Goal: Task Accomplishment & Management: Use online tool/utility

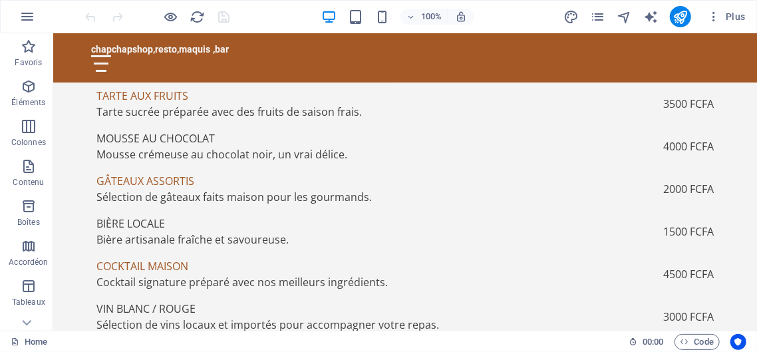
scroll to position [2199, 0]
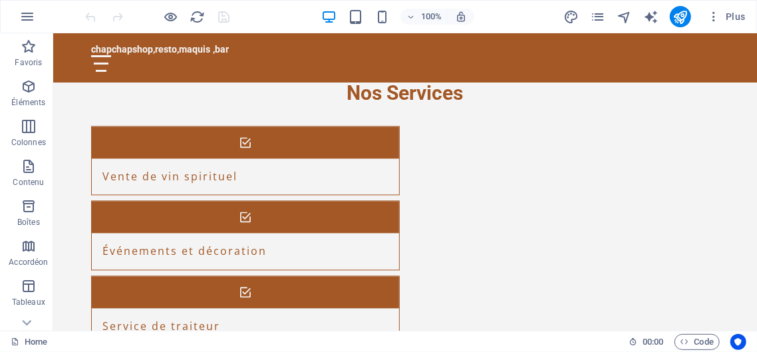
scroll to position [1264, 0]
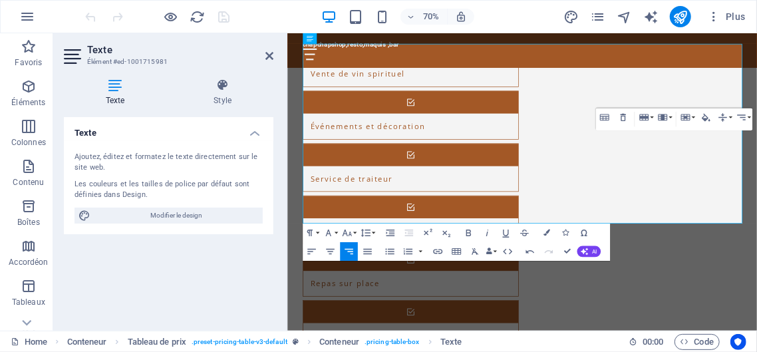
scroll to position [1418, 0]
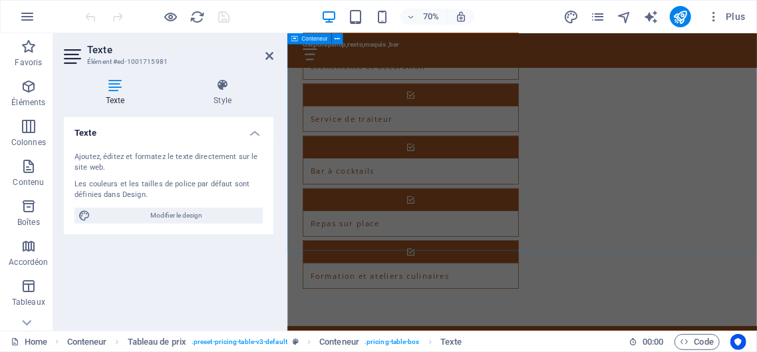
scroll to position [2053, 0]
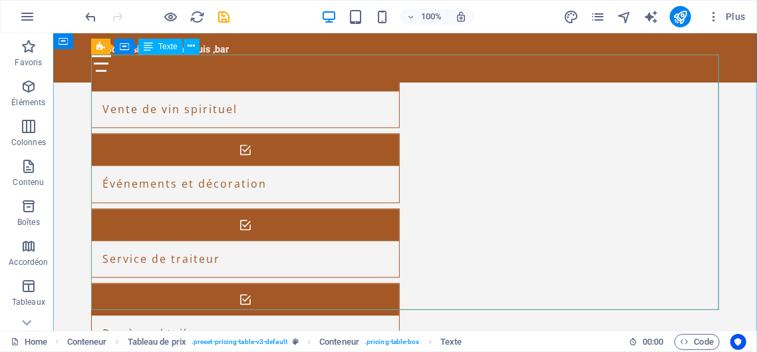
scroll to position [1905, 0]
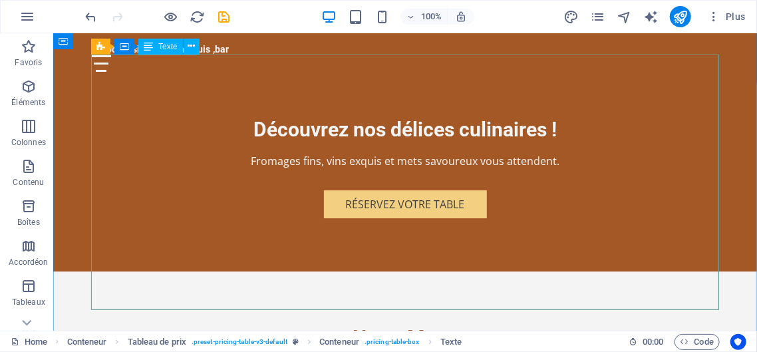
scroll to position [2032, 0]
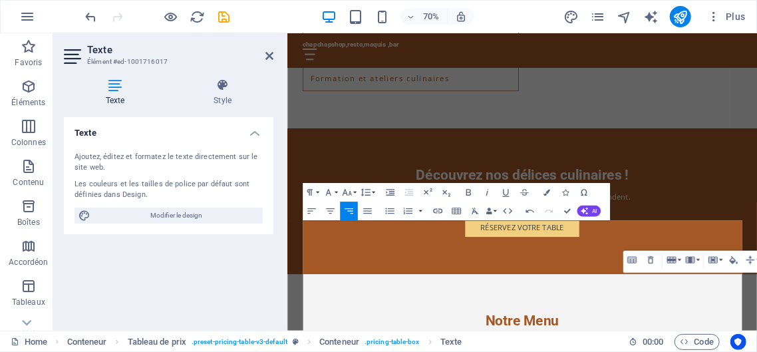
scroll to position [1786, 0]
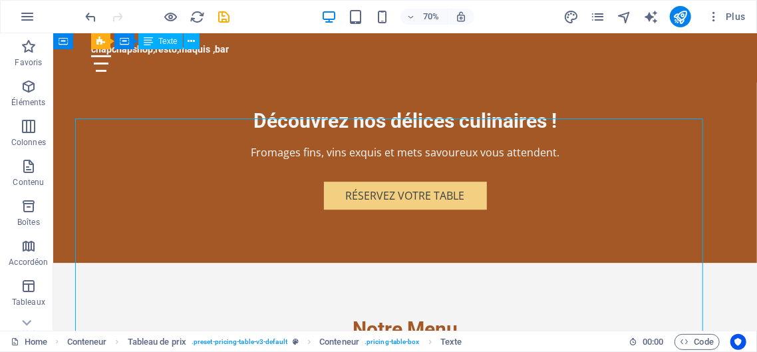
scroll to position [1659, 0]
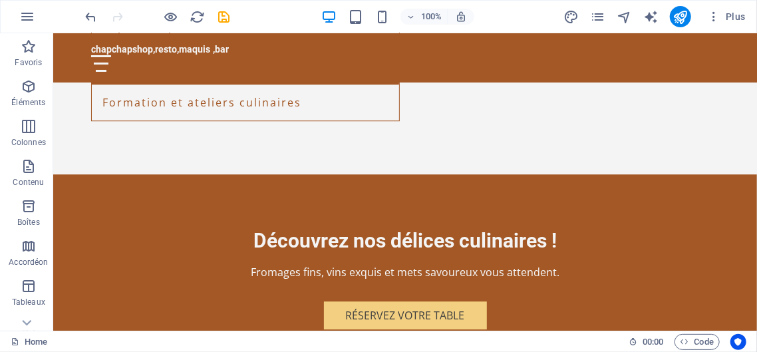
scroll to position [1689, 0]
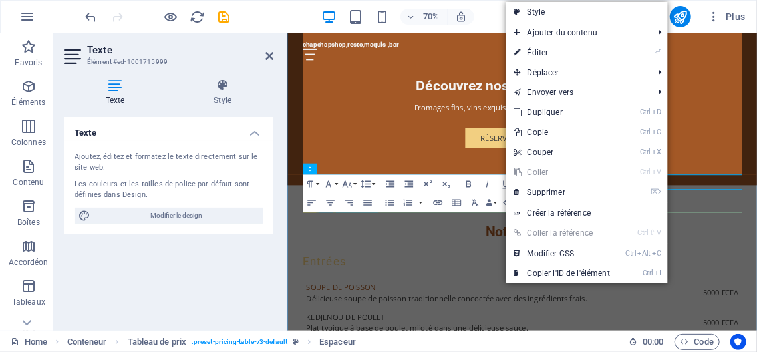
scroll to position [1671, 0]
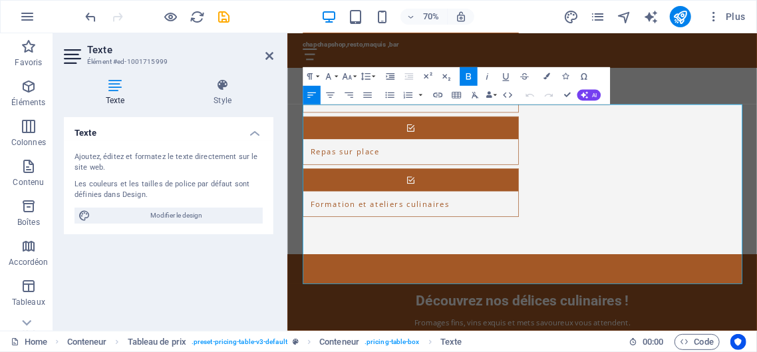
scroll to position [1659, 0]
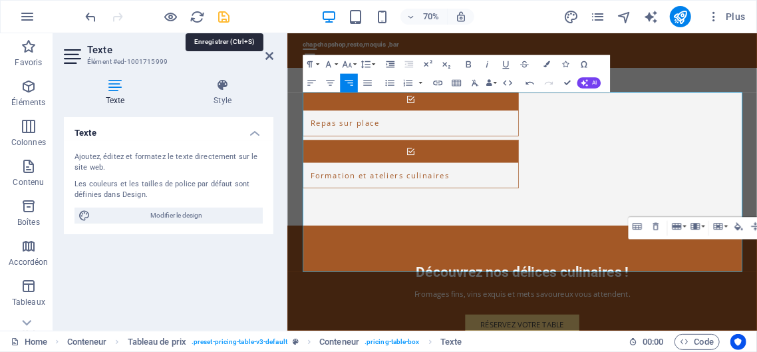
click at [228, 21] on icon "save" at bounding box center [224, 16] width 15 height 15
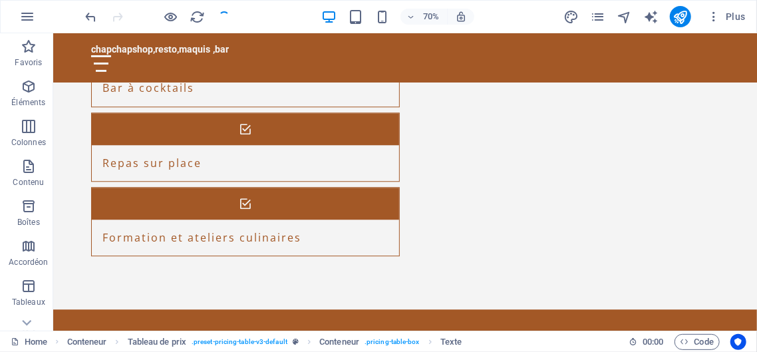
checkbox input "false"
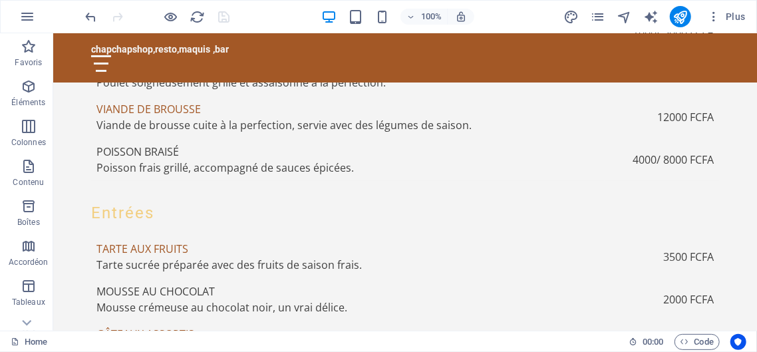
scroll to position [2222, 0]
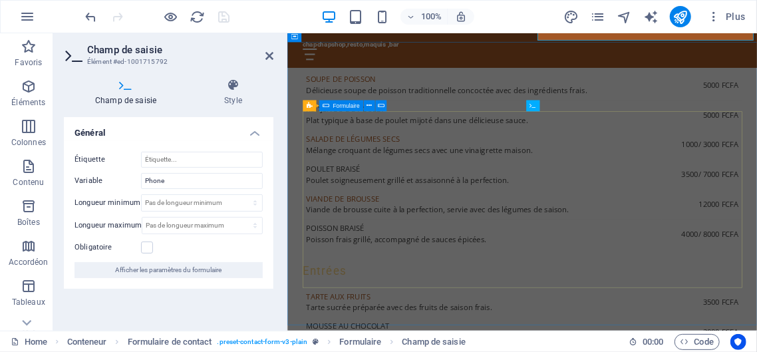
scroll to position [2350, 0]
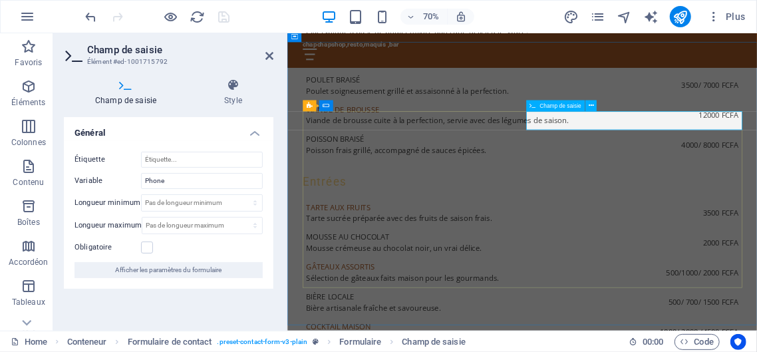
click at [559, 108] on span "Champ de saisie" at bounding box center [561, 105] width 42 height 5
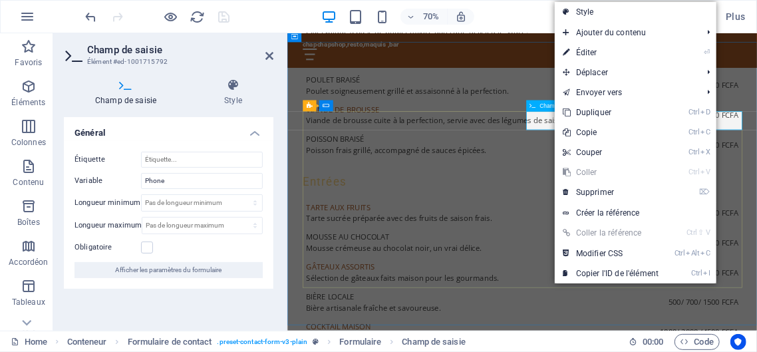
click at [554, 106] on span "Champ de saisie" at bounding box center [561, 105] width 42 height 5
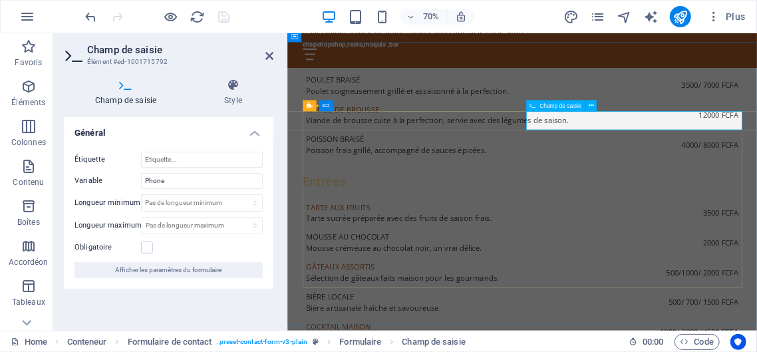
click at [554, 106] on span "Champ de saisie" at bounding box center [561, 105] width 42 height 5
click at [591, 105] on icon at bounding box center [591, 106] width 5 height 10
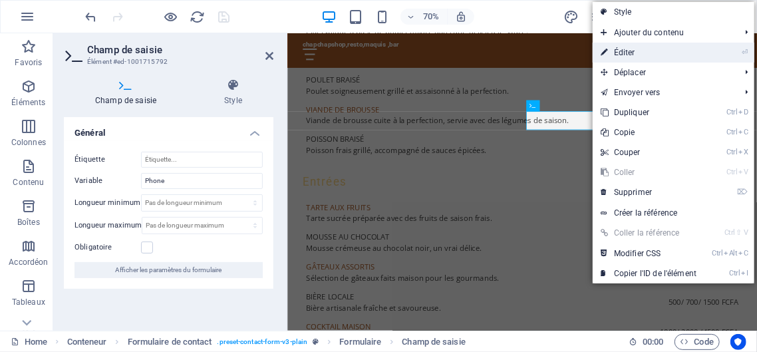
click at [625, 49] on link "⏎ Éditer" at bounding box center [649, 53] width 112 height 20
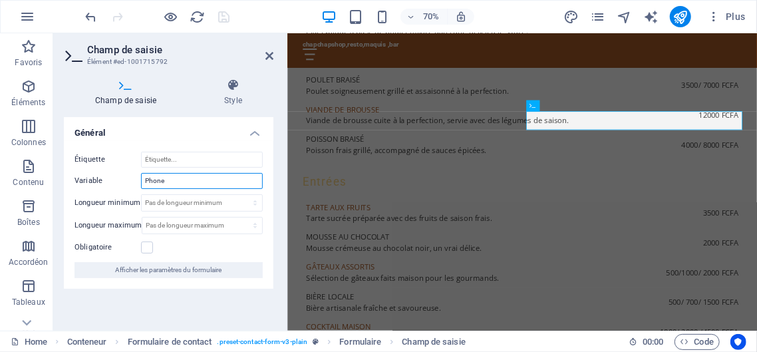
click at [166, 175] on input "Phone" at bounding box center [202, 181] width 122 height 16
type input "P"
type input "002250707768334 / 0545050102 /0150237444"
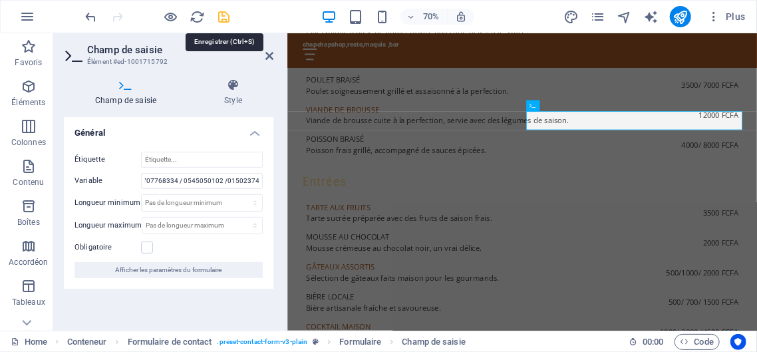
click at [224, 15] on icon "save" at bounding box center [224, 16] width 15 height 15
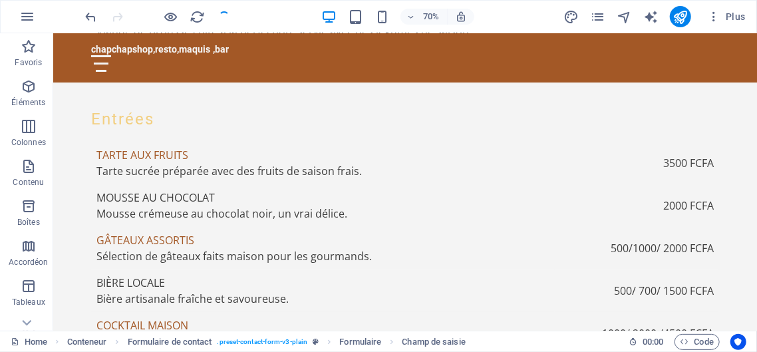
scroll to position [2222, 0]
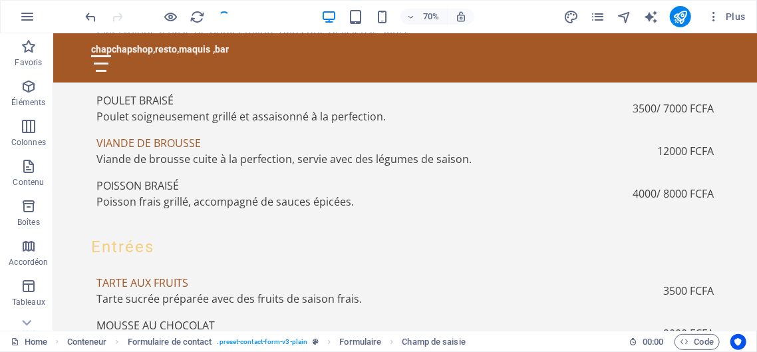
checkbox input "false"
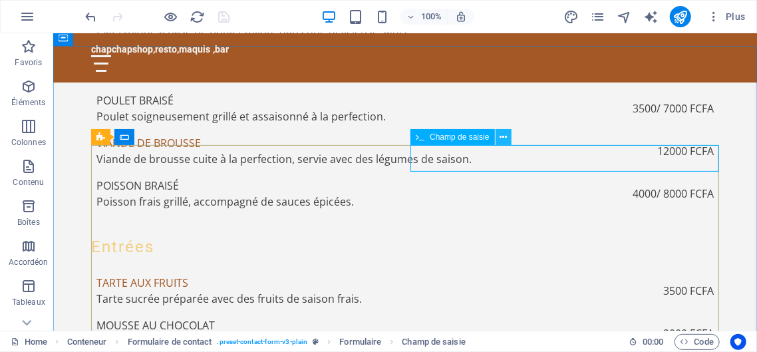
click at [502, 136] on icon at bounding box center [503, 137] width 7 height 14
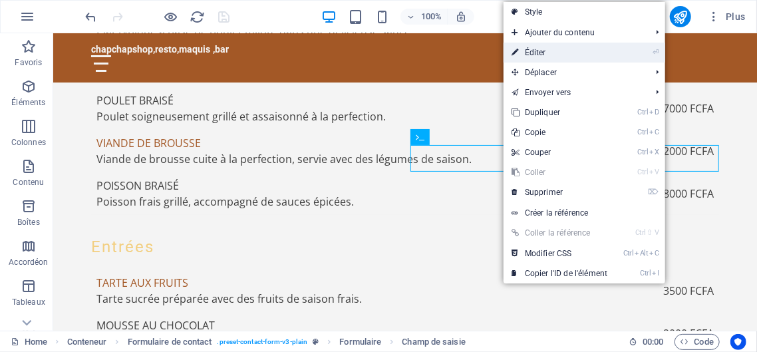
click at [541, 55] on link "⏎ Éditer" at bounding box center [560, 53] width 112 height 20
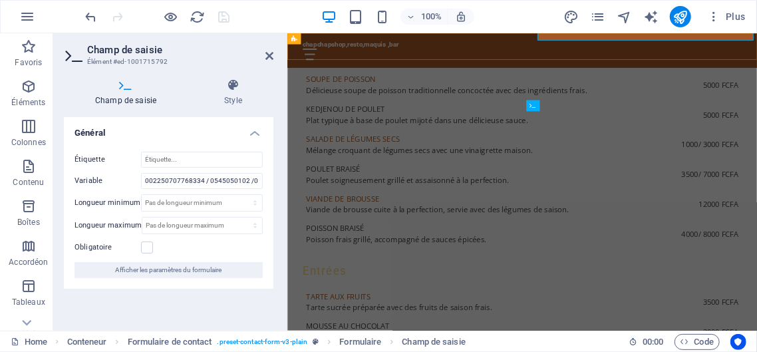
scroll to position [2350, 0]
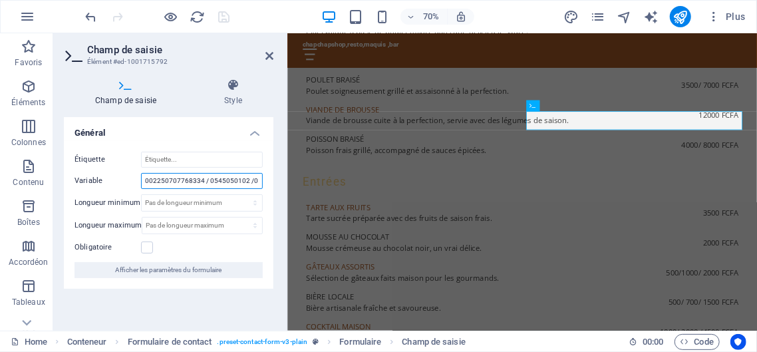
click at [257, 181] on input "002250707768334 / 0545050102 /0150237444" at bounding box center [202, 181] width 122 height 16
click at [202, 176] on input "002250750237444" at bounding box center [202, 181] width 122 height 16
type input "0"
click at [271, 57] on icon at bounding box center [269, 56] width 8 height 11
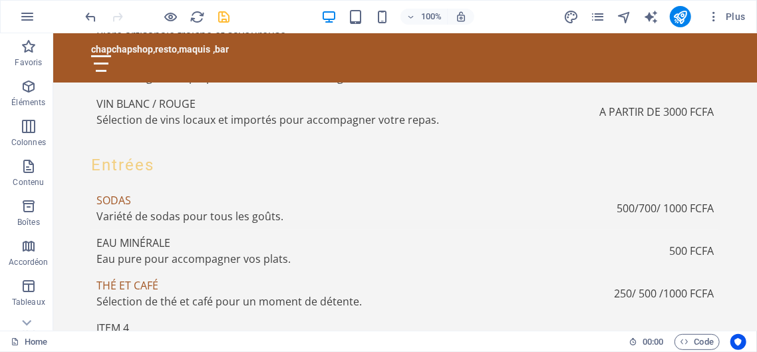
scroll to position [2619, 0]
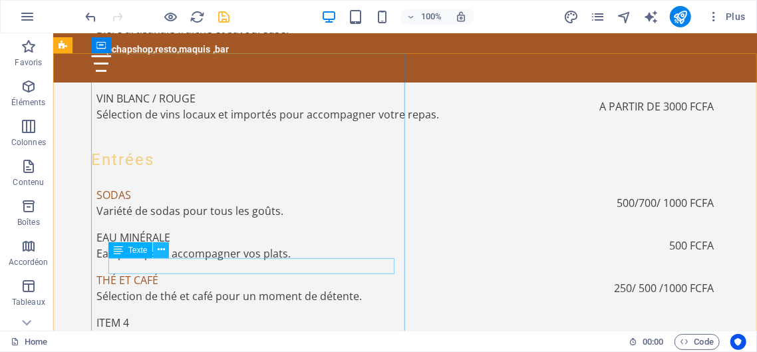
click at [160, 249] on icon at bounding box center [161, 250] width 7 height 14
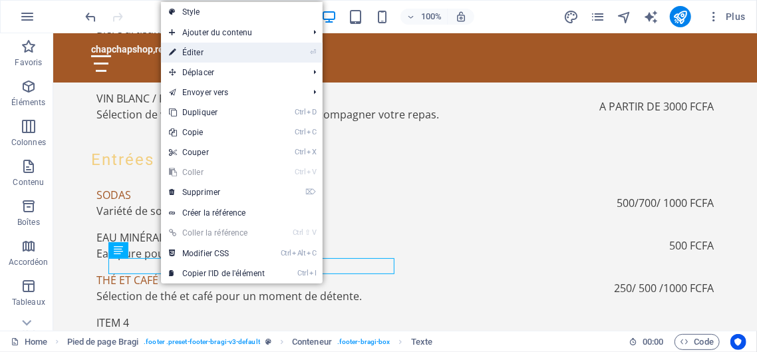
click at [192, 52] on link "⏎ Éditer" at bounding box center [217, 53] width 112 height 20
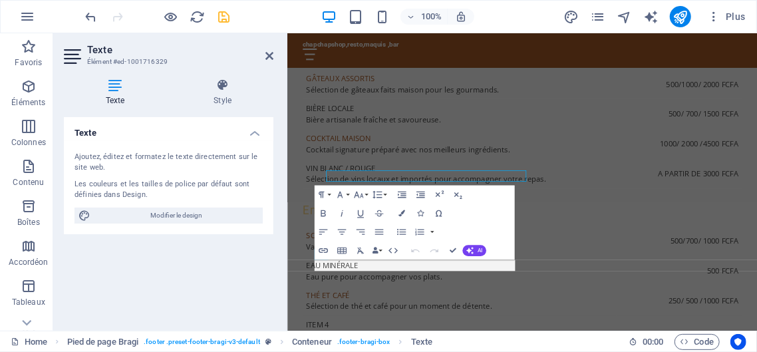
scroll to position [2648, 0]
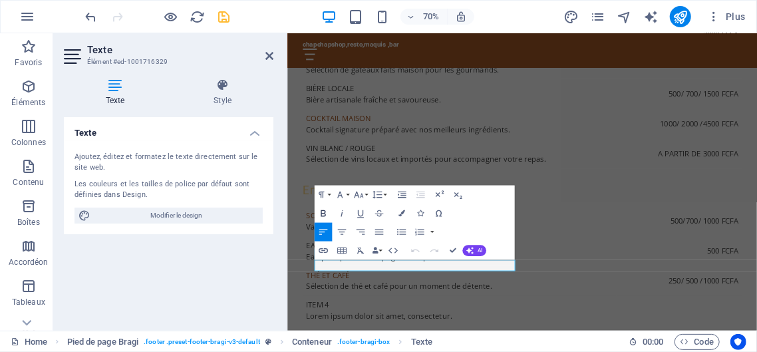
click at [322, 213] on icon "button" at bounding box center [323, 213] width 11 height 11
click at [113, 88] on icon at bounding box center [115, 85] width 103 height 13
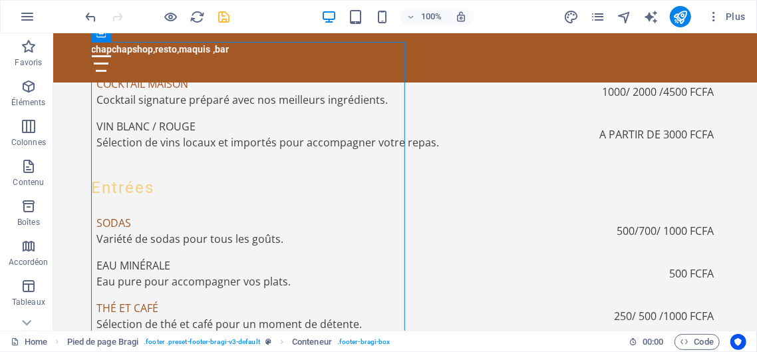
scroll to position [2631, 0]
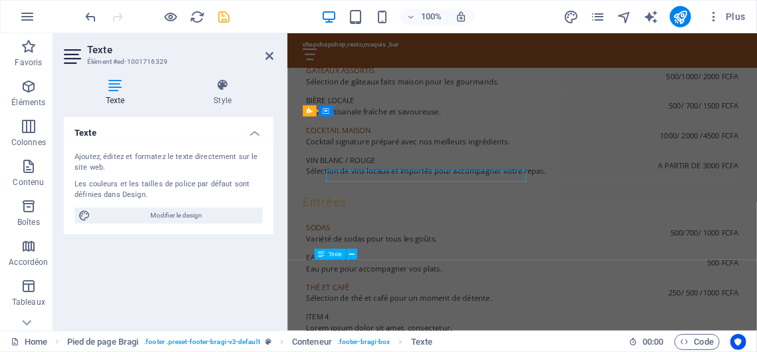
scroll to position [2648, 0]
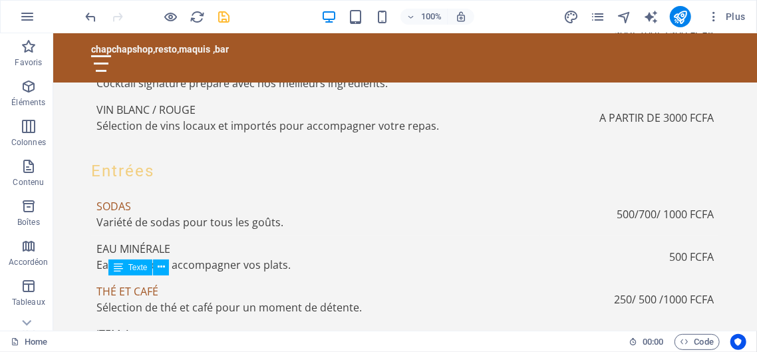
scroll to position [2602, 0]
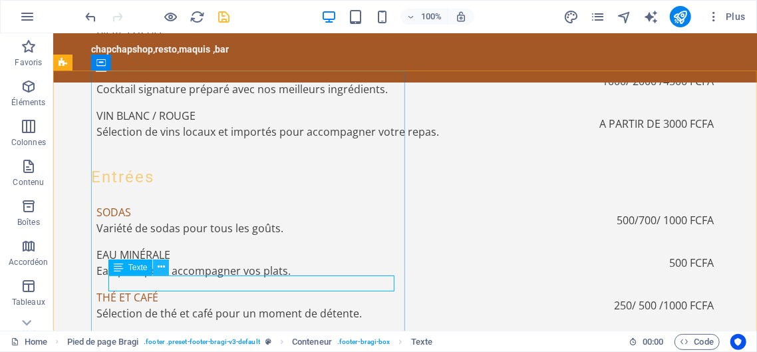
click at [158, 263] on icon at bounding box center [161, 267] width 7 height 14
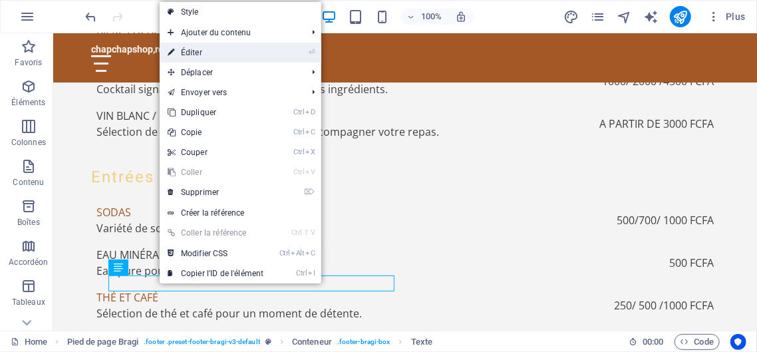
click at [195, 53] on link "⏎ Éditer" at bounding box center [216, 53] width 112 height 20
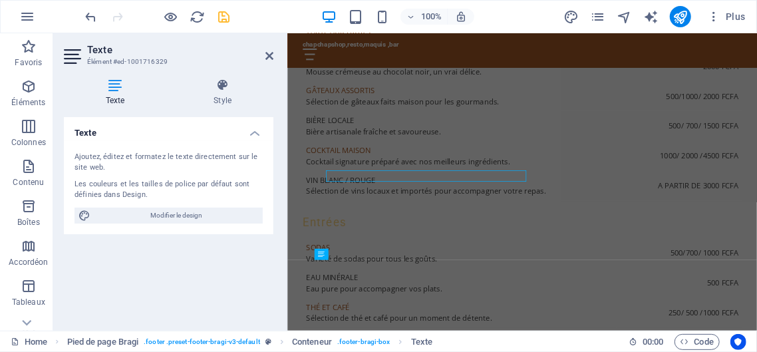
scroll to position [2648, 0]
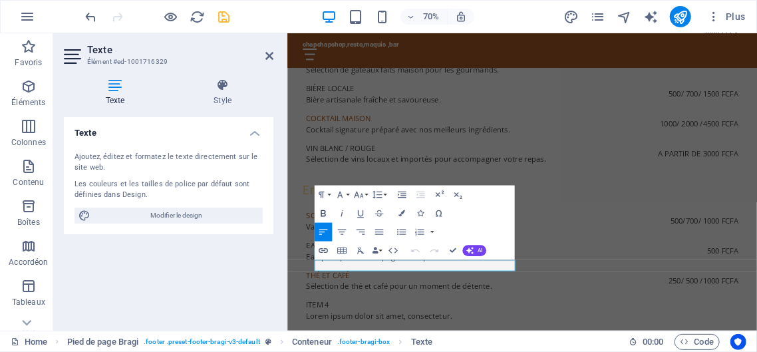
click at [323, 208] on icon "button" at bounding box center [323, 213] width 11 height 11
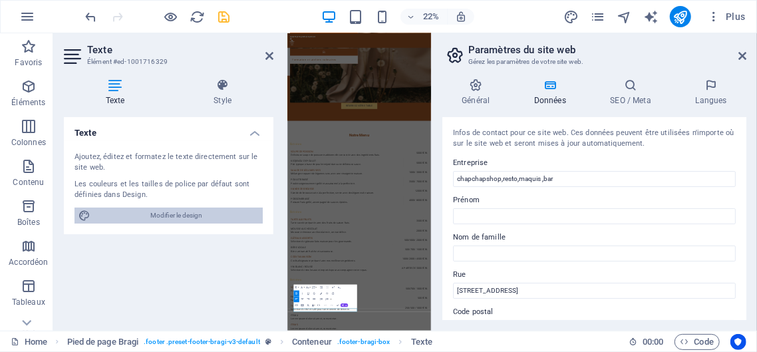
click at [160, 213] on span "Modifier le design" at bounding box center [176, 216] width 164 height 16
select select "px"
select select "200"
select select "px"
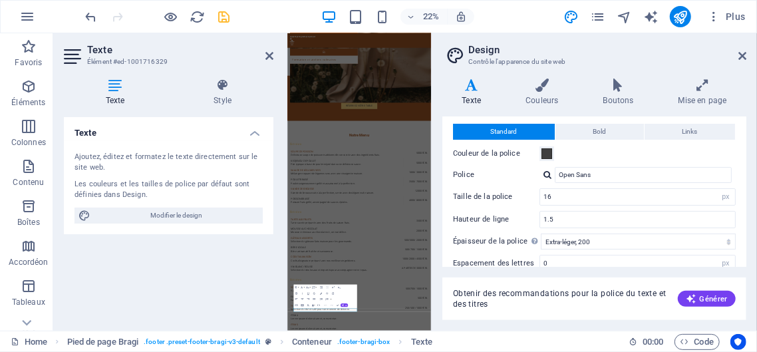
scroll to position [0, 0]
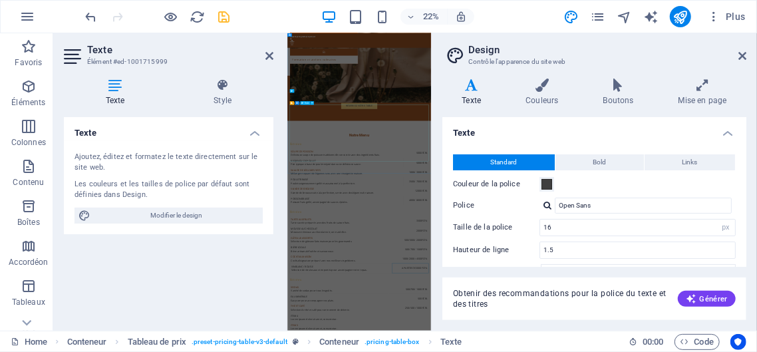
scroll to position [2649, 0]
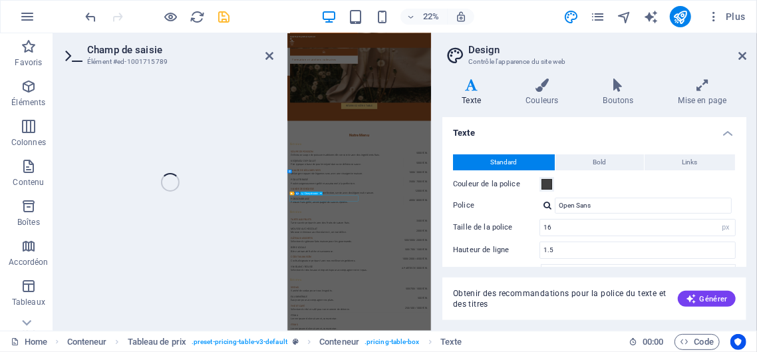
scroll to position [2648, 0]
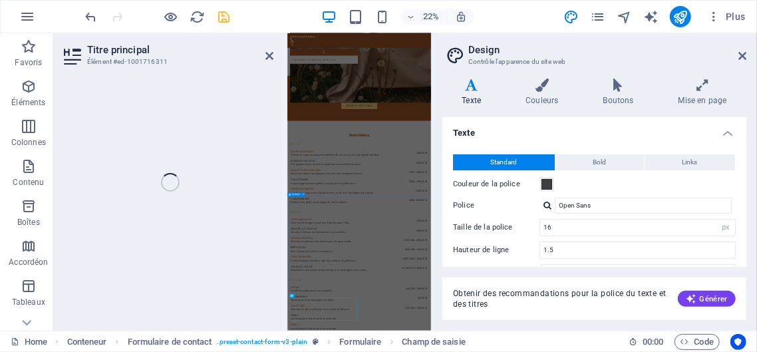
scroll to position [2544, 0]
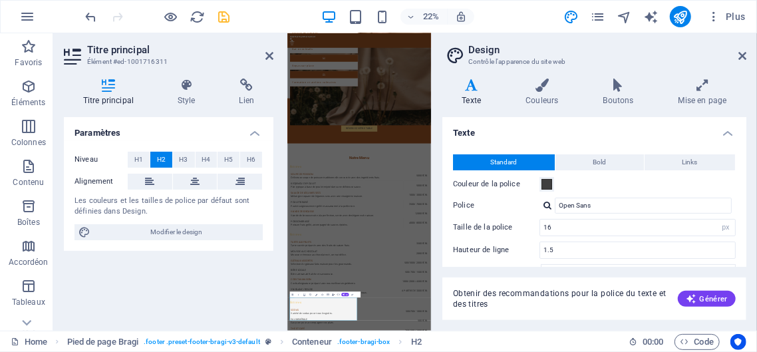
click at [235, 310] on div "Paramètres Niveau H1 H2 H3 H4 H5 H6 Alignement Les couleurs et les tailles de p…" at bounding box center [169, 218] width 210 height 203
click at [269, 59] on icon at bounding box center [269, 56] width 8 height 11
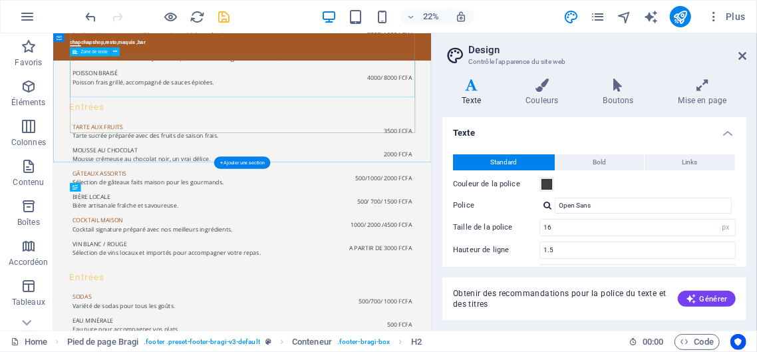
scroll to position [2648, 0]
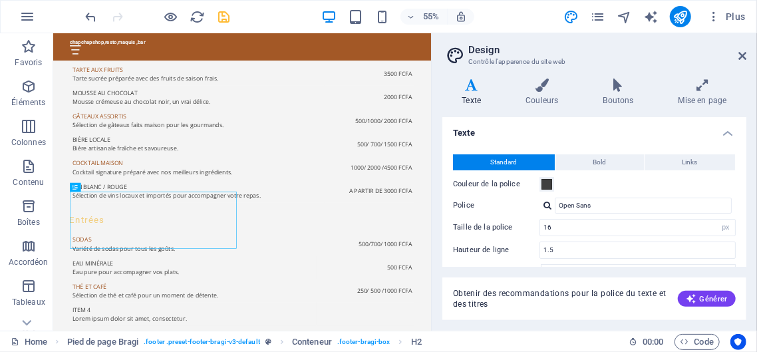
click at [501, 15] on div "55% Plus" at bounding box center [417, 16] width 668 height 21
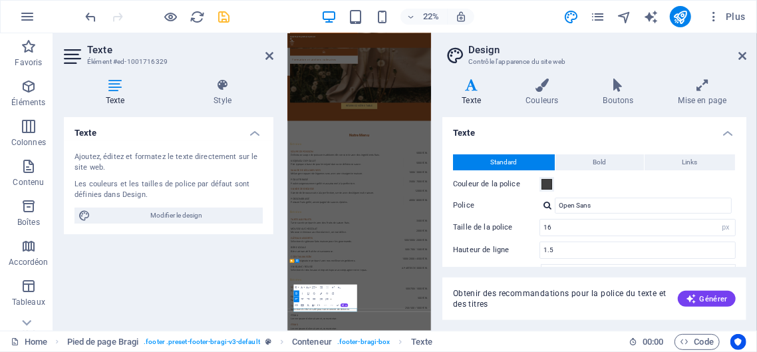
click at [249, 244] on div "Texte Ajoutez, éditez et formatez le texte directement sur le site web. Les cou…" at bounding box center [169, 218] width 210 height 203
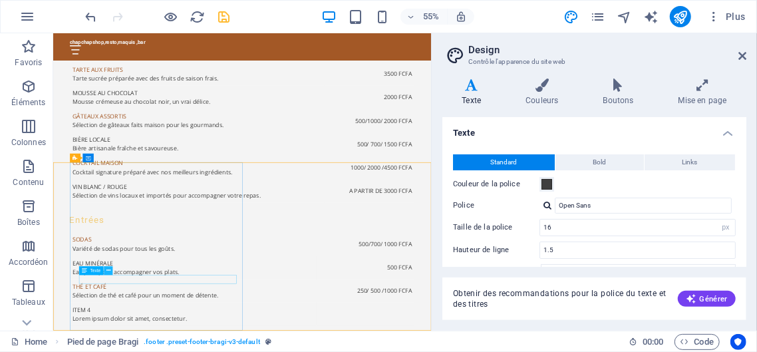
click at [107, 269] on icon at bounding box center [108, 271] width 4 height 8
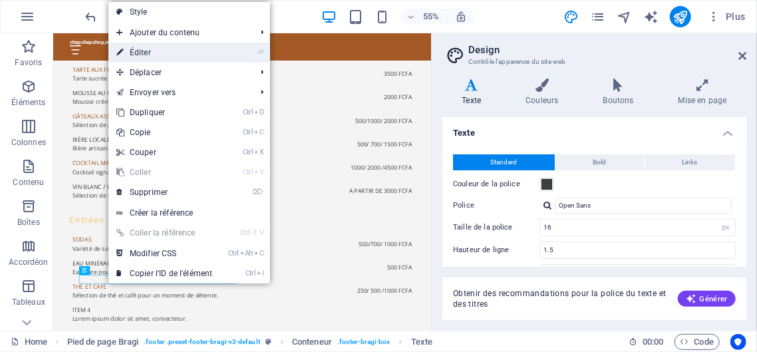
click at [167, 53] on link "⏎ Éditer" at bounding box center [164, 53] width 112 height 20
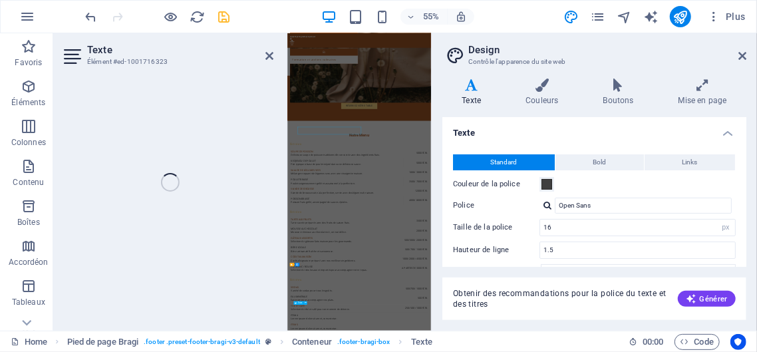
scroll to position [2631, 0]
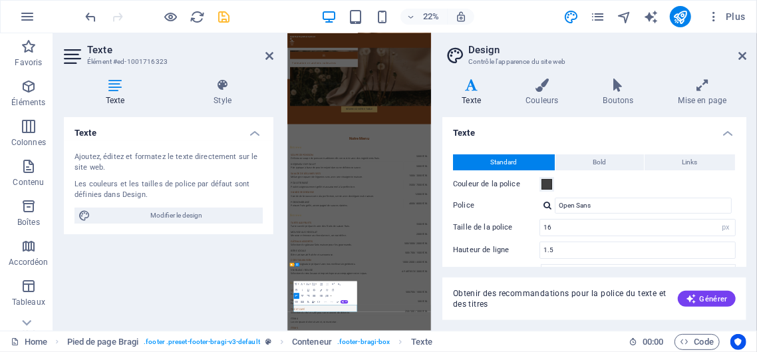
click at [254, 132] on h4 "Texte" at bounding box center [169, 129] width 210 height 24
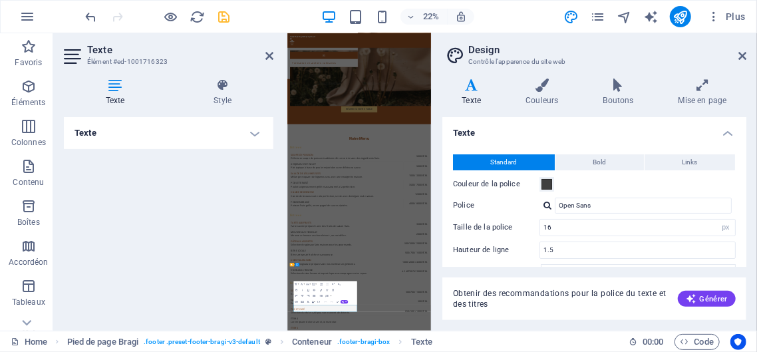
click at [121, 132] on h4 "Texte" at bounding box center [169, 133] width 210 height 32
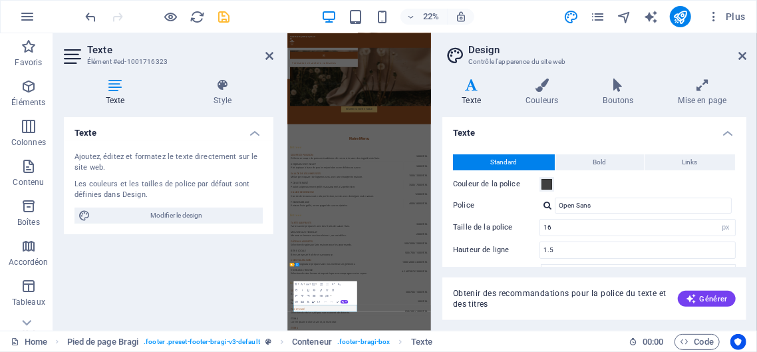
click at [136, 192] on div "Les couleurs et les tailles de police par défaut sont définies dans Design." at bounding box center [169, 190] width 188 height 22
click at [72, 58] on icon at bounding box center [74, 56] width 20 height 21
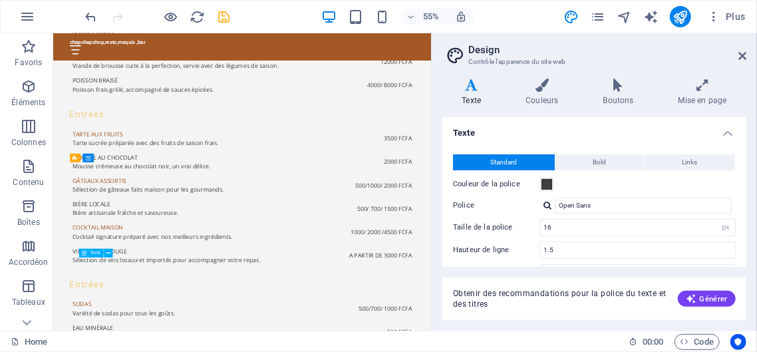
scroll to position [2648, 0]
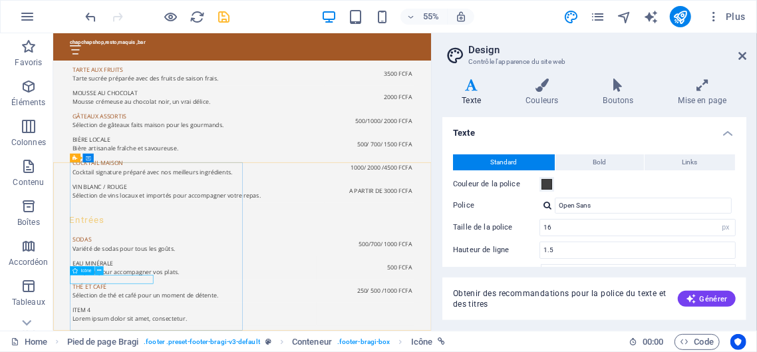
click at [98, 273] on icon at bounding box center [99, 271] width 4 height 8
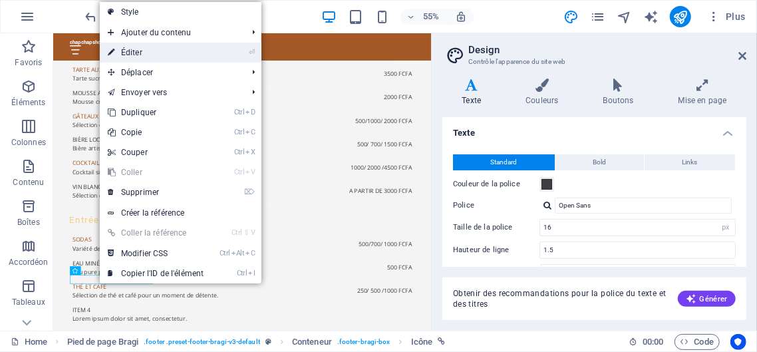
click at [144, 53] on link "⏎ Éditer" at bounding box center [156, 53] width 112 height 20
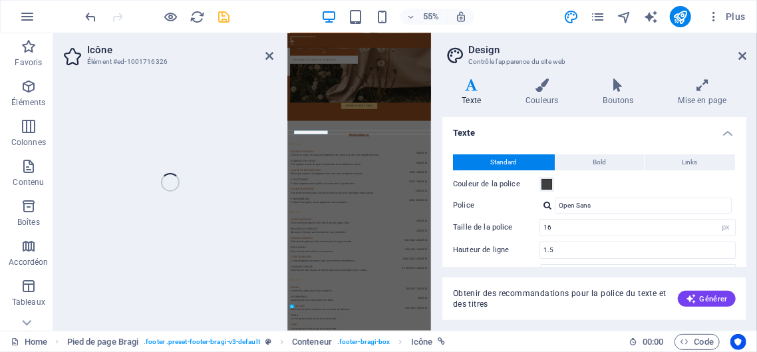
select select "xMidYMid"
select select "px"
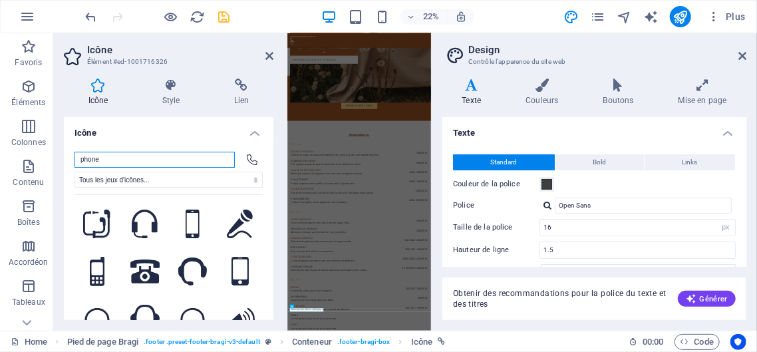
click at [108, 156] on input "phone" at bounding box center [155, 160] width 160 height 16
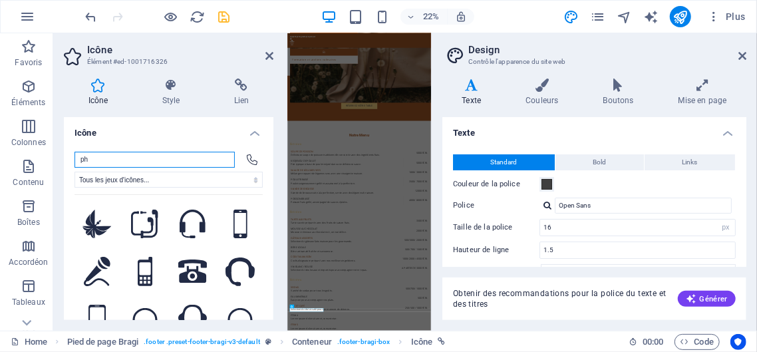
type input "p"
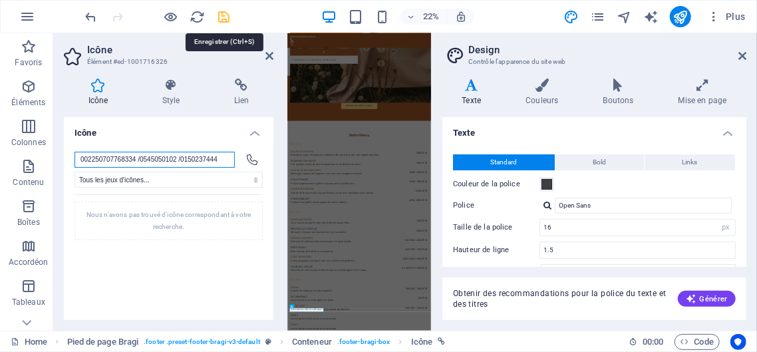
type input "002250707768334 /0545050102 /0150237444"
click at [226, 16] on icon "save" at bounding box center [224, 16] width 15 height 15
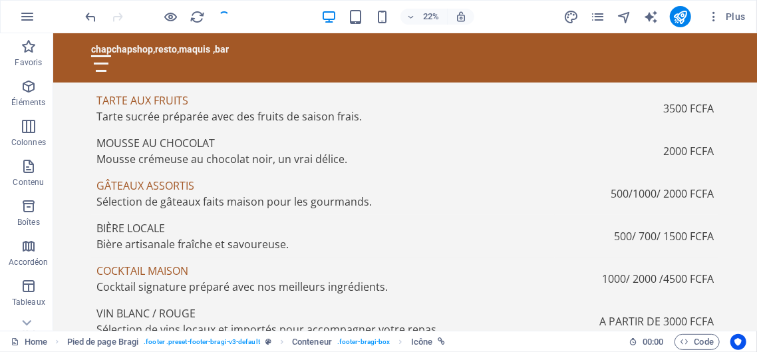
checkbox input "false"
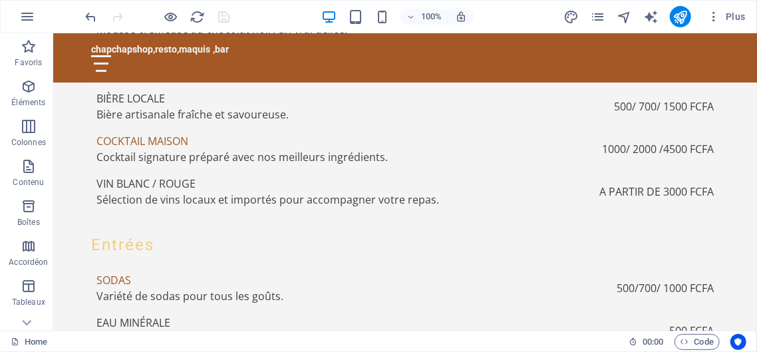
scroll to position [2648, 0]
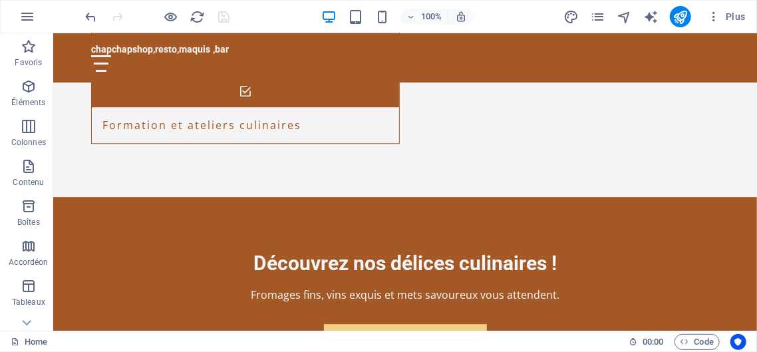
scroll to position [895, 0]
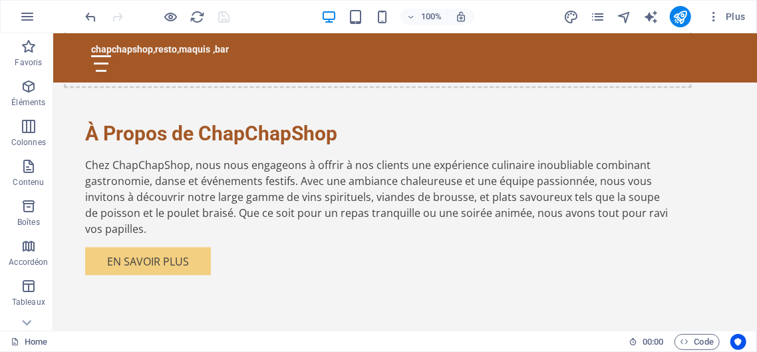
click at [281, 16] on div "100% Plus" at bounding box center [417, 16] width 668 height 21
click at [222, 17] on div at bounding box center [157, 16] width 149 height 21
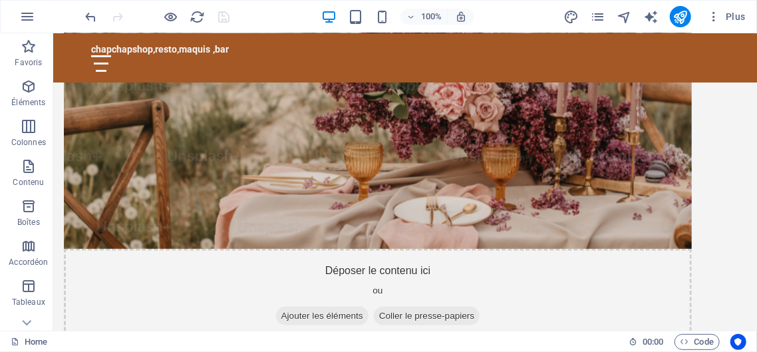
scroll to position [635, 0]
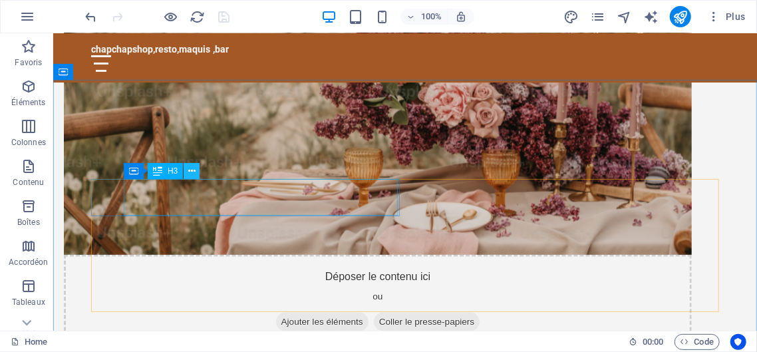
click at [190, 172] on icon at bounding box center [191, 171] width 7 height 14
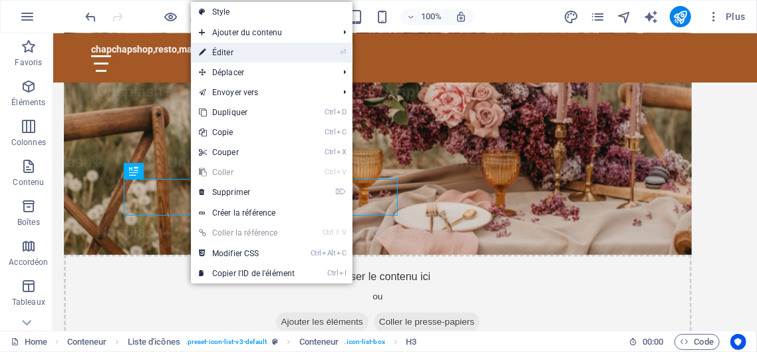
click at [222, 52] on link "⏎ Éditer" at bounding box center [247, 53] width 112 height 20
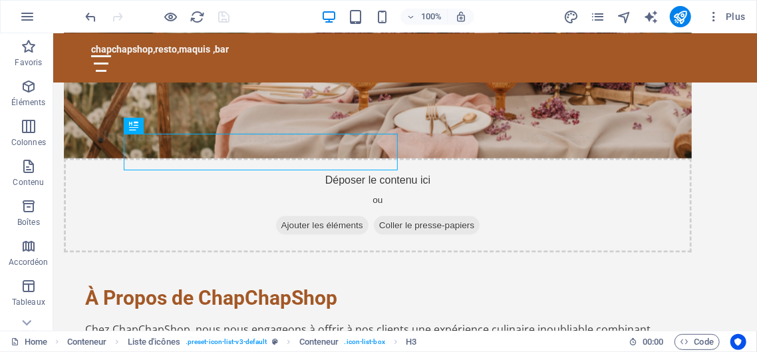
scroll to position [680, 0]
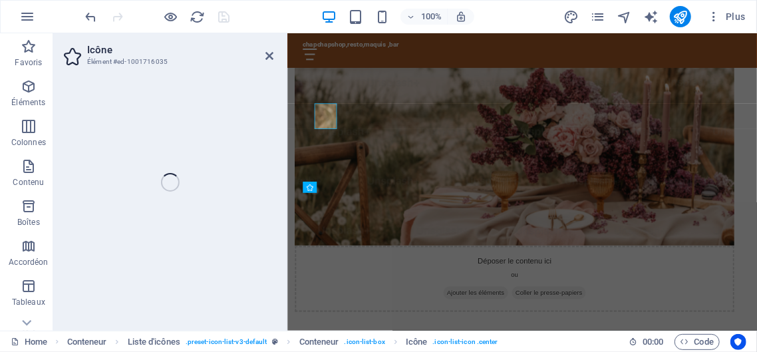
select select "xMidYMid"
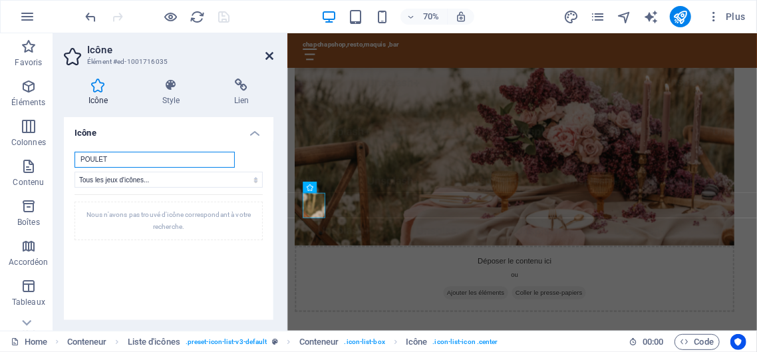
type input "POULET"
click at [268, 55] on icon at bounding box center [269, 56] width 8 height 11
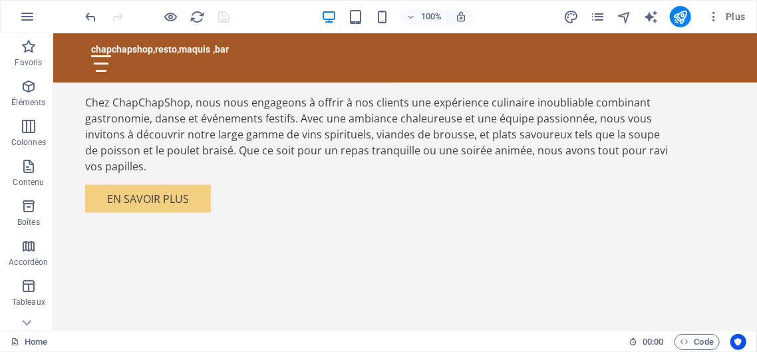
scroll to position [964, 0]
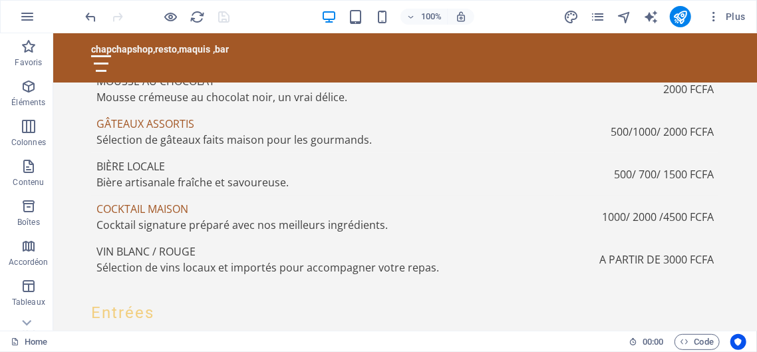
scroll to position [2648, 0]
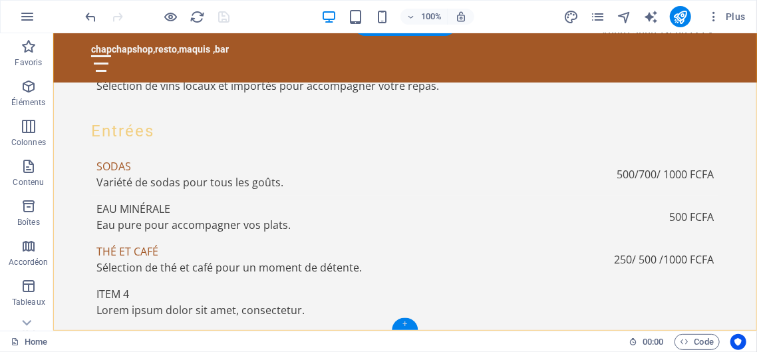
drag, startPoint x: 408, startPoint y: 325, endPoint x: 678, endPoint y: 84, distance: 361.4
click at [408, 325] on div "+" at bounding box center [405, 324] width 26 height 12
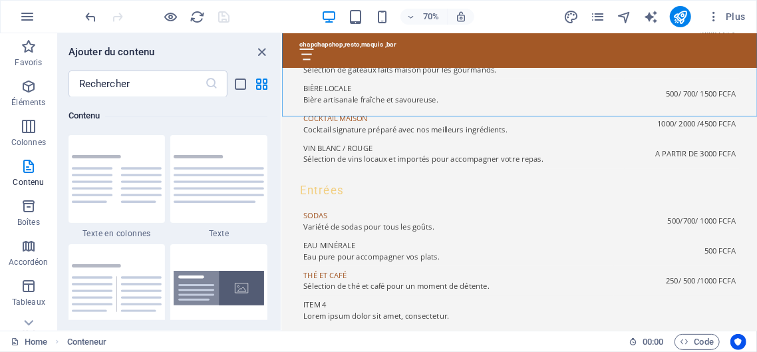
click at [518, 14] on div "70% Plus" at bounding box center [417, 16] width 668 height 21
click at [263, 46] on icon "close panel" at bounding box center [262, 52] width 15 height 15
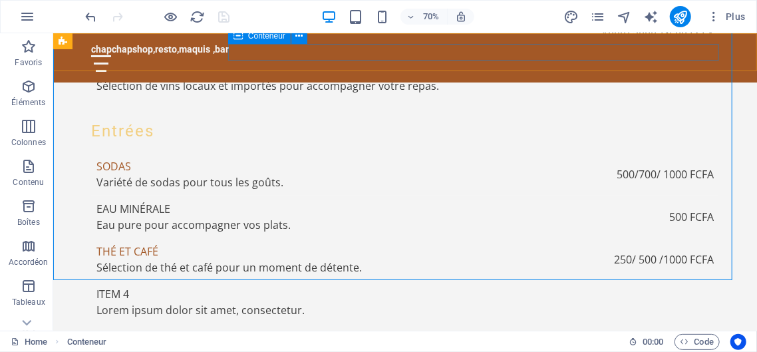
scroll to position [2520, 0]
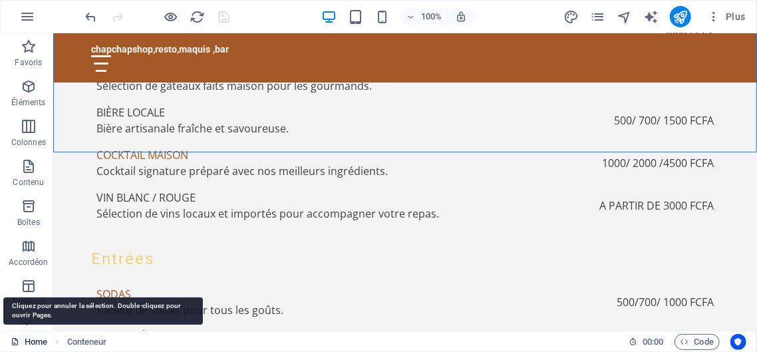
click at [41, 338] on link "Home" at bounding box center [29, 342] width 37 height 16
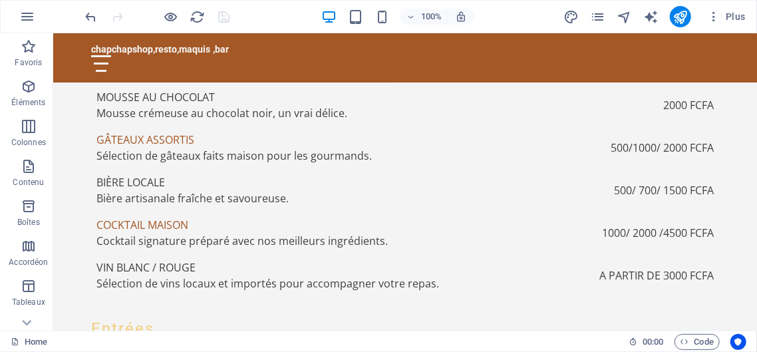
scroll to position [0, 0]
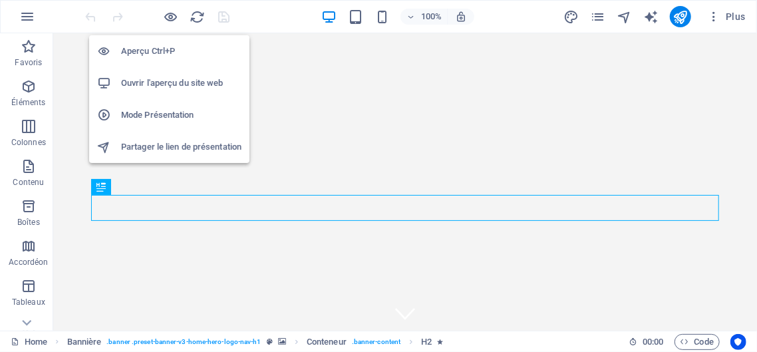
click at [162, 77] on h6 "Ouvrir l'aperçu du site web" at bounding box center [181, 83] width 120 height 16
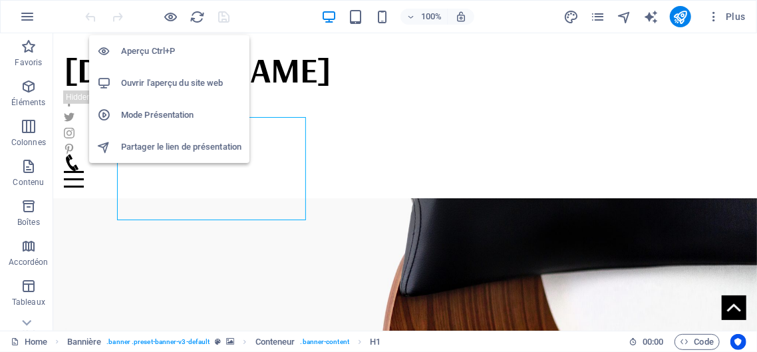
click at [159, 79] on h6 "Ouvrir l'aperçu du site web" at bounding box center [181, 83] width 120 height 16
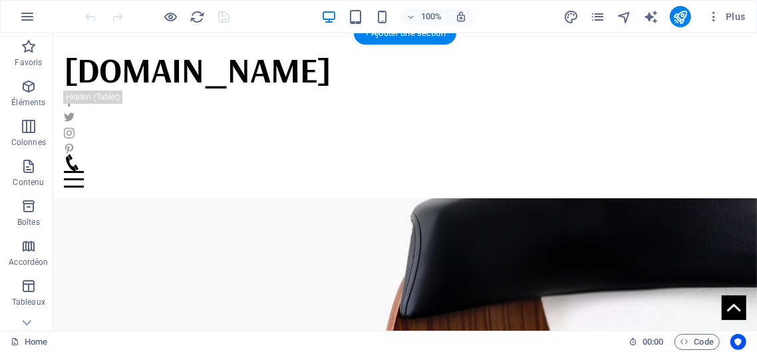
click at [603, 133] on figure at bounding box center [405, 277] width 704 height 342
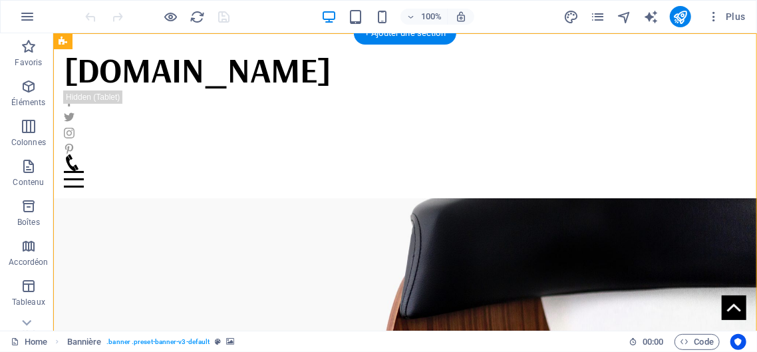
click at [442, 188] on figure at bounding box center [405, 277] width 704 height 342
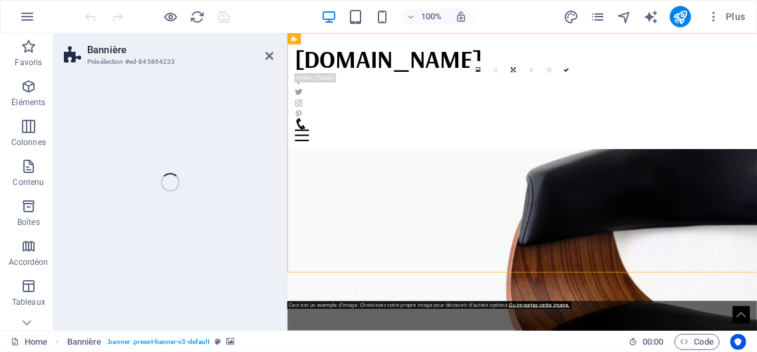
select select "vh"
select select "banner"
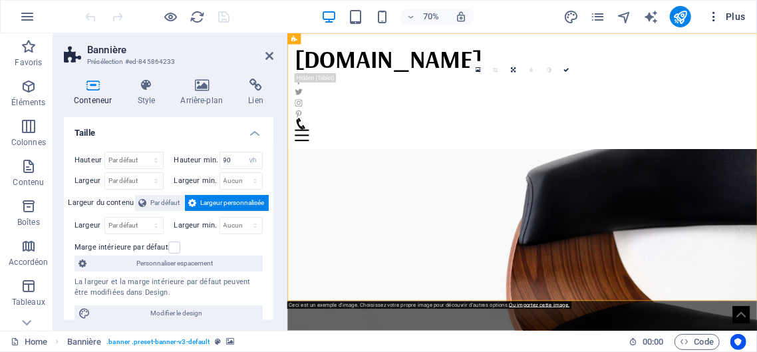
click at [740, 14] on span "Plus" at bounding box center [726, 16] width 39 height 13
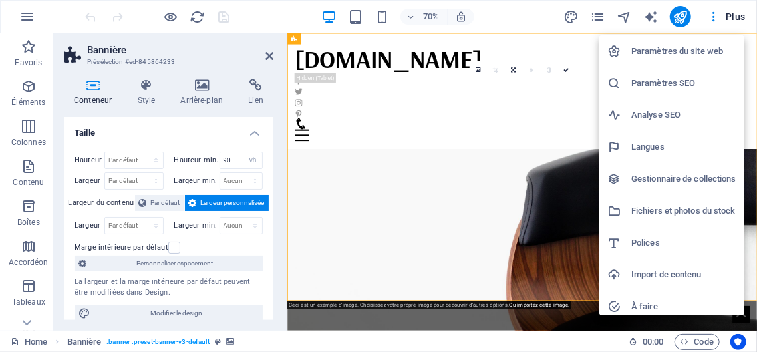
click at [700, 47] on h6 "Paramètres du site web" at bounding box center [683, 51] width 105 height 16
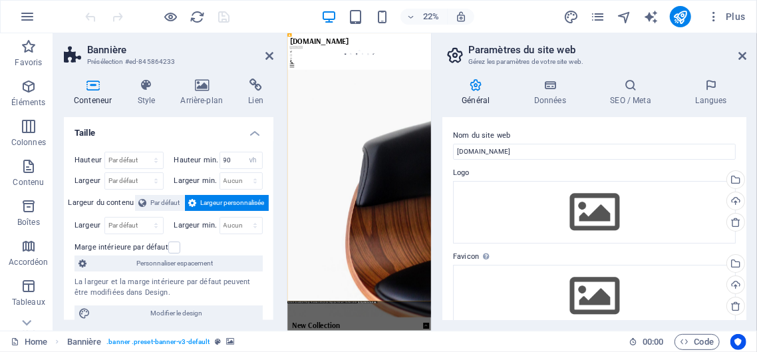
click at [277, 9] on div "22% Plus" at bounding box center [417, 16] width 668 height 21
click at [746, 55] on icon at bounding box center [742, 56] width 8 height 11
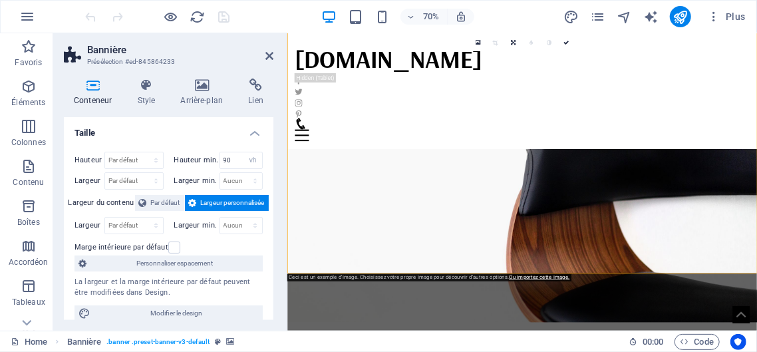
scroll to position [39, 0]
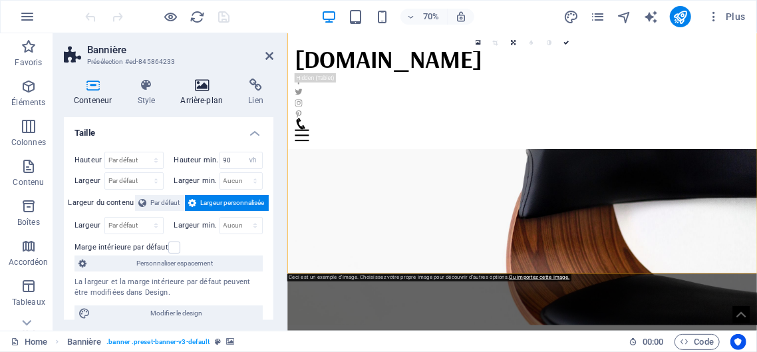
click at [203, 89] on icon at bounding box center [201, 85] width 63 height 13
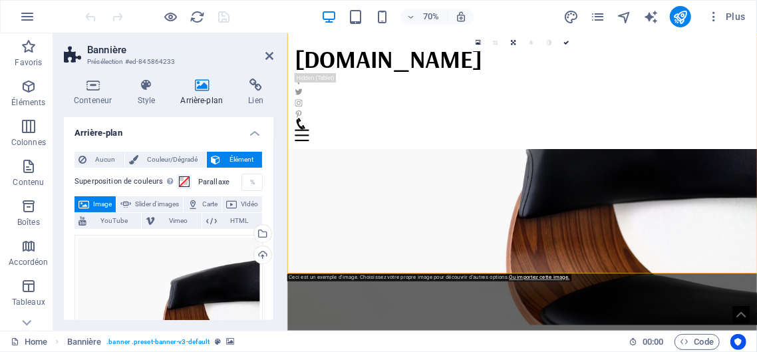
click at [107, 200] on span "Image" at bounding box center [102, 204] width 19 height 16
click at [107, 201] on span "Image" at bounding box center [102, 204] width 19 height 16
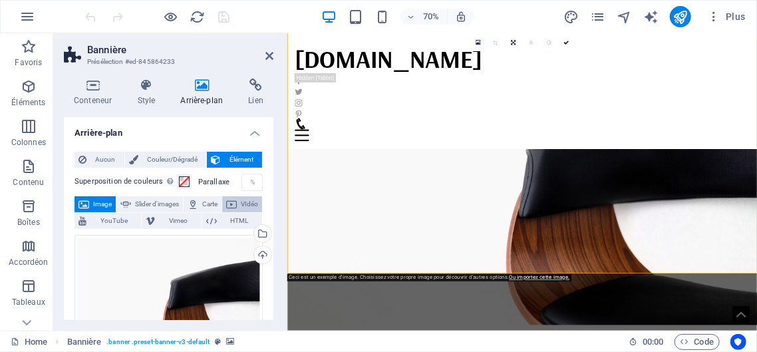
click at [241, 212] on span "VIdéo" at bounding box center [249, 204] width 17 height 16
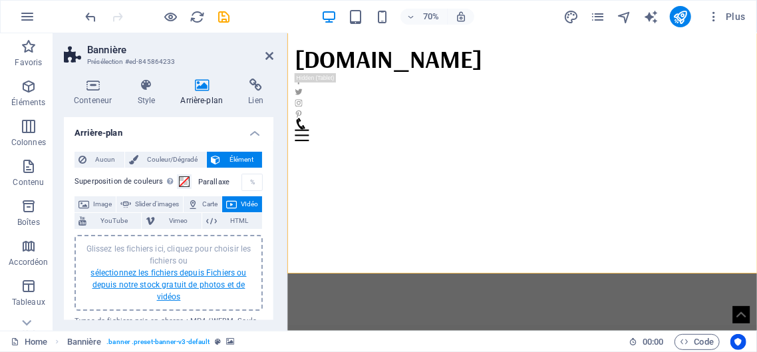
click at [153, 271] on link "sélectionnez les fichiers depuis Fichiers ou depuis notre stock gratuit de phot…" at bounding box center [168, 284] width 156 height 33
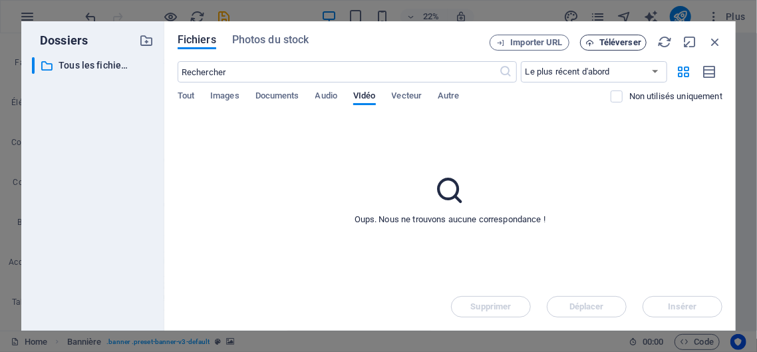
click at [605, 40] on span "Téléverser" at bounding box center [620, 43] width 42 height 8
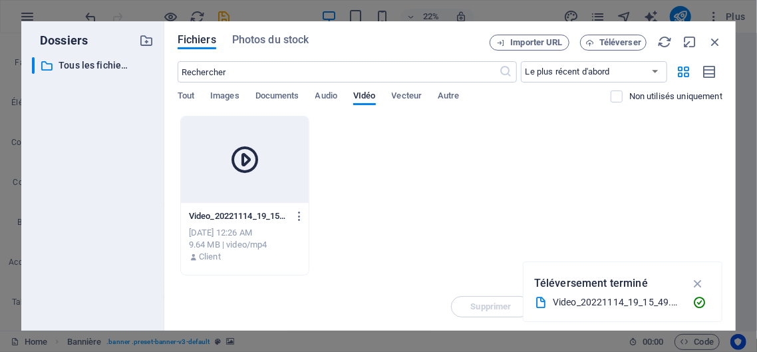
click at [244, 161] on icon at bounding box center [245, 160] width 32 height 32
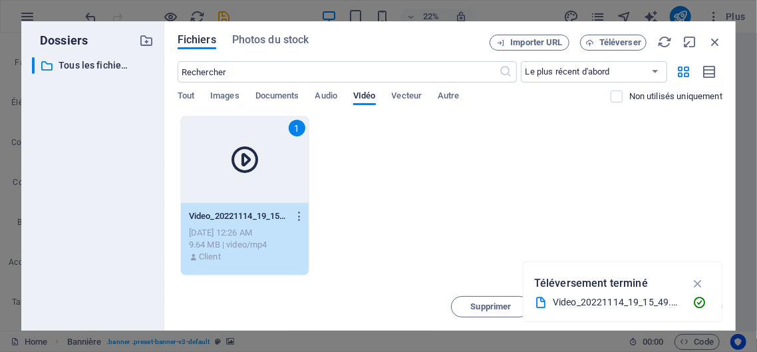
click at [244, 160] on icon at bounding box center [245, 160] width 32 height 32
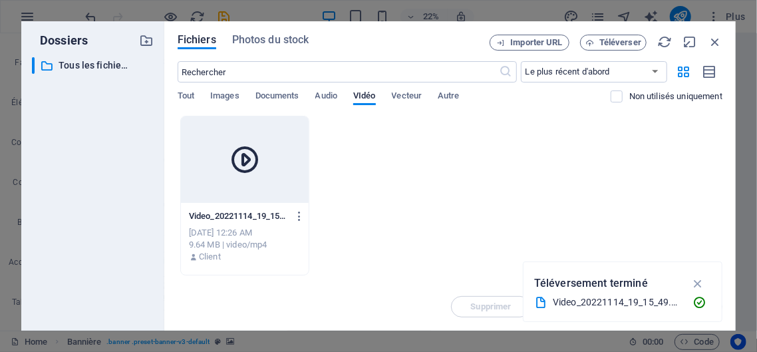
click at [244, 160] on icon at bounding box center [245, 160] width 32 height 32
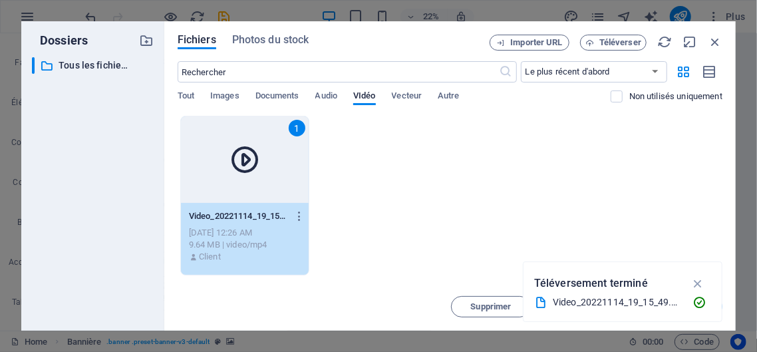
click at [244, 160] on icon at bounding box center [245, 160] width 32 height 32
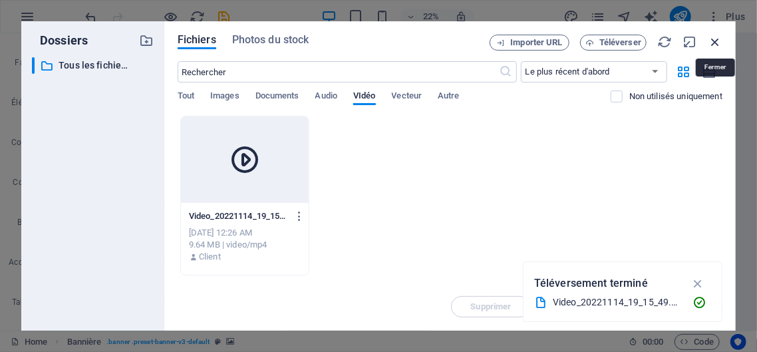
click at [719, 43] on icon "button" at bounding box center [715, 42] width 15 height 15
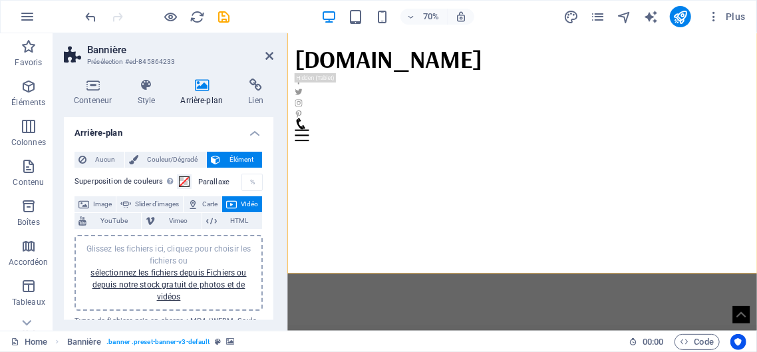
scroll to position [13, 0]
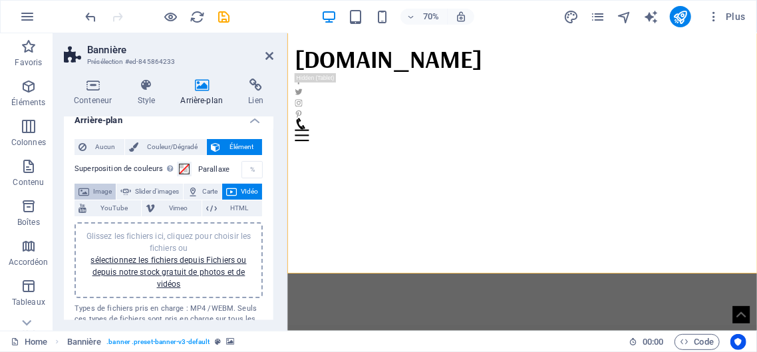
click at [112, 191] on span "Image" at bounding box center [102, 192] width 19 height 16
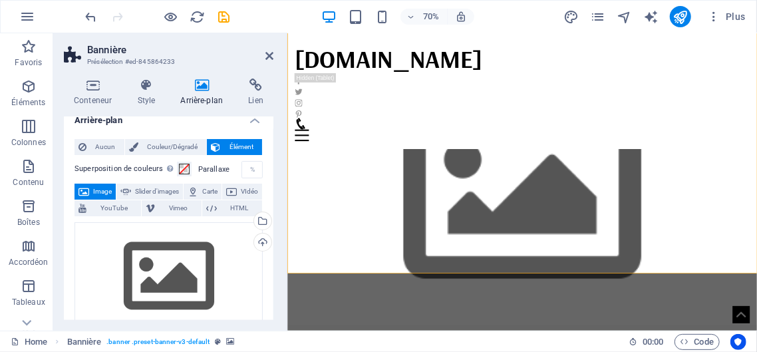
scroll to position [0, 0]
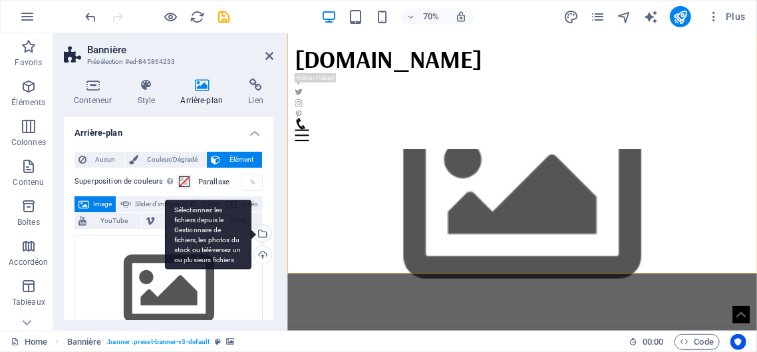
click at [261, 234] on div "Sélectionnez les fichiers depuis le Gestionnaire de fichiers, les photos du sto…" at bounding box center [261, 235] width 20 height 20
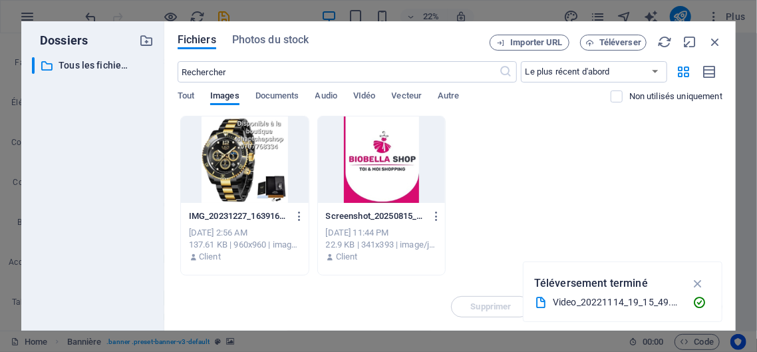
click at [232, 188] on div at bounding box center [245, 159] width 128 height 86
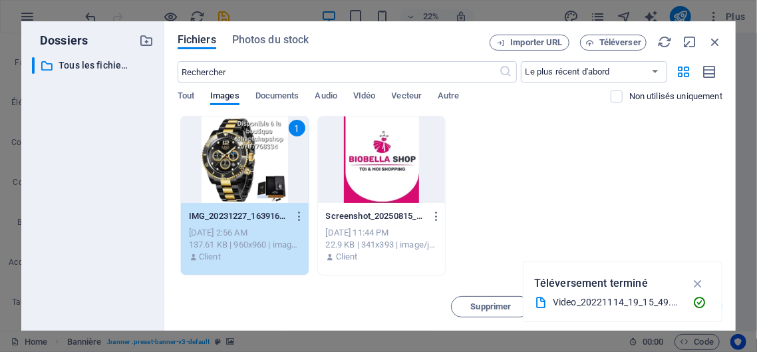
click at [376, 178] on div at bounding box center [382, 159] width 128 height 86
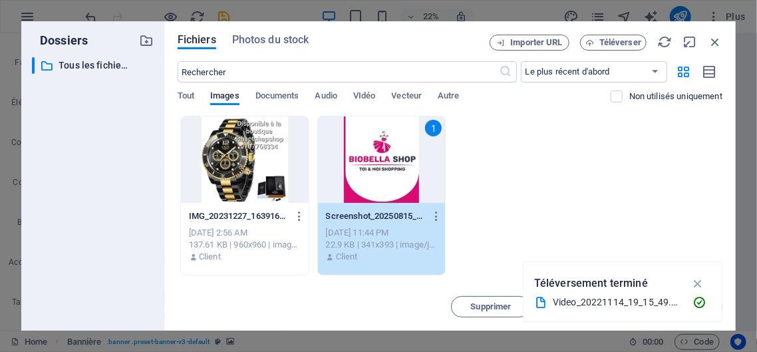
click at [376, 178] on div "1" at bounding box center [382, 159] width 128 height 86
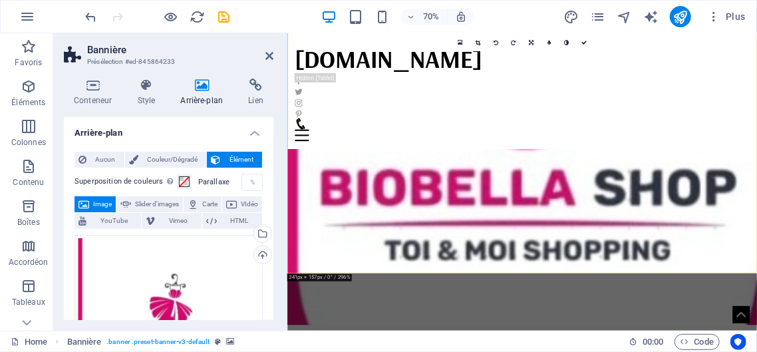
click at [745, 283] on figure at bounding box center [622, 258] width 671 height 383
click at [226, 13] on icon "save" at bounding box center [224, 16] width 15 height 15
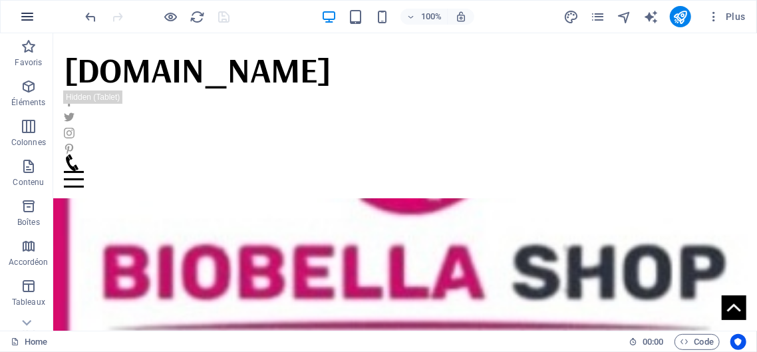
click at [25, 15] on icon "button" at bounding box center [27, 17] width 16 height 16
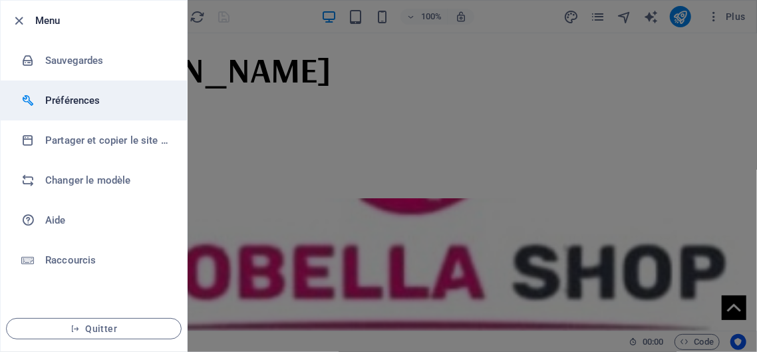
click at [90, 98] on h6 "Préférences" at bounding box center [106, 100] width 123 height 16
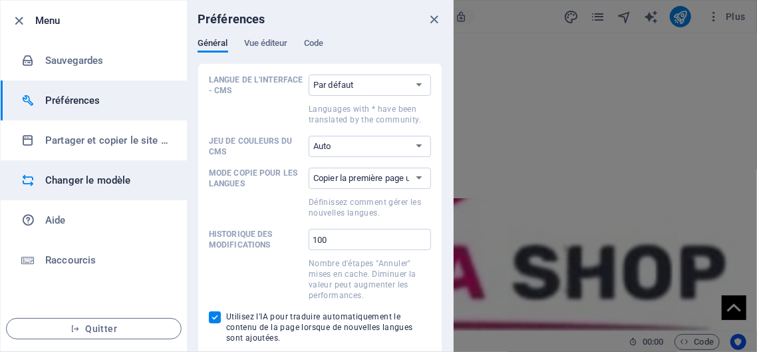
click at [126, 174] on h6 "Changer le modèle" at bounding box center [106, 180] width 123 height 16
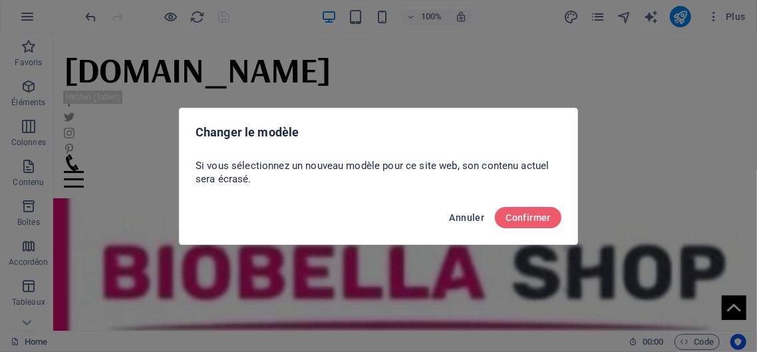
click at [458, 216] on span "Annuler" at bounding box center [467, 217] width 35 height 11
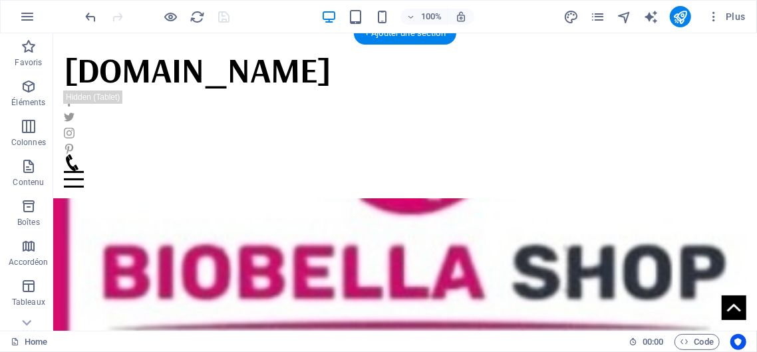
click at [570, 124] on figure at bounding box center [405, 277] width 704 height 342
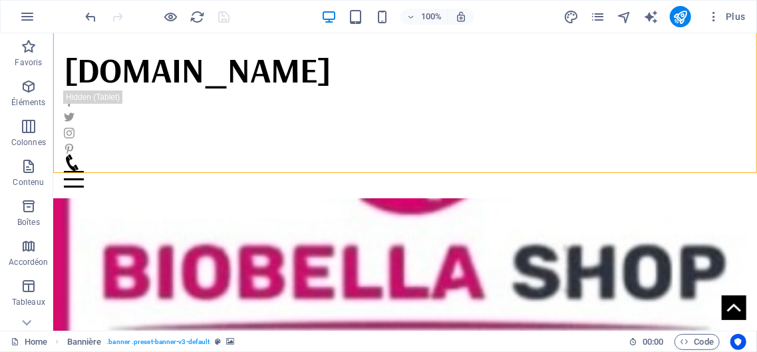
scroll to position [202, 0]
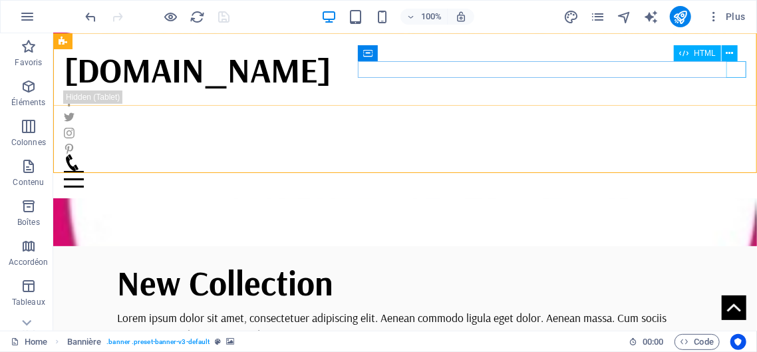
click at [736, 170] on div at bounding box center [404, 178] width 683 height 17
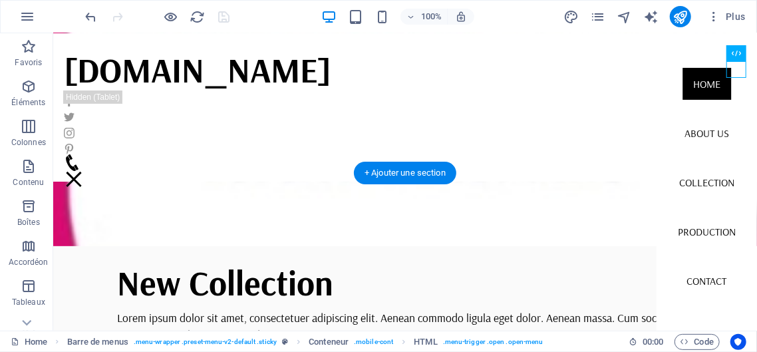
click at [569, 158] on figure at bounding box center [405, 75] width 704 height 342
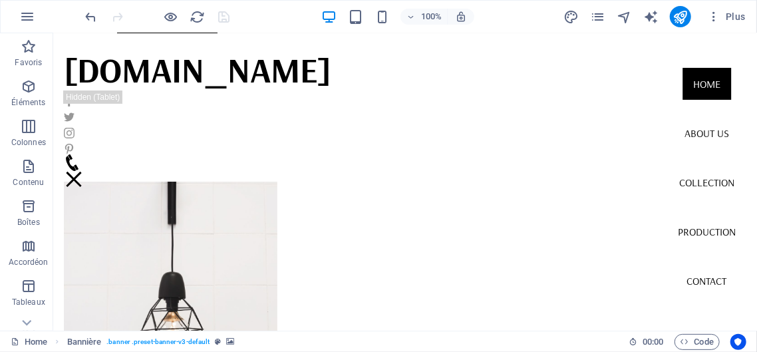
scroll to position [509, 0]
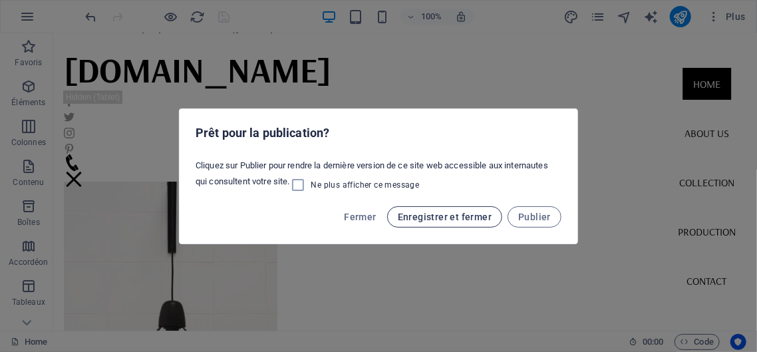
click at [448, 214] on span "Enregistrer et fermer" at bounding box center [445, 217] width 94 height 11
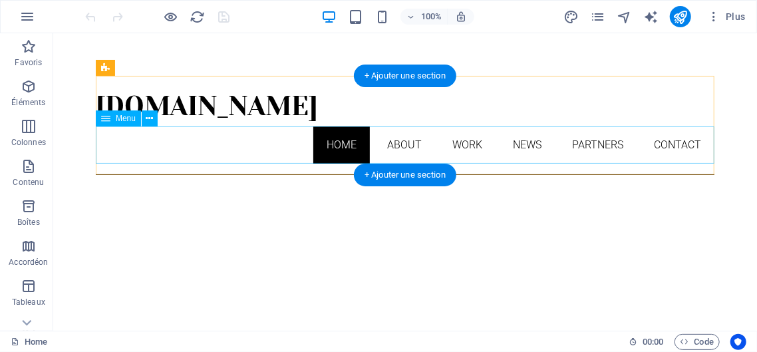
click at [678, 143] on nav "Home About Work News Partners Contact" at bounding box center [404, 144] width 619 height 37
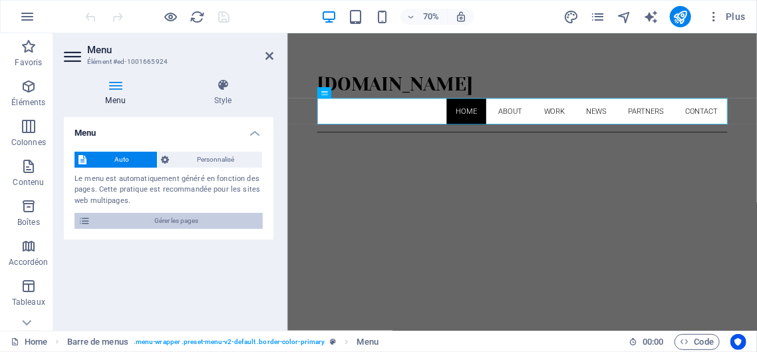
click at [200, 218] on span "Gérer les pages" at bounding box center [176, 221] width 164 height 16
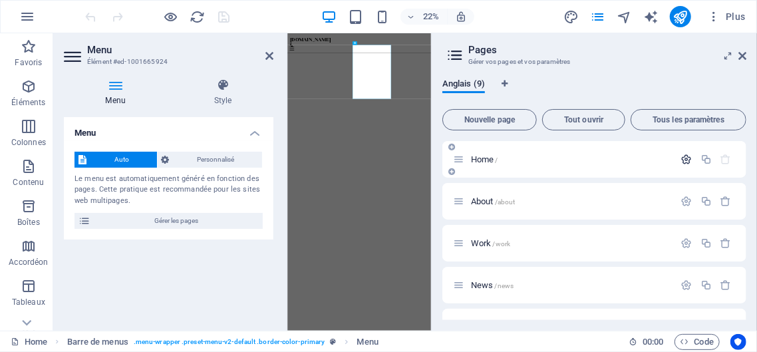
click at [689, 156] on icon "button" at bounding box center [686, 159] width 11 height 11
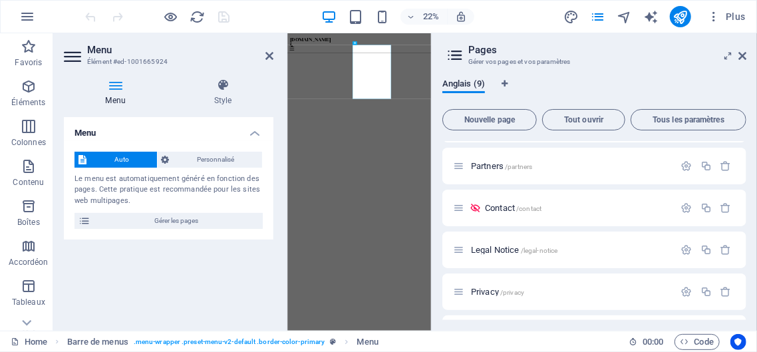
scroll to position [273, 0]
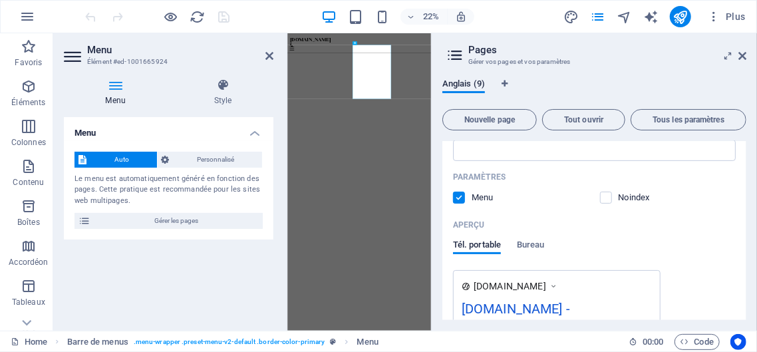
click at [281, 17] on div "22% Plus" at bounding box center [417, 16] width 668 height 21
click at [271, 57] on icon at bounding box center [269, 56] width 8 height 11
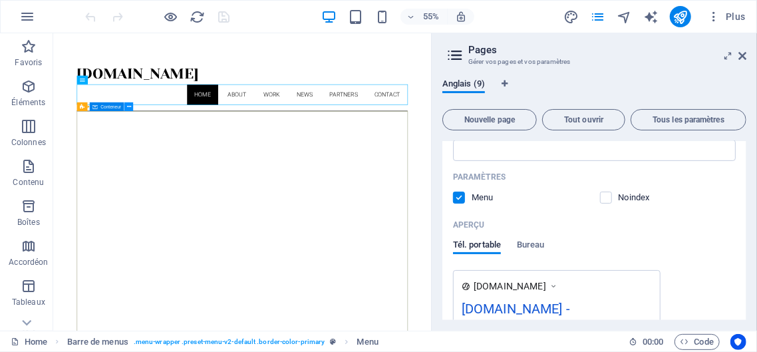
click at [126, 103] on button at bounding box center [128, 106] width 9 height 9
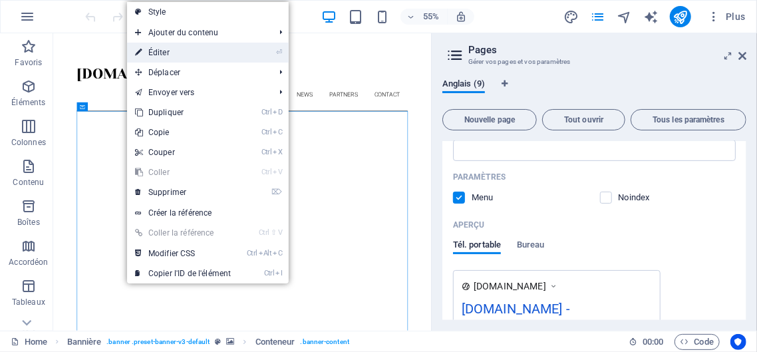
click at [162, 49] on link "⏎ Éditer" at bounding box center [183, 53] width 112 height 20
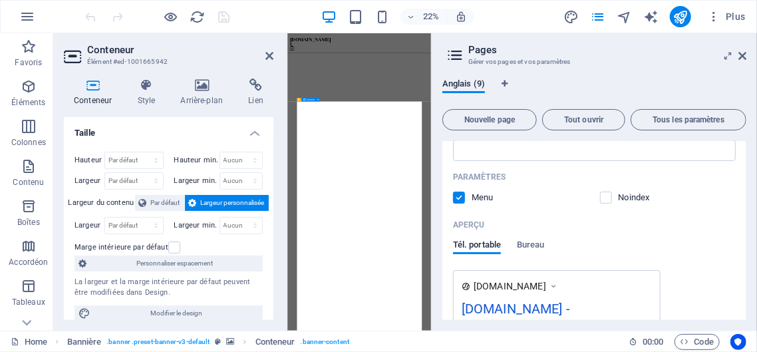
click at [312, 100] on span "Conteneur" at bounding box center [311, 100] width 8 height 2
click at [317, 98] on button at bounding box center [317, 99] width 3 height 3
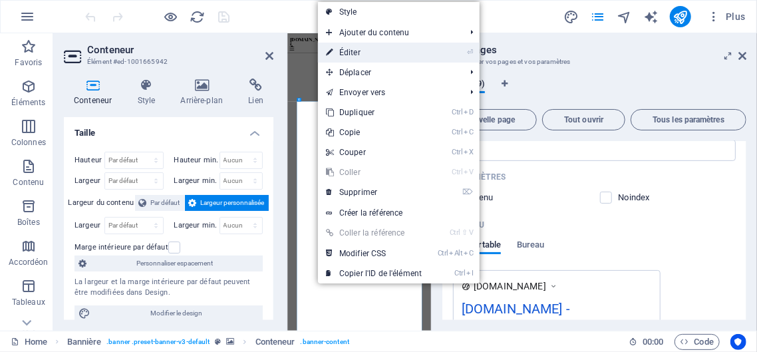
click at [349, 51] on link "⏎ Éditer" at bounding box center [374, 53] width 112 height 20
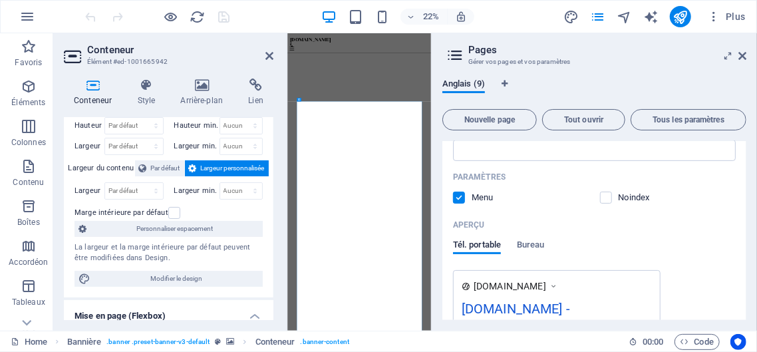
scroll to position [0, 0]
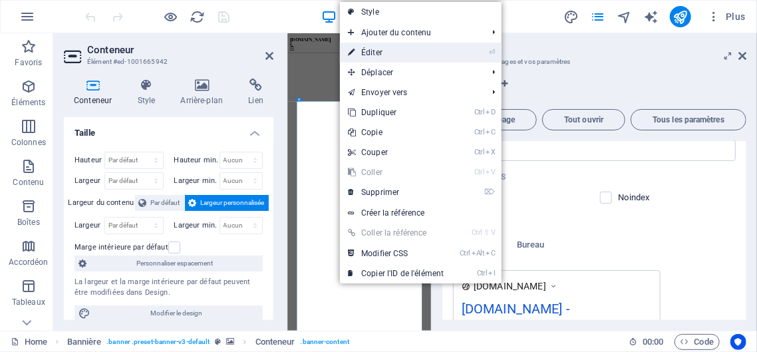
click at [381, 52] on link "⏎ Éditer" at bounding box center [396, 53] width 112 height 20
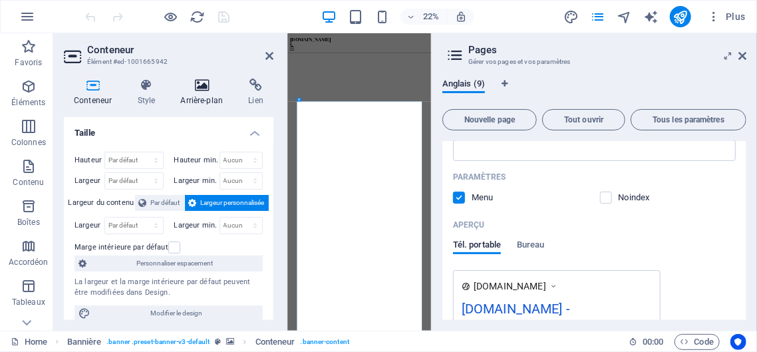
click at [205, 90] on icon at bounding box center [201, 85] width 63 height 13
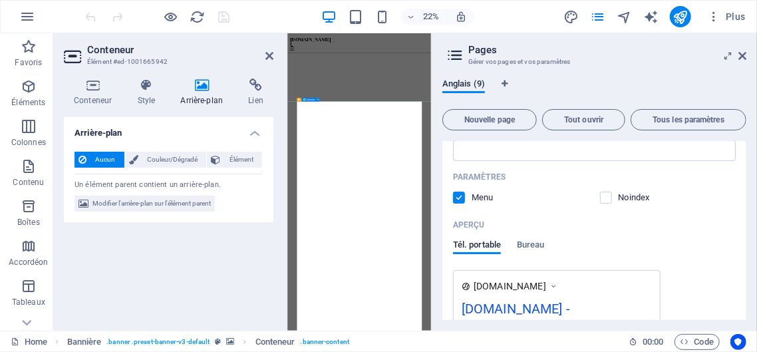
click at [300, 98] on icon at bounding box center [299, 99] width 2 height 3
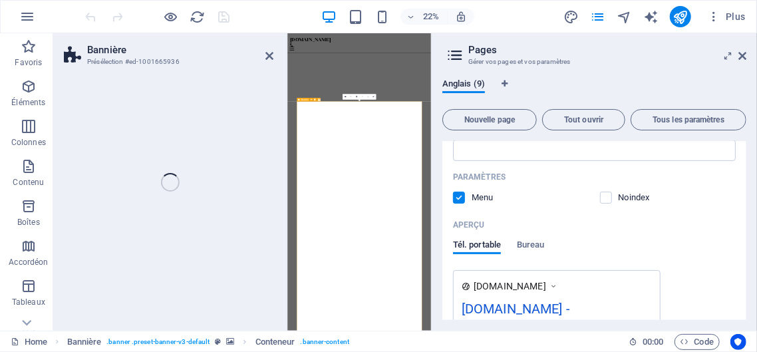
select select "vh"
select select "banner"
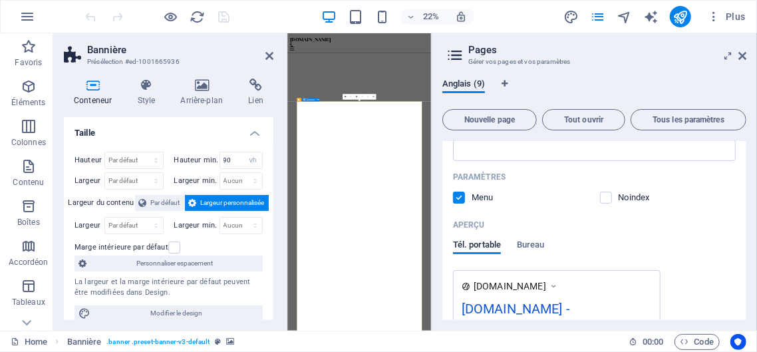
click at [269, 56] on icon at bounding box center [269, 56] width 8 height 11
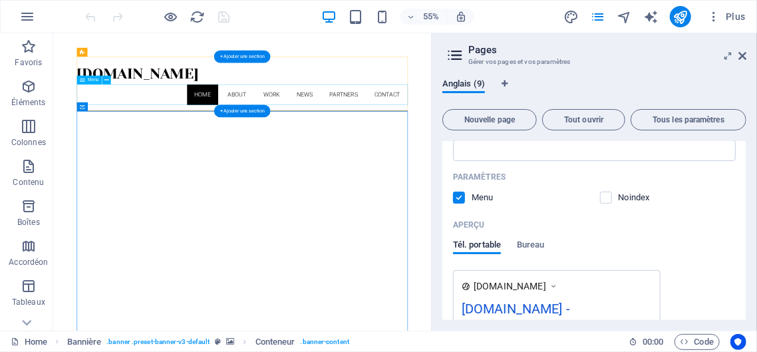
click at [383, 142] on nav "Home About Work News Partners Contact" at bounding box center [396, 144] width 602 height 37
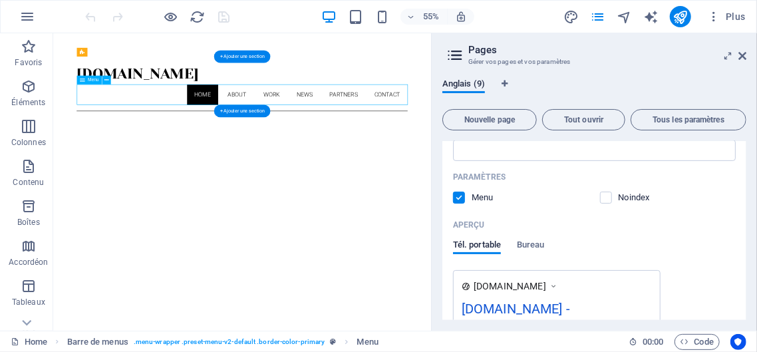
click at [383, 142] on nav "Home About Work News Partners Contact" at bounding box center [396, 144] width 602 height 37
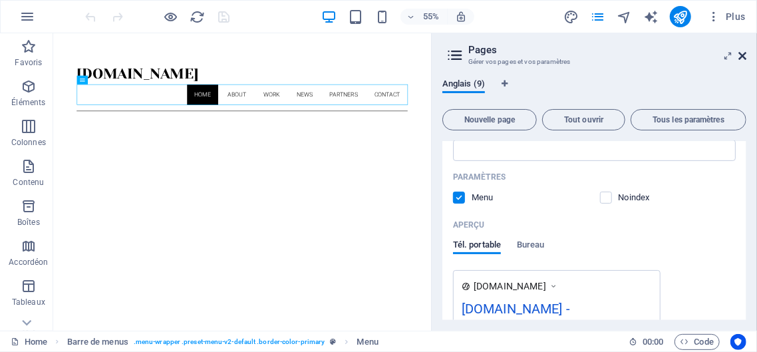
click at [742, 57] on icon at bounding box center [742, 56] width 8 height 11
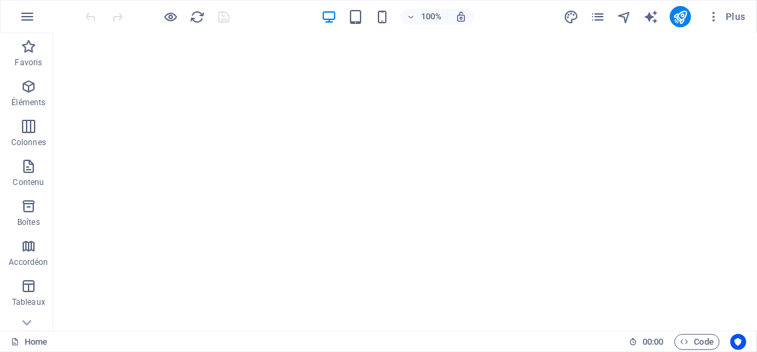
scroll to position [676, 0]
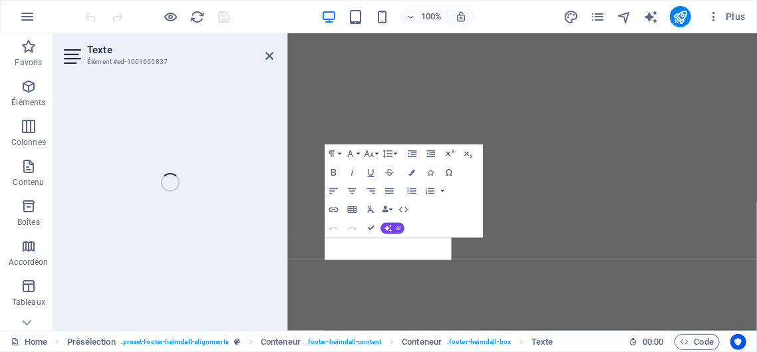
scroll to position [672, 0]
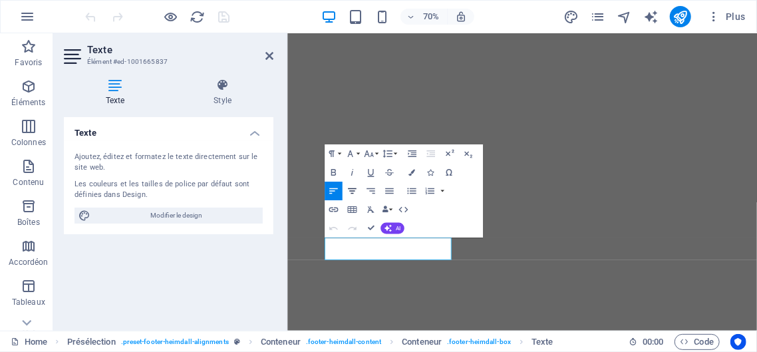
click at [353, 190] on icon "button" at bounding box center [352, 191] width 11 height 11
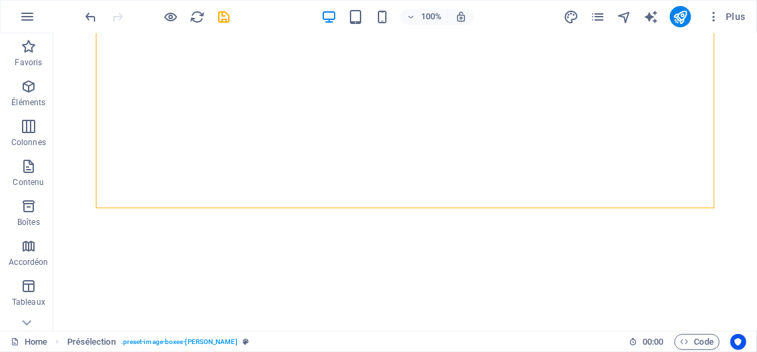
scroll to position [603, 0]
click at [224, 19] on icon "save" at bounding box center [224, 16] width 15 height 15
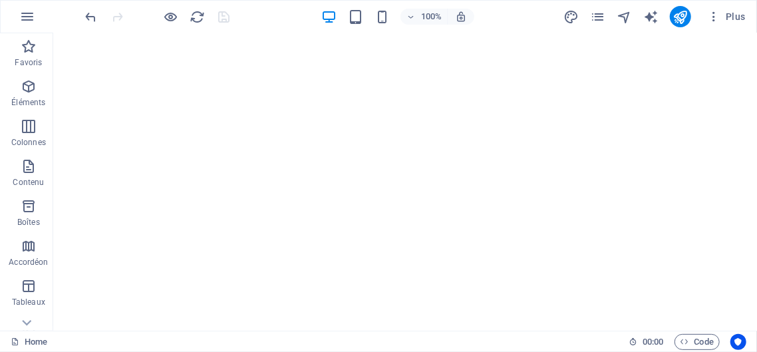
scroll to position [641, 0]
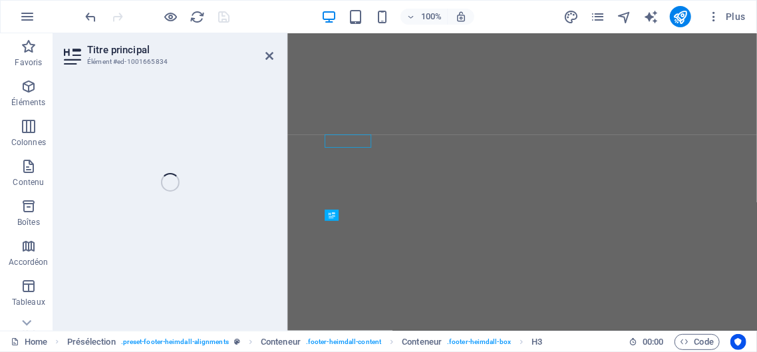
scroll to position [672, 0]
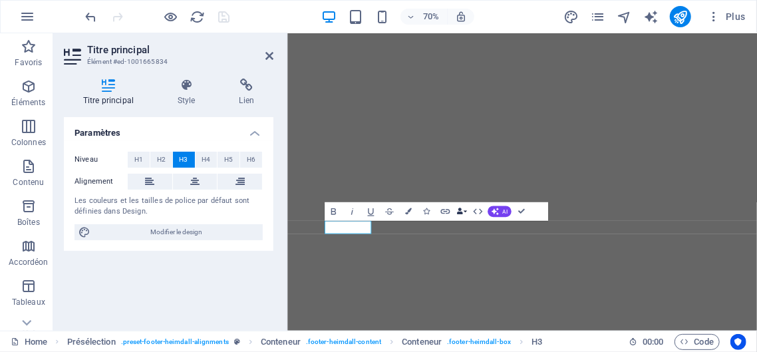
click at [466, 212] on button "Data Bindings" at bounding box center [461, 211] width 13 height 19
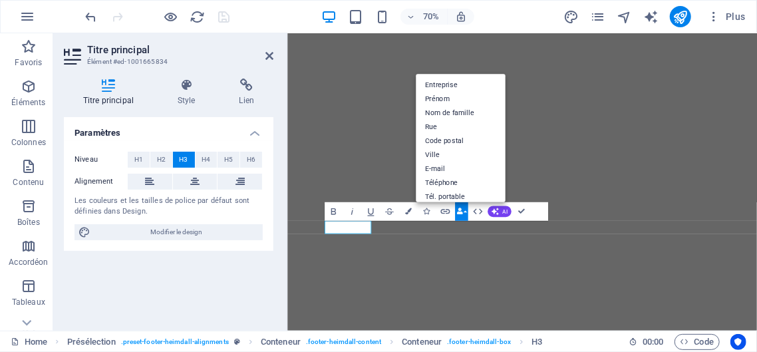
click at [466, 212] on button "Data Bindings" at bounding box center [461, 211] width 13 height 19
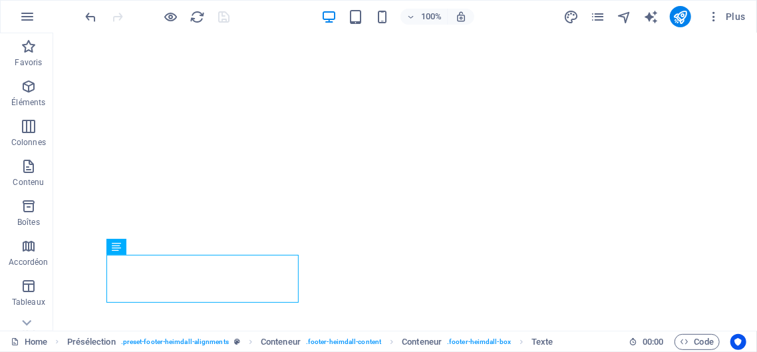
scroll to position [619, 0]
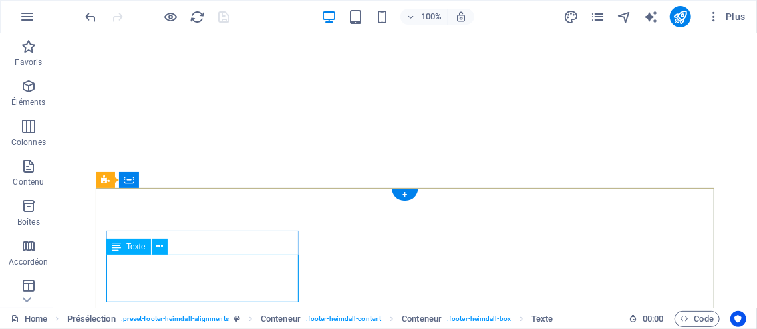
scroll to position [599, 0]
click at [160, 243] on icon at bounding box center [159, 247] width 7 height 14
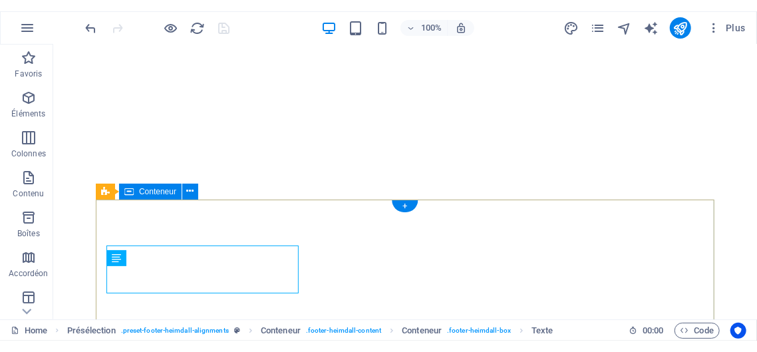
scroll to position [619, 0]
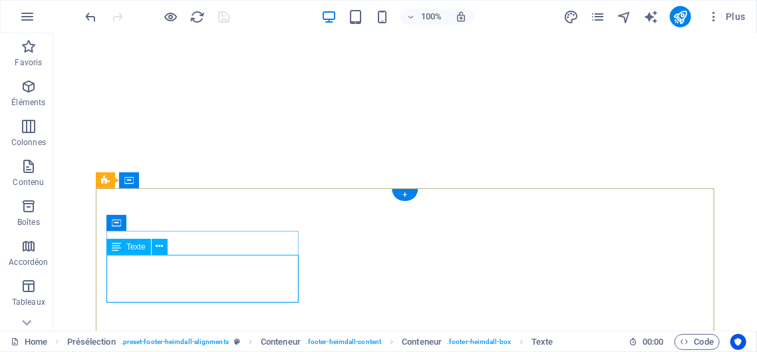
click at [158, 247] on icon at bounding box center [159, 247] width 7 height 14
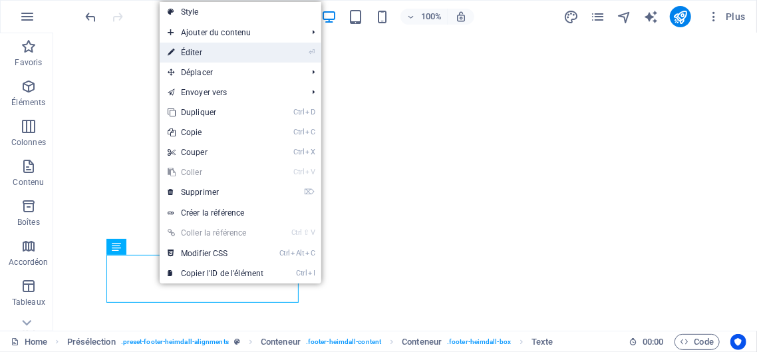
click at [201, 58] on link "⏎ Éditer" at bounding box center [216, 53] width 112 height 20
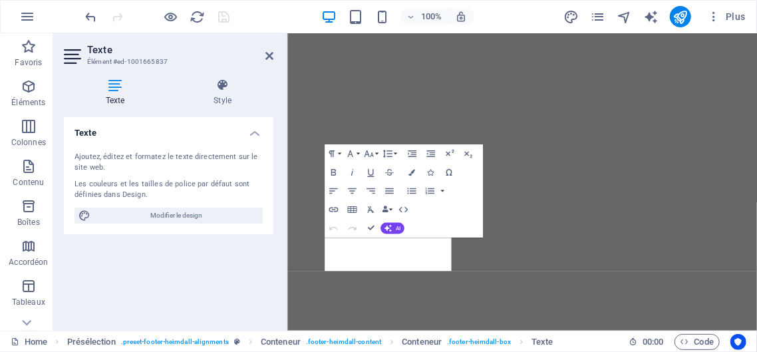
scroll to position [672, 0]
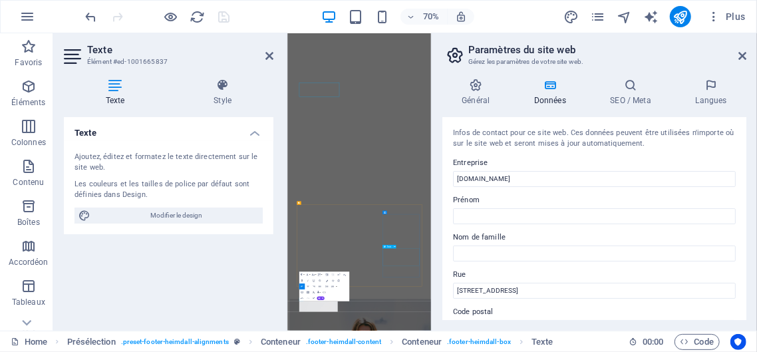
scroll to position [741, 0]
click at [744, 54] on icon at bounding box center [742, 56] width 8 height 11
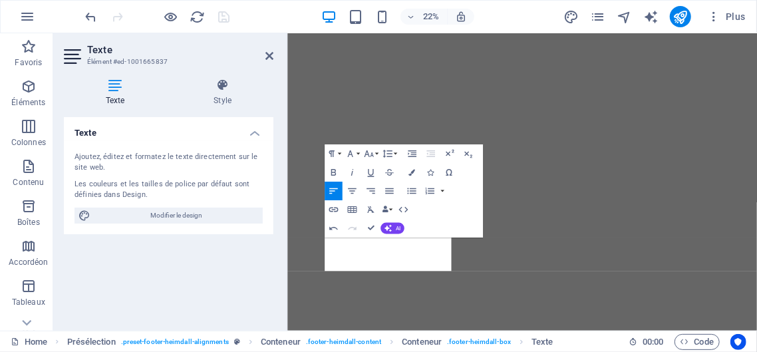
scroll to position [672, 0]
click at [465, 152] on icon "button" at bounding box center [467, 153] width 11 height 11
click at [277, 252] on div "Texte Style Texte Ajoutez, éditez et formatez le texte directement sur le site …" at bounding box center [168, 199] width 231 height 263
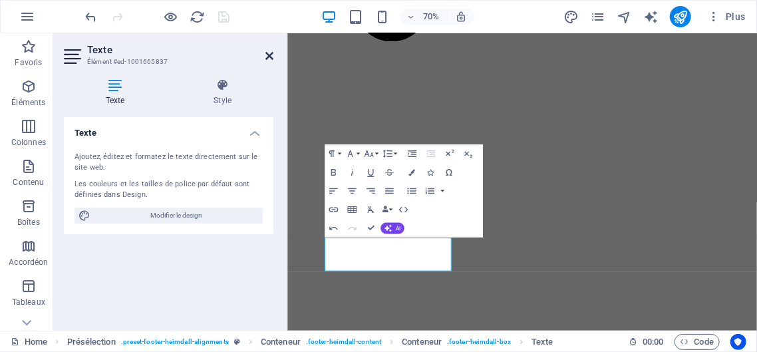
click at [269, 54] on icon at bounding box center [269, 56] width 8 height 11
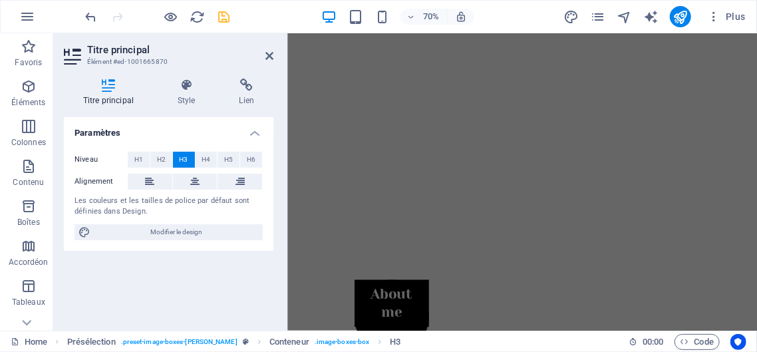
scroll to position [0, 0]
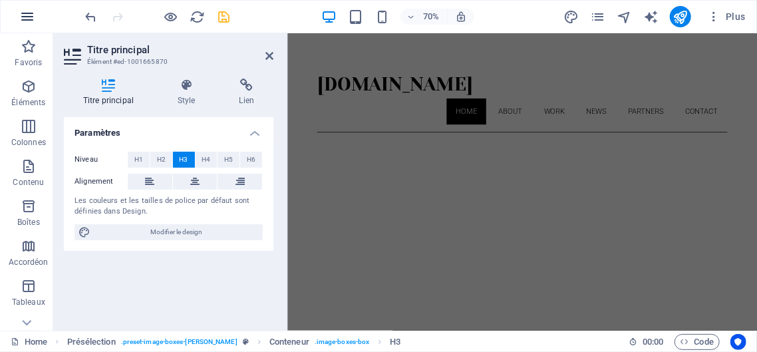
click at [27, 19] on icon "button" at bounding box center [27, 17] width 16 height 16
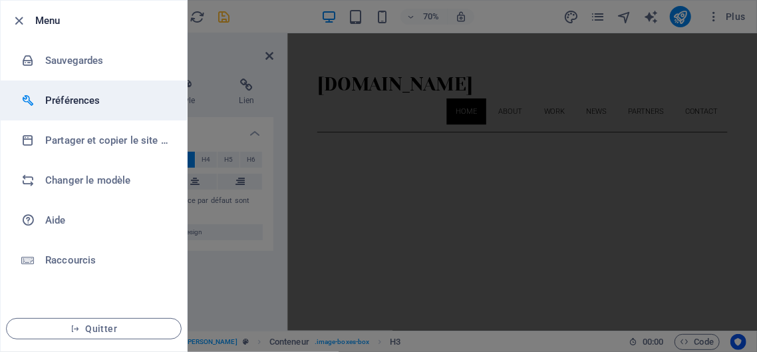
click at [65, 92] on li "Préférences" at bounding box center [94, 101] width 186 height 40
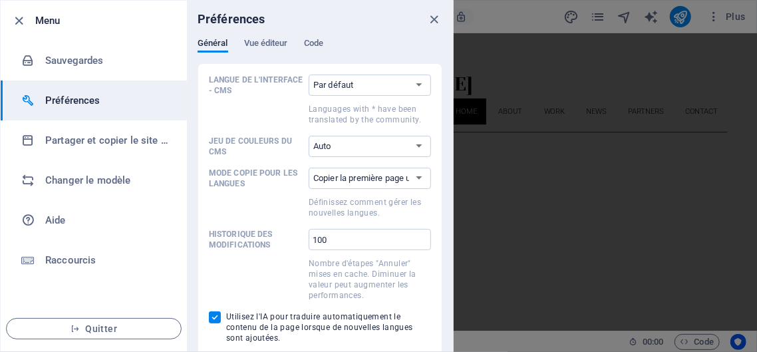
scroll to position [67, 0]
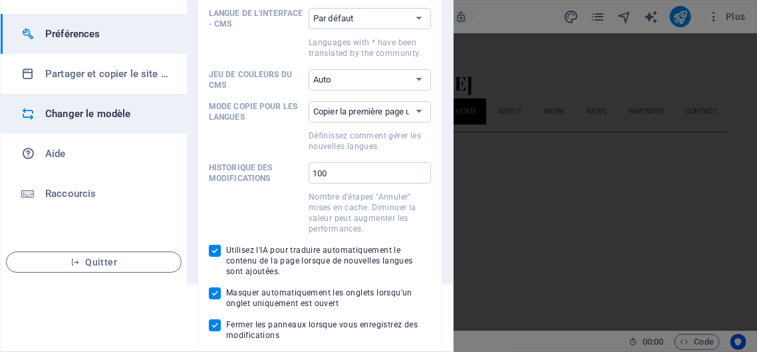
click at [85, 110] on h6 "Changer le modèle" at bounding box center [106, 114] width 123 height 16
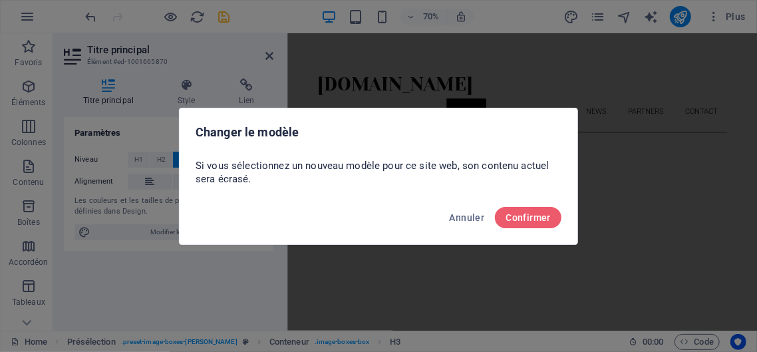
scroll to position [0, 0]
click at [523, 212] on span "Confirmer" at bounding box center [528, 217] width 45 height 11
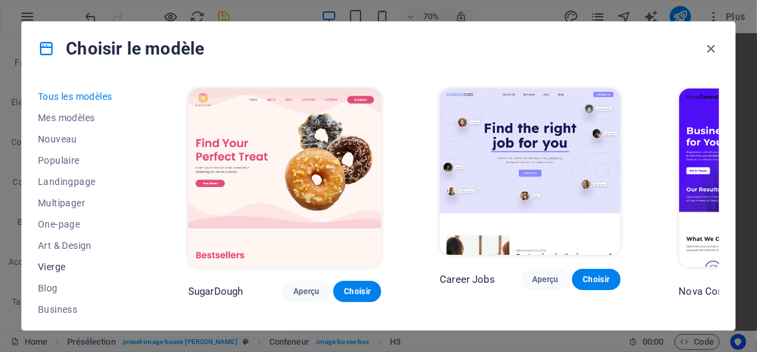
click at [55, 266] on span "Vierge" at bounding box center [84, 266] width 92 height 11
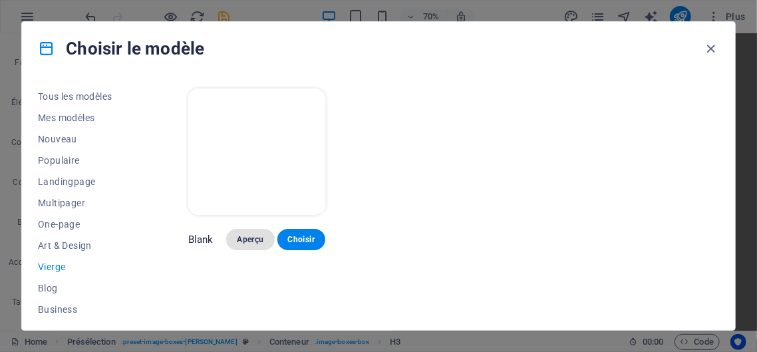
click at [251, 235] on span "Aperçu" at bounding box center [250, 239] width 27 height 11
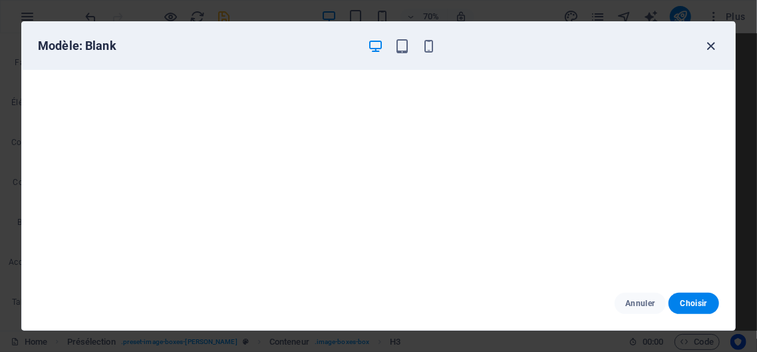
click at [715, 45] on icon "button" at bounding box center [711, 46] width 15 height 15
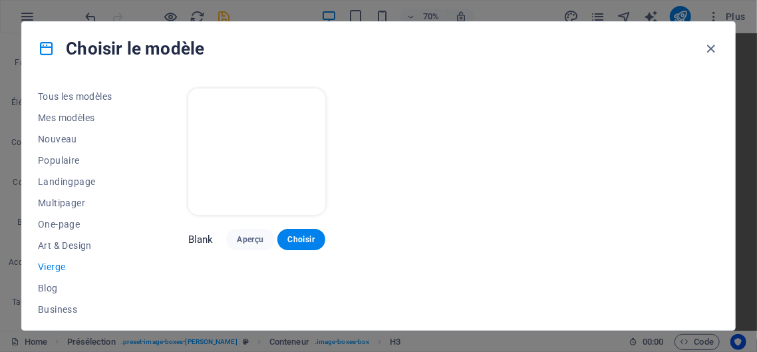
click at [715, 45] on icon "button" at bounding box center [711, 48] width 15 height 15
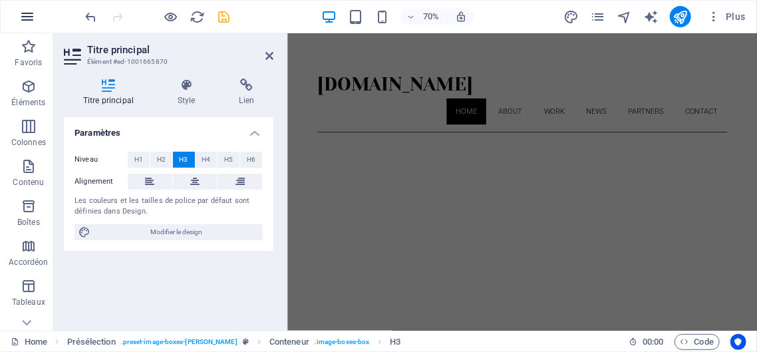
click at [30, 16] on icon "button" at bounding box center [27, 17] width 16 height 16
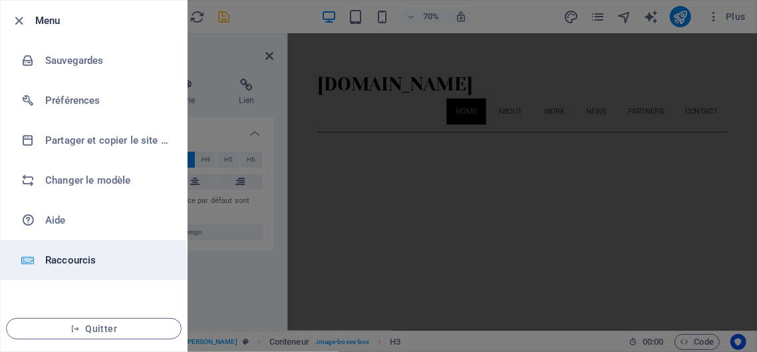
click at [71, 261] on h6 "Raccourcis" at bounding box center [106, 260] width 123 height 16
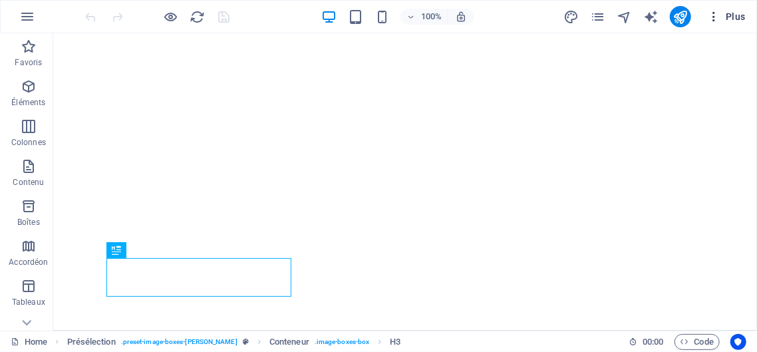
click at [734, 13] on span "Plus" at bounding box center [726, 16] width 39 height 13
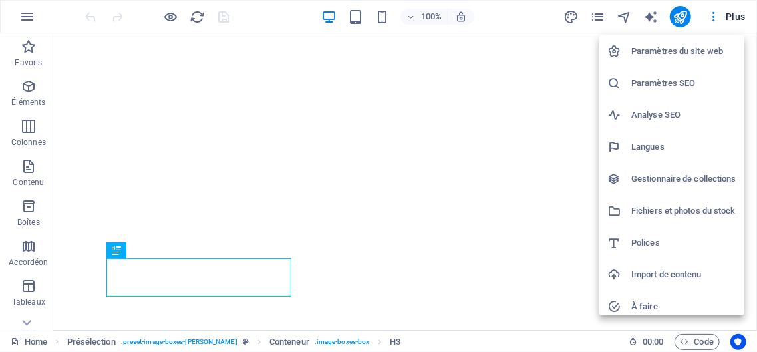
click at [690, 82] on h6 "Paramètres SEO" at bounding box center [683, 83] width 105 height 16
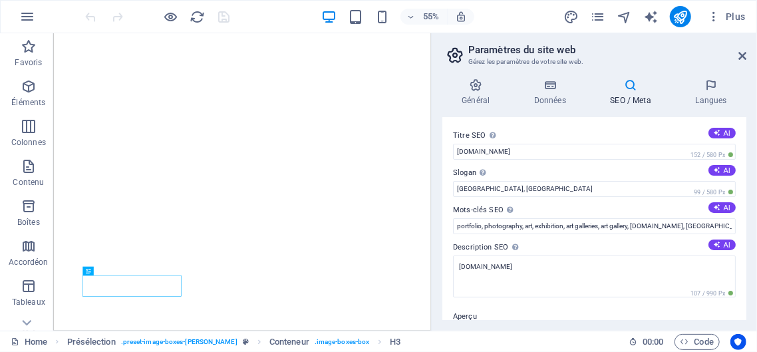
click at [299, 12] on div "55% Plus" at bounding box center [417, 16] width 668 height 21
click at [200, 18] on icon "reload" at bounding box center [197, 16] width 15 height 15
click at [742, 55] on icon at bounding box center [742, 56] width 8 height 11
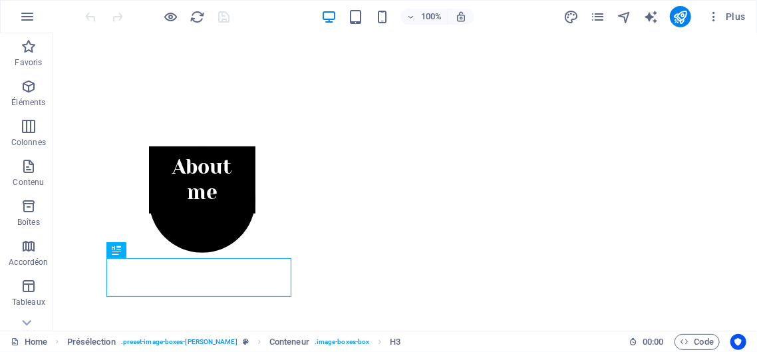
scroll to position [350, 0]
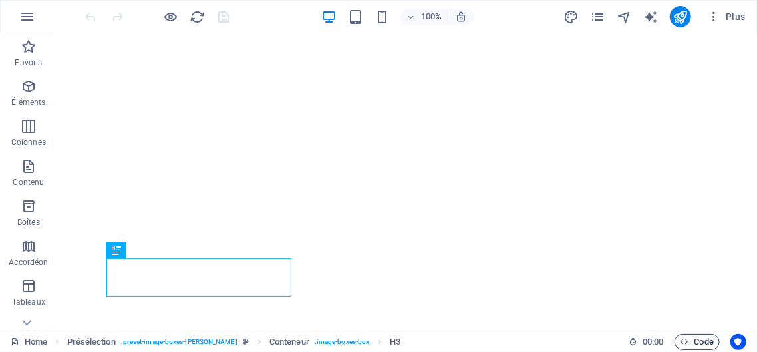
click at [705, 338] on span "Code" at bounding box center [697, 342] width 33 height 16
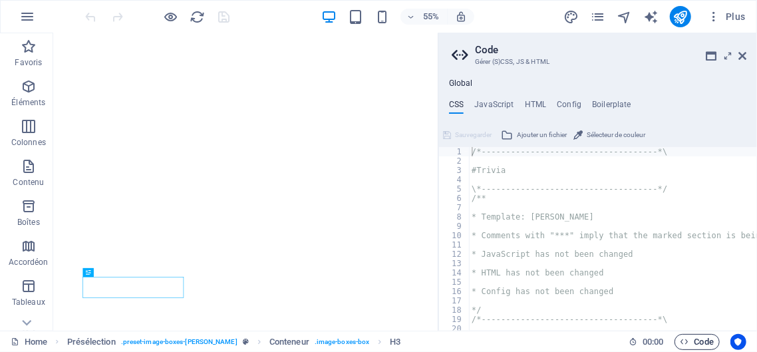
click at [705, 338] on span "Code" at bounding box center [697, 342] width 33 height 16
click at [741, 52] on icon at bounding box center [742, 56] width 8 height 11
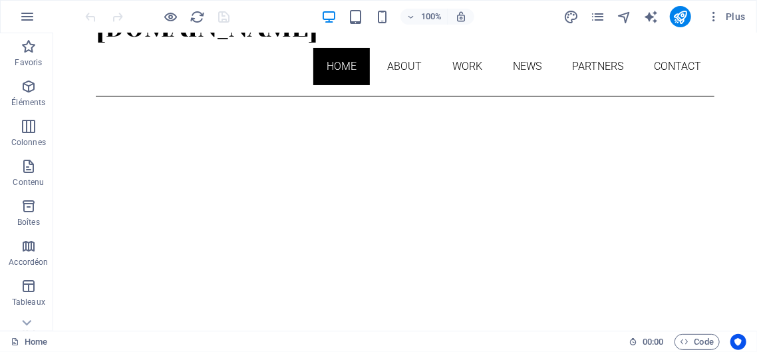
scroll to position [0, 0]
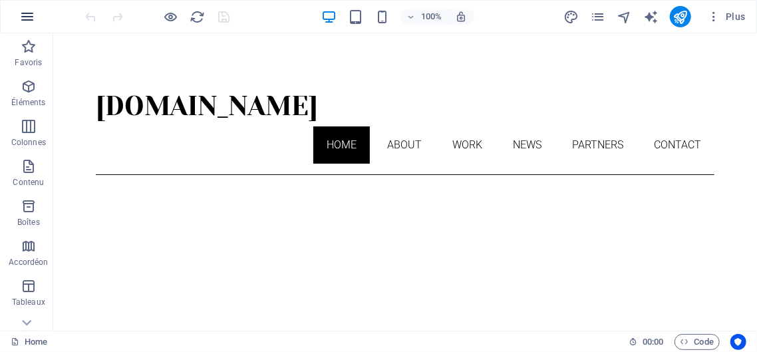
click at [26, 19] on icon "button" at bounding box center [27, 17] width 16 height 16
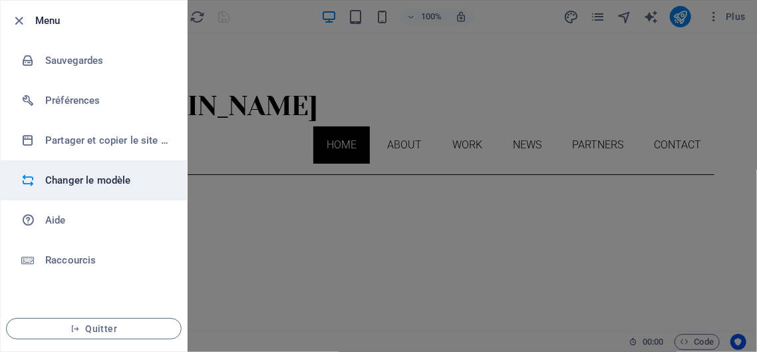
click at [98, 176] on h6 "Changer le modèle" at bounding box center [106, 180] width 123 height 16
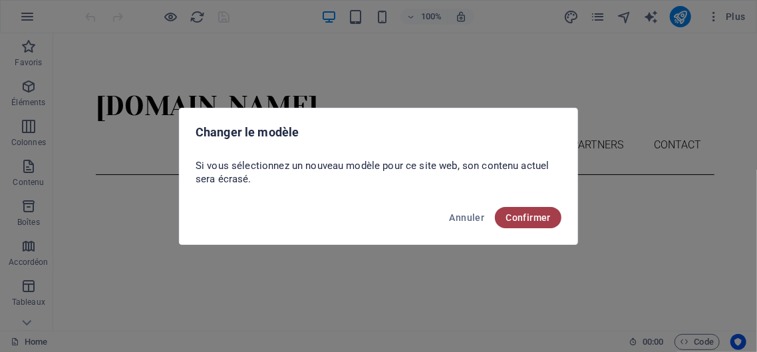
click at [528, 222] on span "Confirmer" at bounding box center [528, 217] width 45 height 11
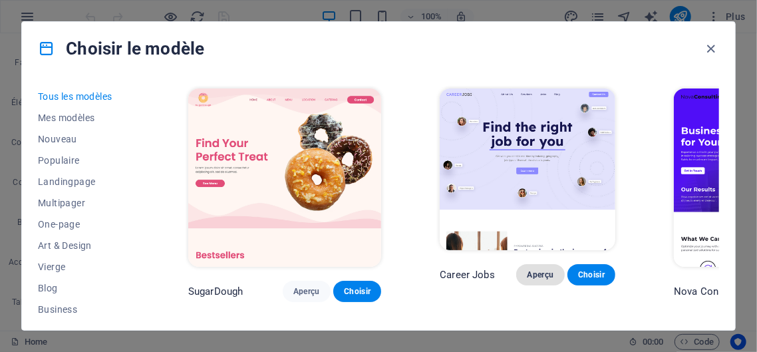
click at [527, 273] on span "Aperçu" at bounding box center [540, 274] width 27 height 11
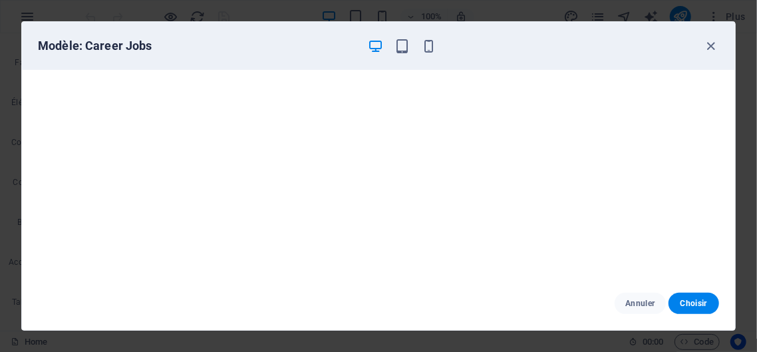
scroll to position [3, 0]
click at [737, 204] on div "Modèle: Career Jobs Annuler Choisir" at bounding box center [378, 176] width 757 height 352
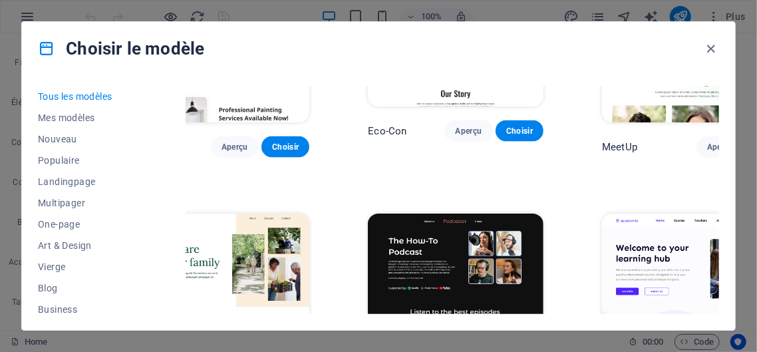
scroll to position [1028, 72]
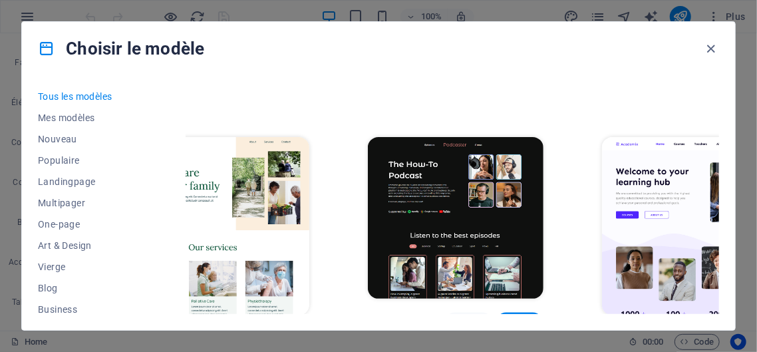
click at [707, 335] on span "Aperçu" at bounding box center [720, 340] width 27 height 11
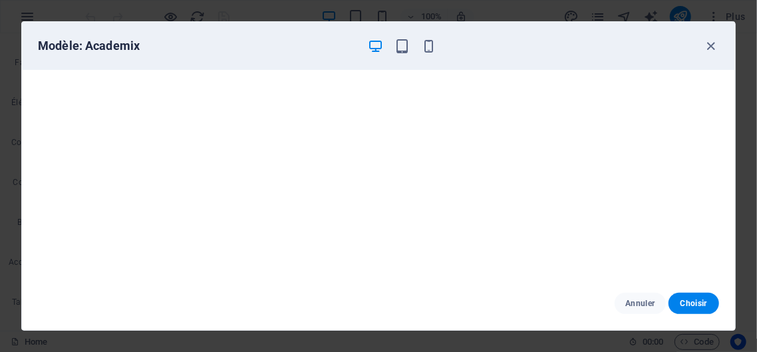
scroll to position [3, 0]
click at [714, 47] on icon "button" at bounding box center [711, 46] width 15 height 15
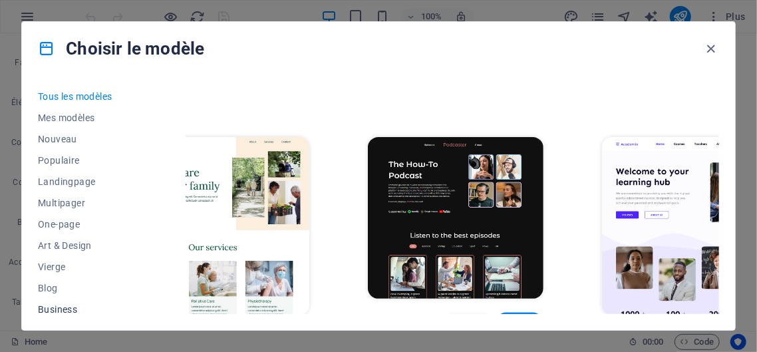
click at [59, 306] on span "Business" at bounding box center [84, 309] width 92 height 11
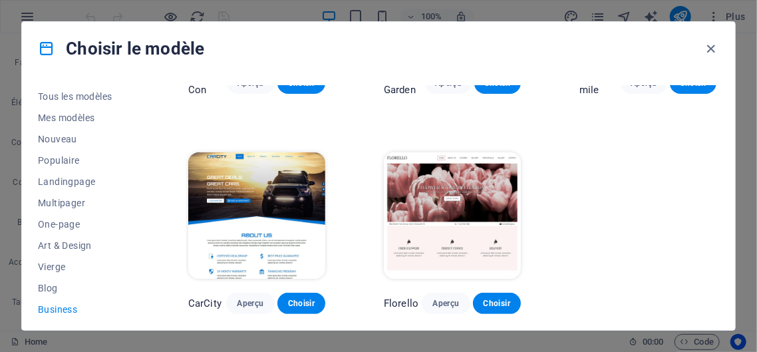
scroll to position [158, 0]
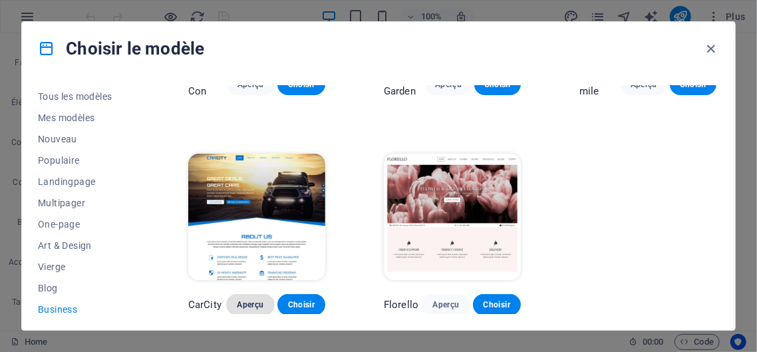
click at [255, 304] on span "Aperçu" at bounding box center [250, 304] width 27 height 11
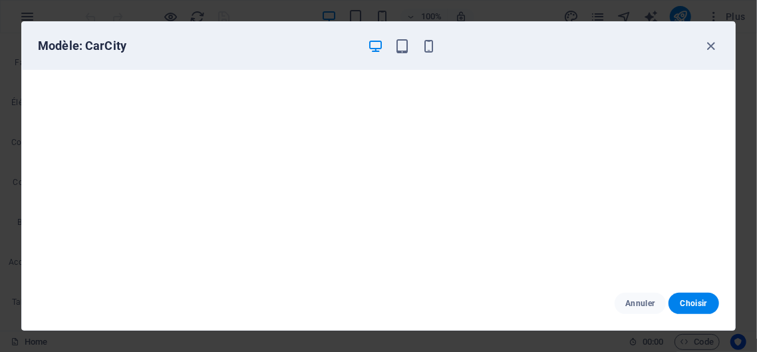
scroll to position [3, 0]
click at [712, 47] on icon "button" at bounding box center [711, 46] width 15 height 15
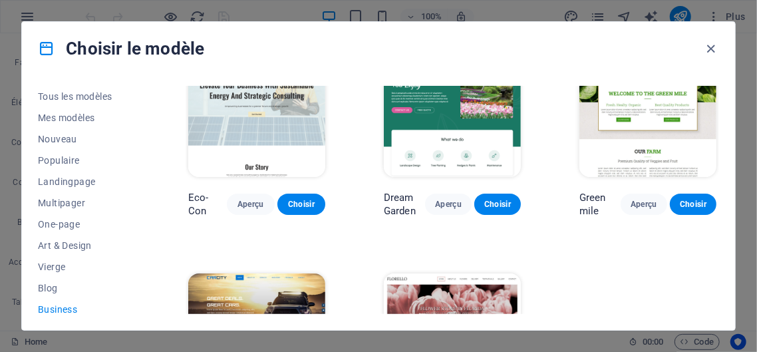
scroll to position [0, 0]
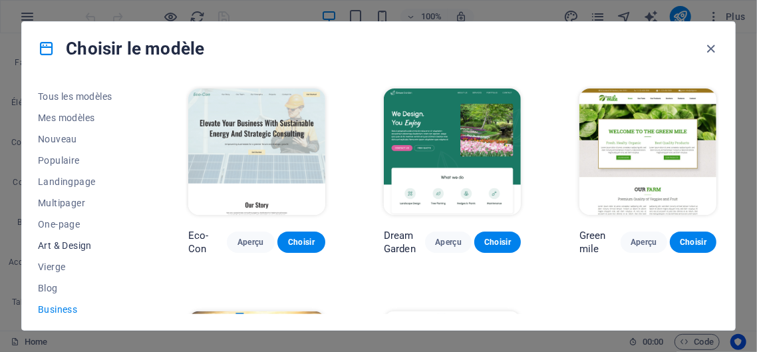
click at [62, 241] on span "Art & Design" at bounding box center [84, 245] width 92 height 11
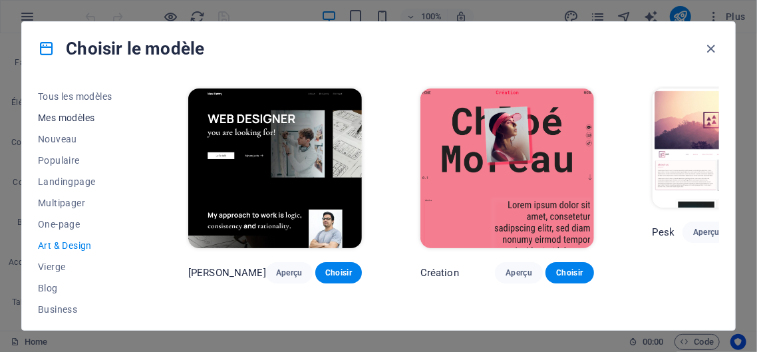
click at [80, 114] on span "Mes modèles" at bounding box center [84, 117] width 92 height 11
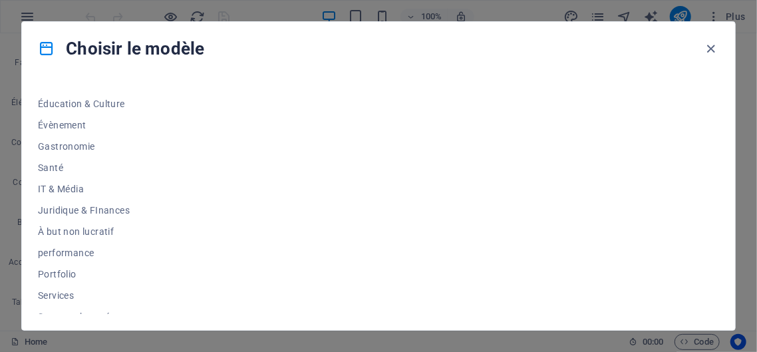
scroll to position [303, 0]
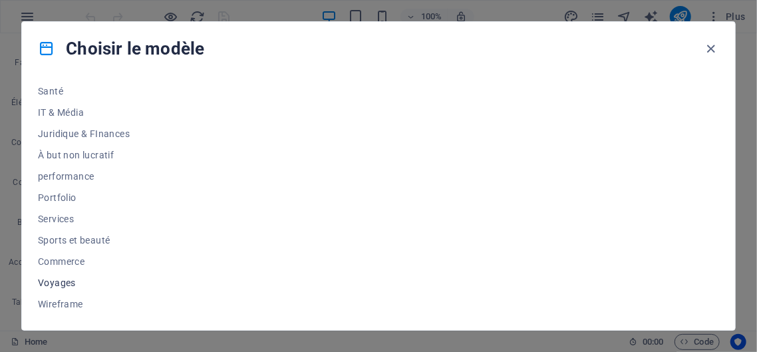
click at [73, 280] on span "Voyages" at bounding box center [84, 282] width 92 height 11
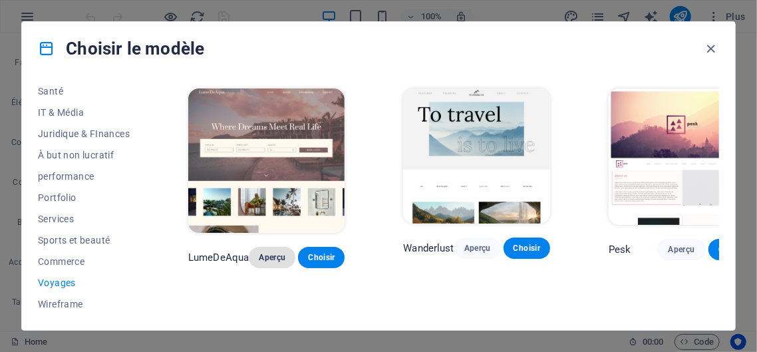
click at [282, 258] on span "Aperçu" at bounding box center [271, 257] width 25 height 11
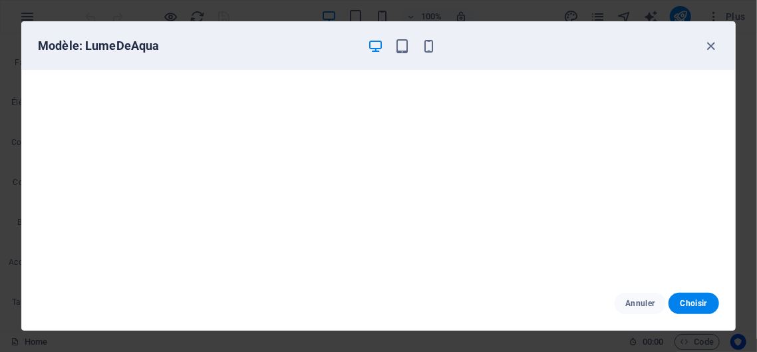
scroll to position [3, 0]
click at [710, 43] on icon "button" at bounding box center [711, 46] width 15 height 15
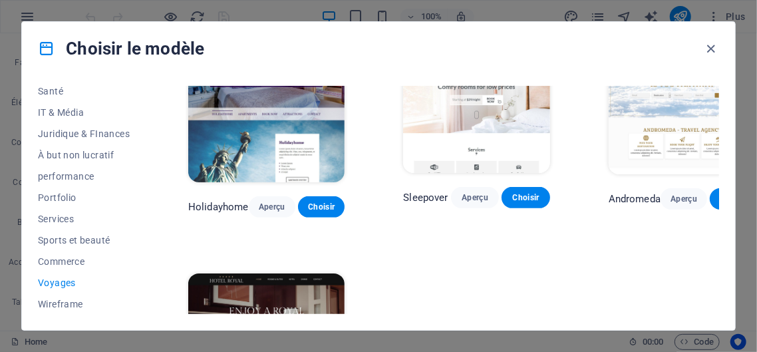
scroll to position [422, 0]
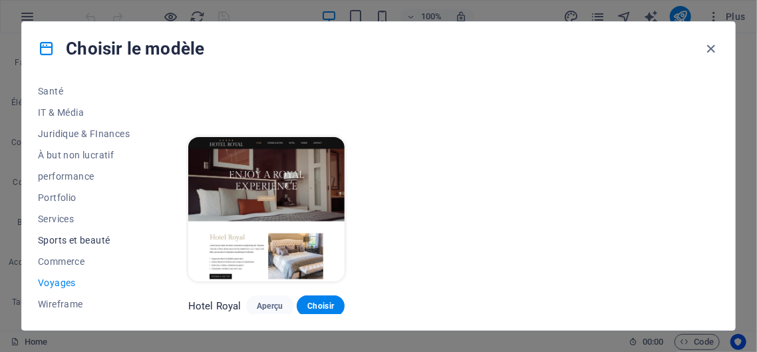
click at [102, 240] on span "Sports et beauté" at bounding box center [84, 240] width 92 height 11
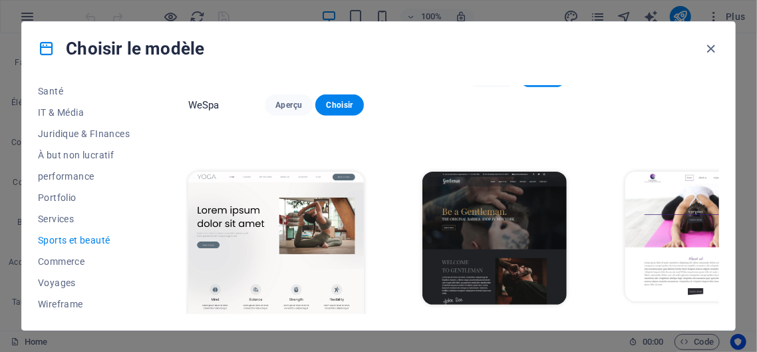
scroll to position [423, 0]
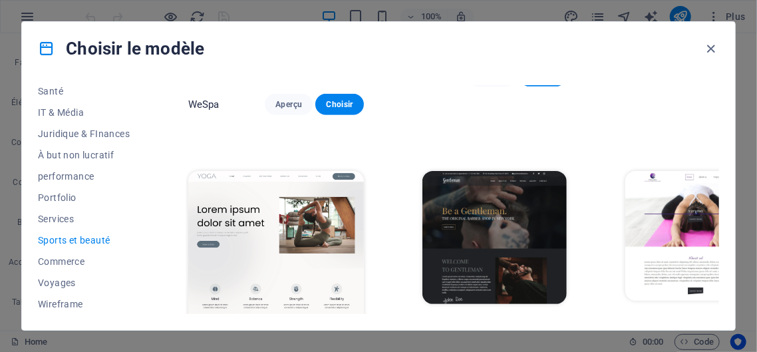
click at [750, 173] on div "Choisir le modèle Tous les modèles Mes modèles Nouveau Populaire Landingpage Mu…" at bounding box center [378, 176] width 757 height 352
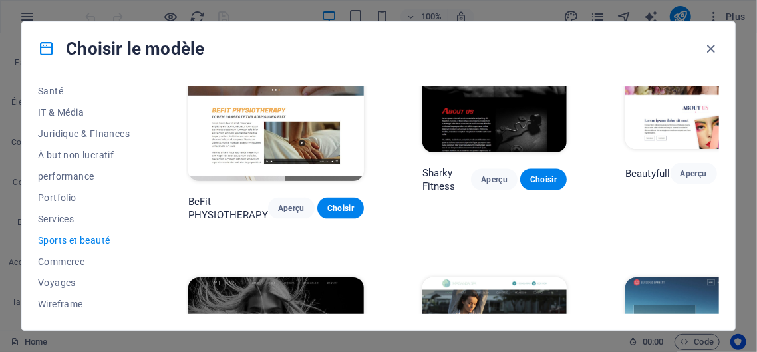
scroll to position [985, 0]
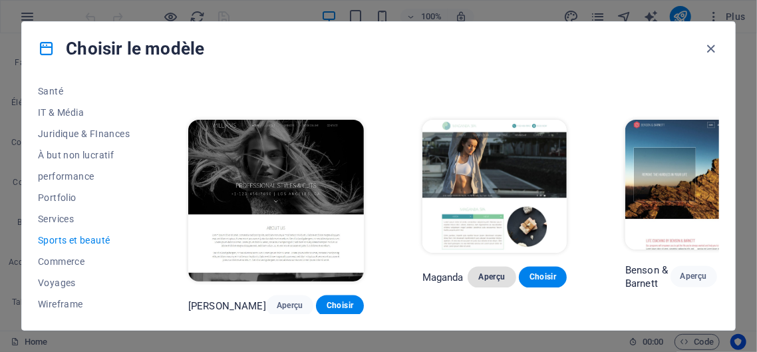
click at [498, 277] on span "Aperçu" at bounding box center [491, 277] width 27 height 11
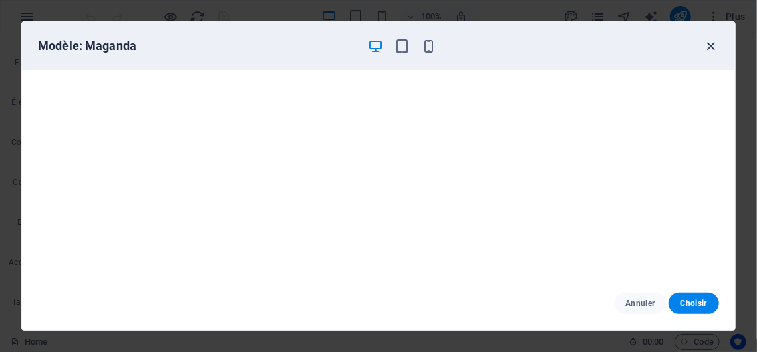
click at [713, 43] on icon "button" at bounding box center [711, 46] width 15 height 15
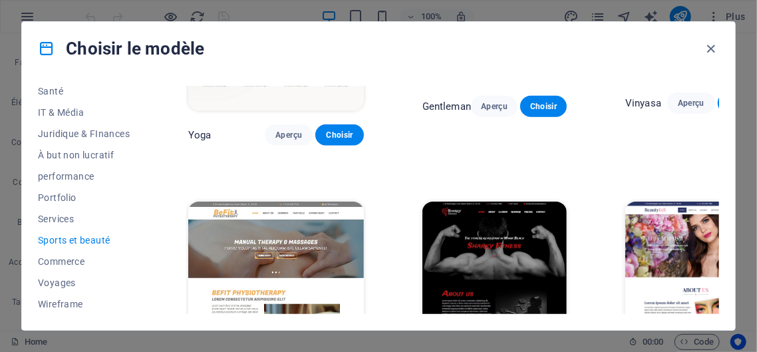
scroll to position [655, 0]
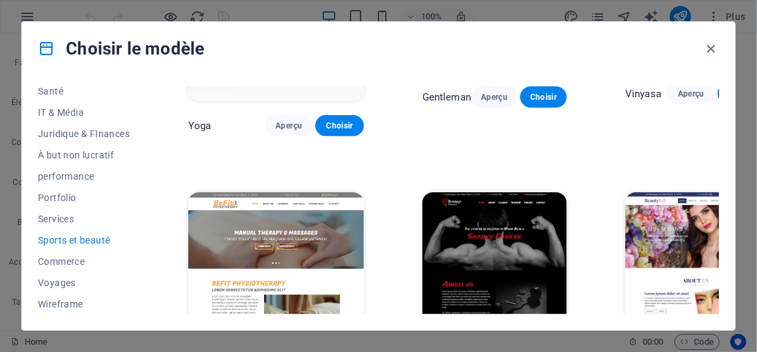
click at [684, 238] on img at bounding box center [695, 257] width 140 height 130
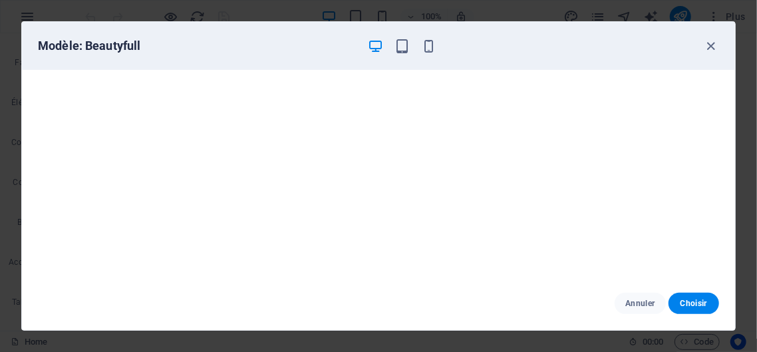
scroll to position [3, 0]
click at [688, 297] on button "Choisir" at bounding box center [694, 303] width 51 height 21
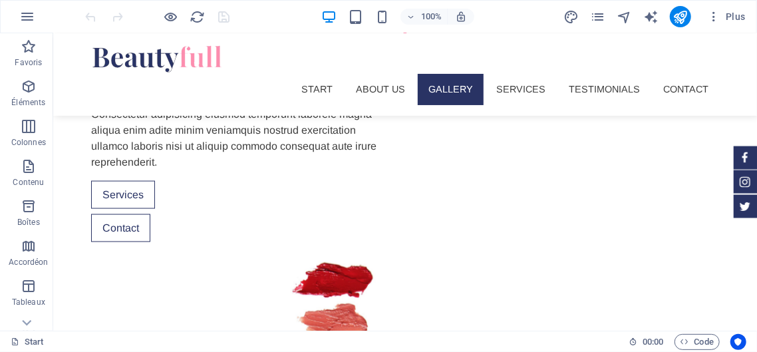
scroll to position [769, 0]
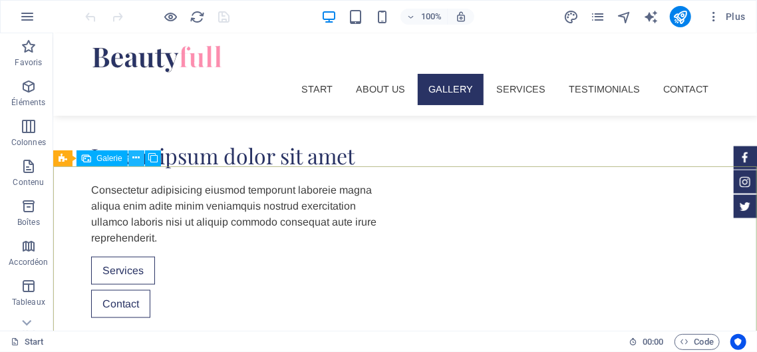
click at [132, 152] on icon at bounding box center [135, 158] width 7 height 14
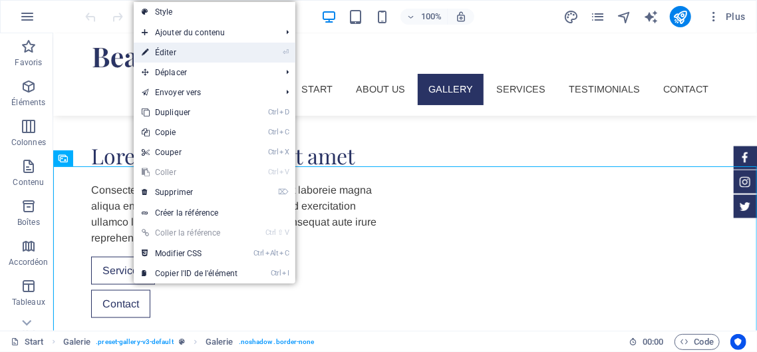
click at [166, 49] on link "⏎ Éditer" at bounding box center [190, 53] width 112 height 20
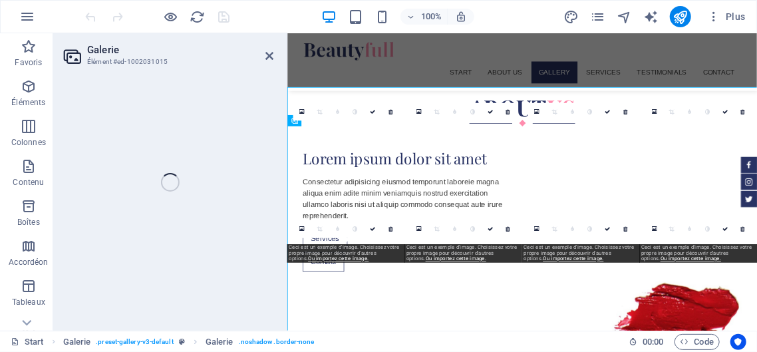
scroll to position [825, 0]
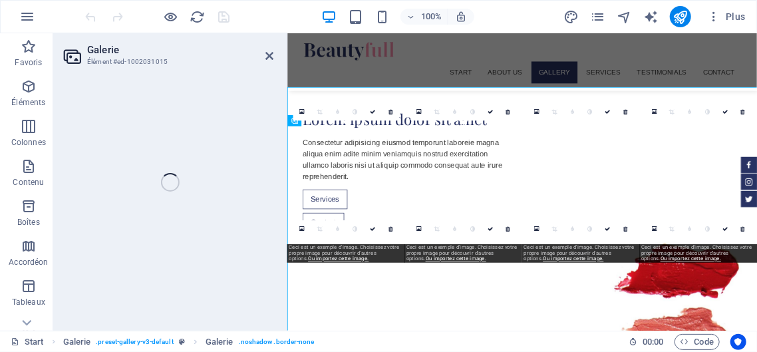
select select "4"
select select "px"
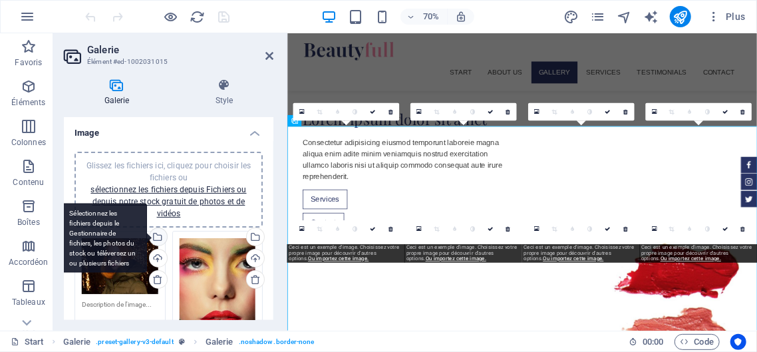
click at [158, 236] on div "Sélectionnez les fichiers depuis le Gestionnaire de fichiers, les photos du sto…" at bounding box center [157, 238] width 20 height 20
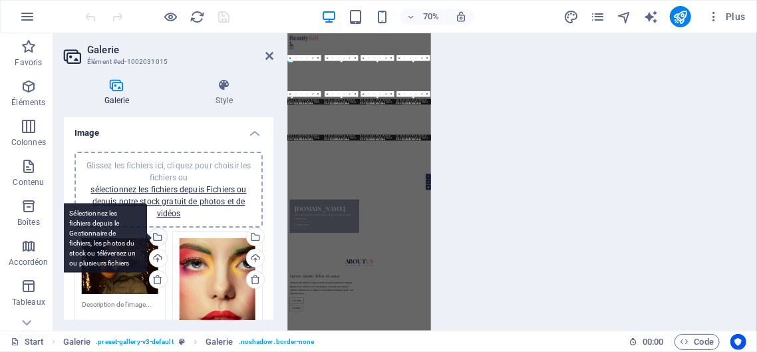
scroll to position [1651, 0]
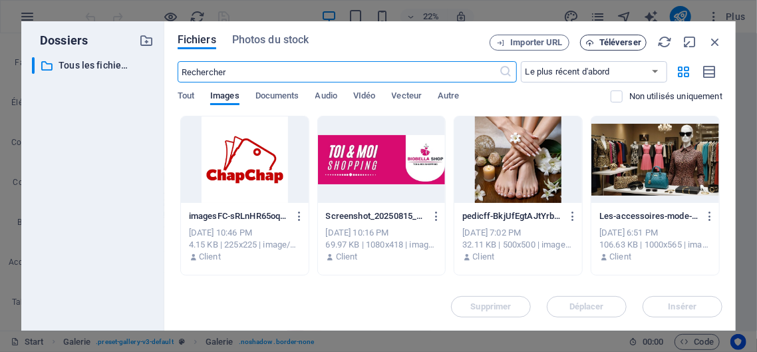
click at [613, 41] on span "Téléverser" at bounding box center [620, 43] width 42 height 8
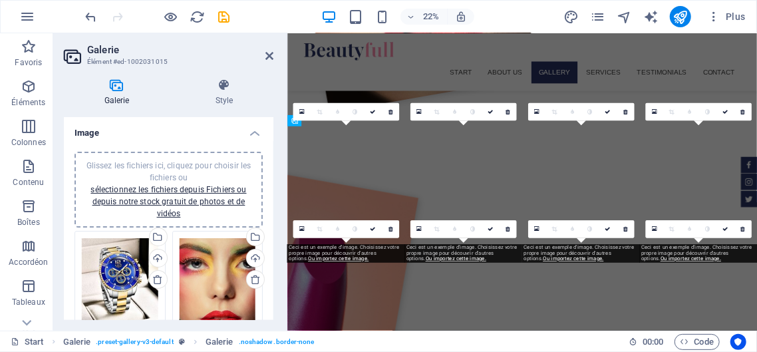
scroll to position [825, 0]
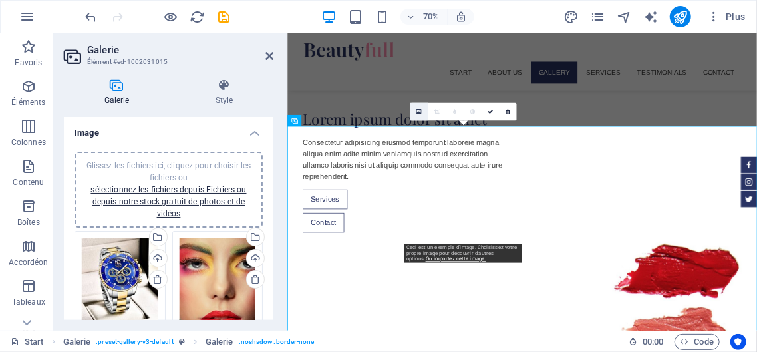
click at [418, 114] on icon at bounding box center [418, 111] width 5 height 7
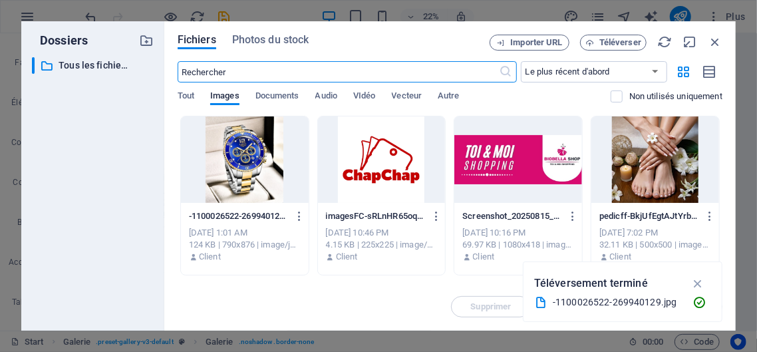
scroll to position [1651, 0]
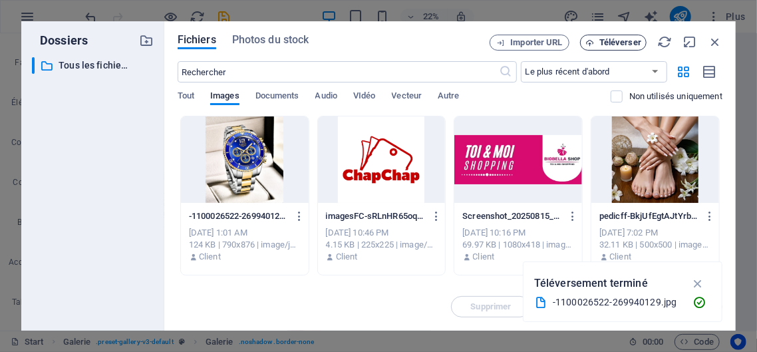
click at [617, 37] on button "Téléverser" at bounding box center [613, 43] width 67 height 16
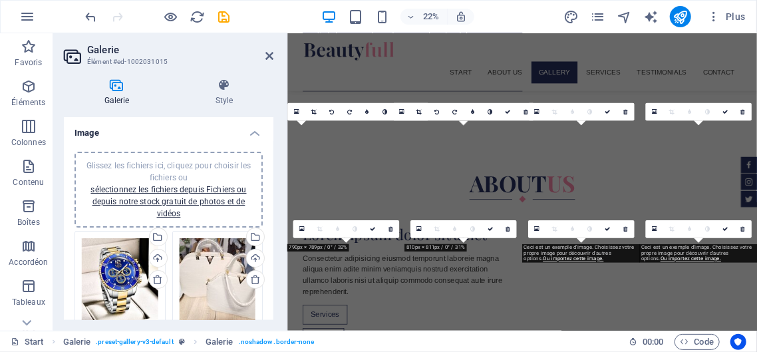
scroll to position [825, 0]
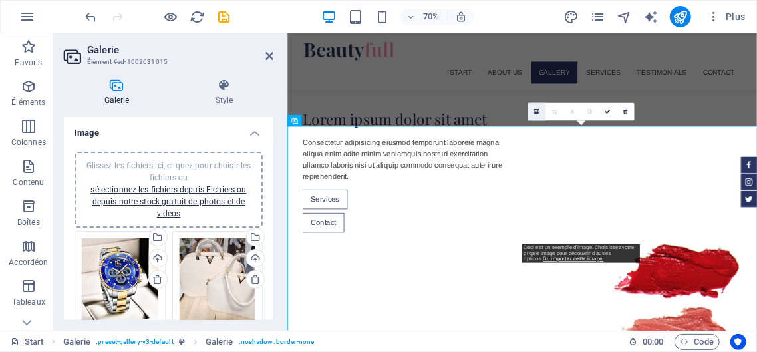
click at [539, 111] on icon at bounding box center [536, 111] width 5 height 7
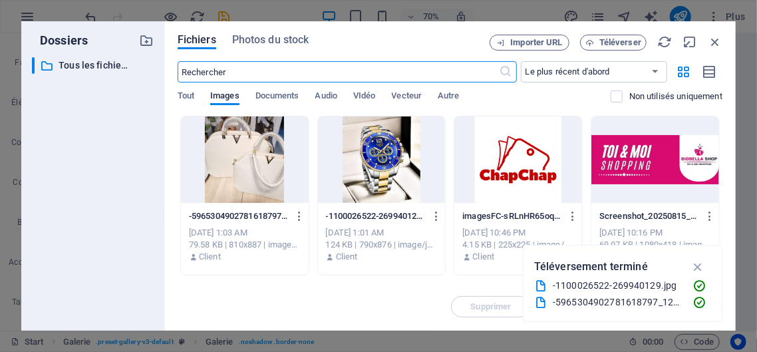
scroll to position [1651, 0]
click at [613, 39] on span "Téléverser" at bounding box center [620, 43] width 42 height 8
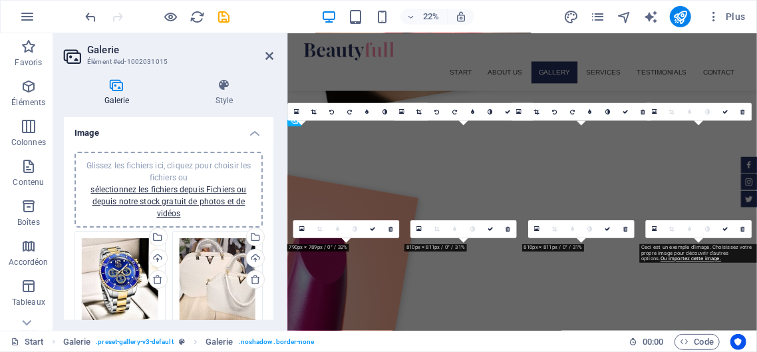
scroll to position [825, 0]
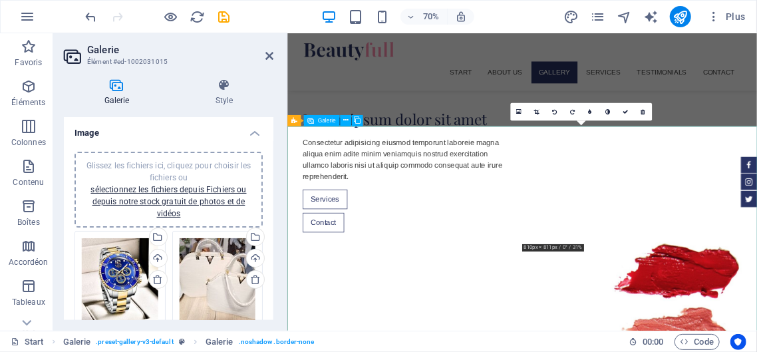
drag, startPoint x: 728, startPoint y: 255, endPoint x: 642, endPoint y: 249, distance: 86.0
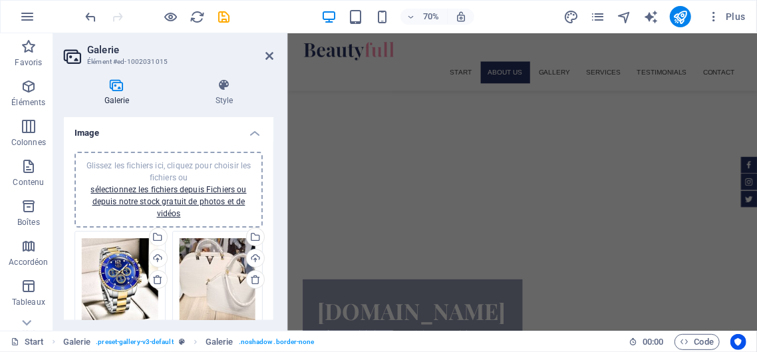
scroll to position [583, 0]
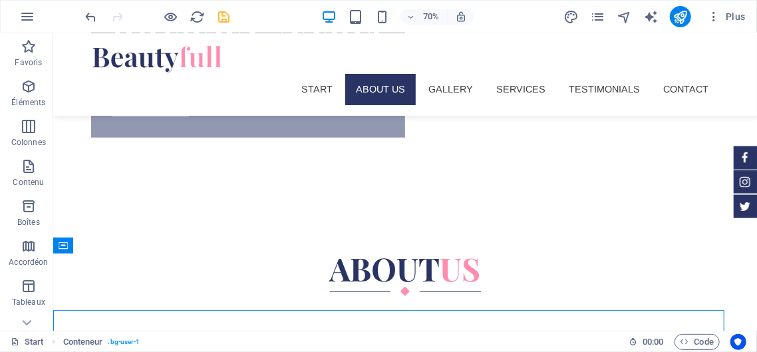
click at [222, 15] on icon "save" at bounding box center [224, 16] width 15 height 15
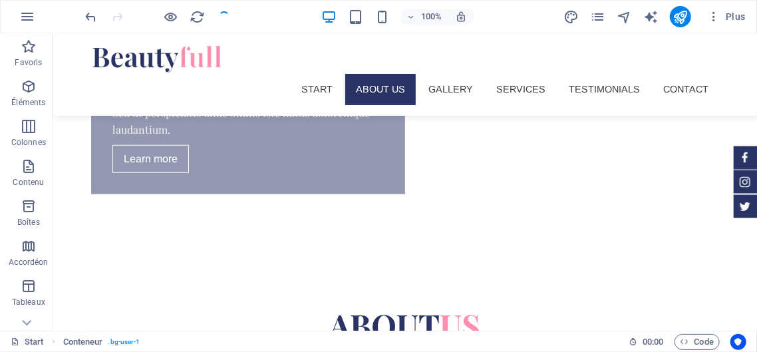
checkbox input "false"
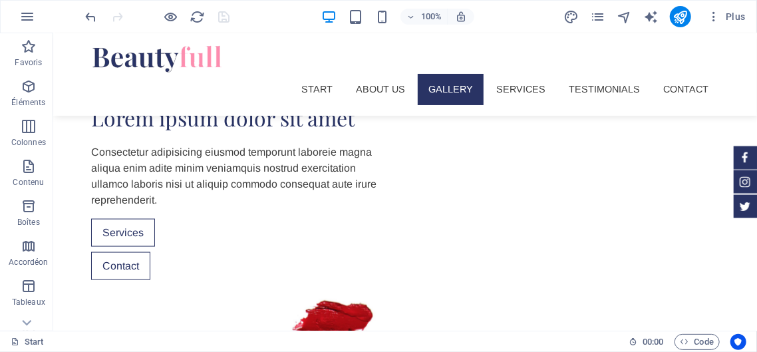
scroll to position [816, 0]
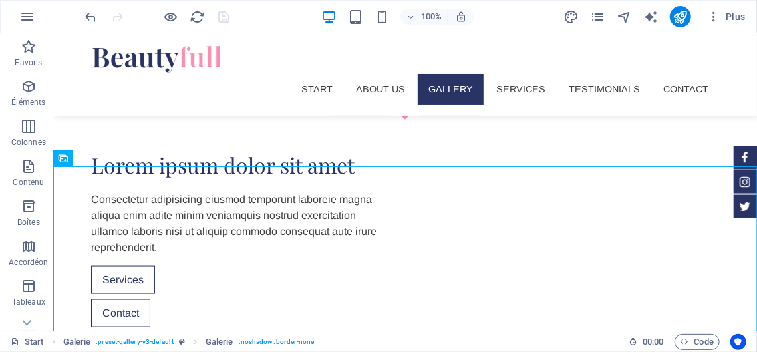
scroll to position [778, 0]
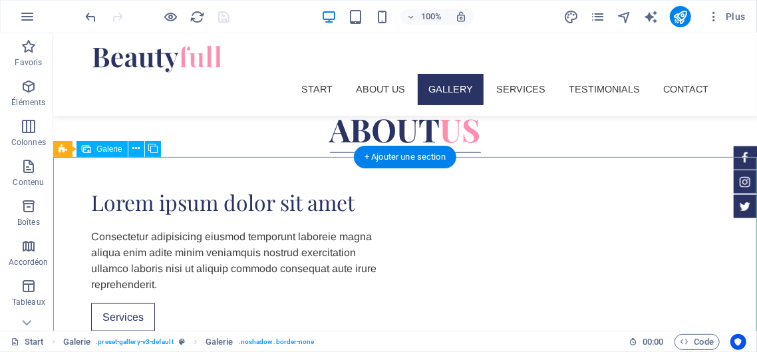
select select "4"
select select "px"
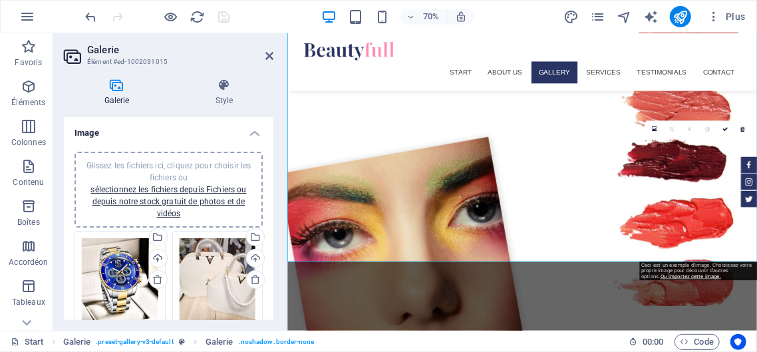
scroll to position [957, 0]
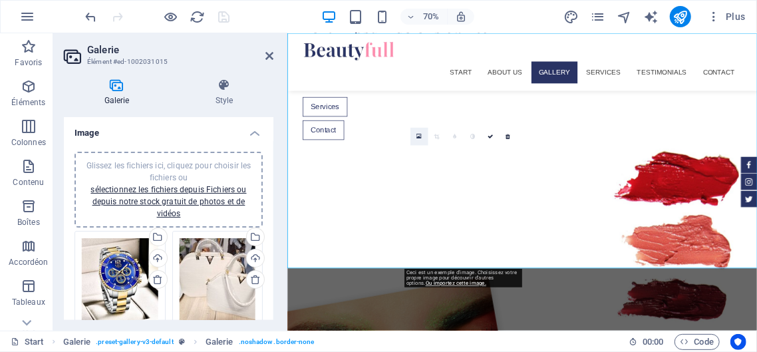
click at [418, 135] on icon at bounding box center [418, 136] width 5 height 7
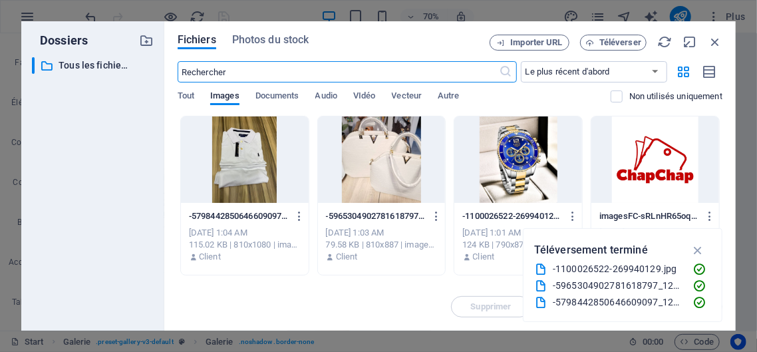
scroll to position [1783, 0]
click at [614, 40] on span "Téléverser" at bounding box center [620, 43] width 42 height 8
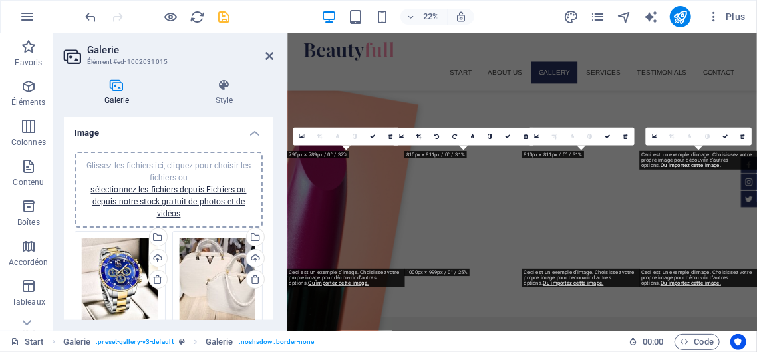
scroll to position [957, 0]
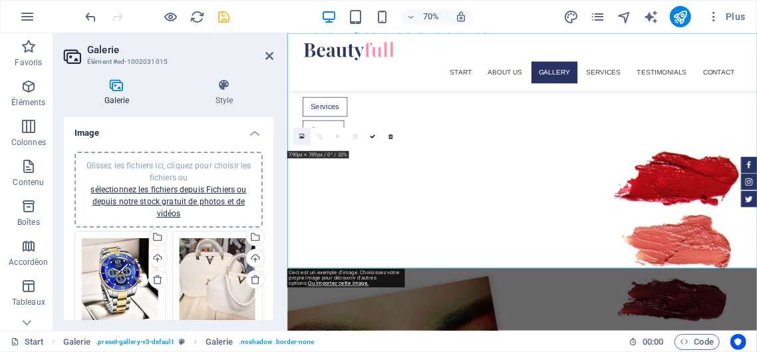
click at [302, 135] on icon at bounding box center [301, 136] width 5 height 7
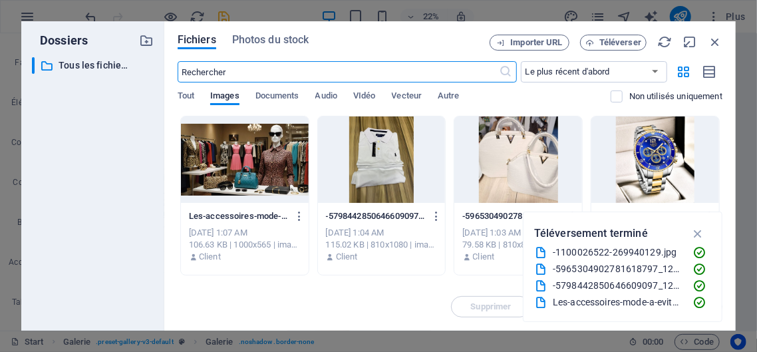
scroll to position [1783, 0]
click at [615, 45] on span "Téléverser" at bounding box center [620, 43] width 42 height 8
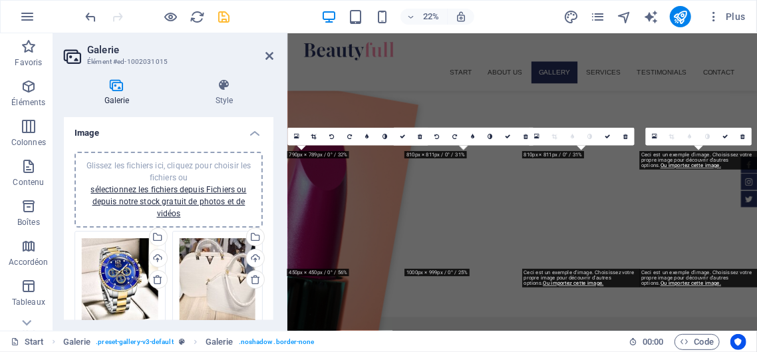
scroll to position [957, 0]
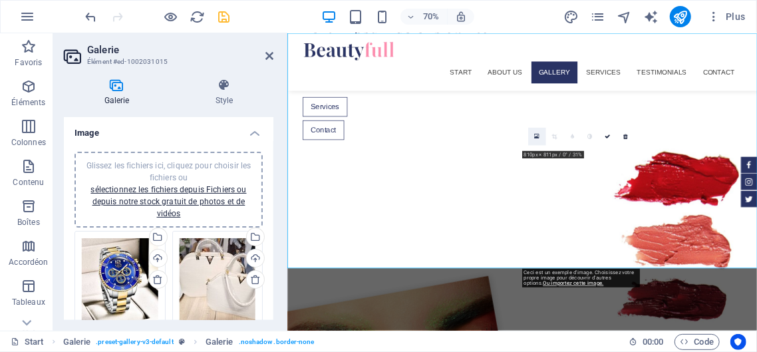
click at [535, 134] on icon at bounding box center [536, 136] width 5 height 7
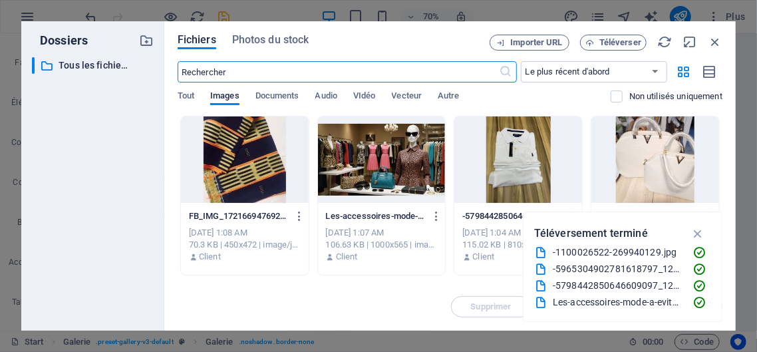
scroll to position [1783, 0]
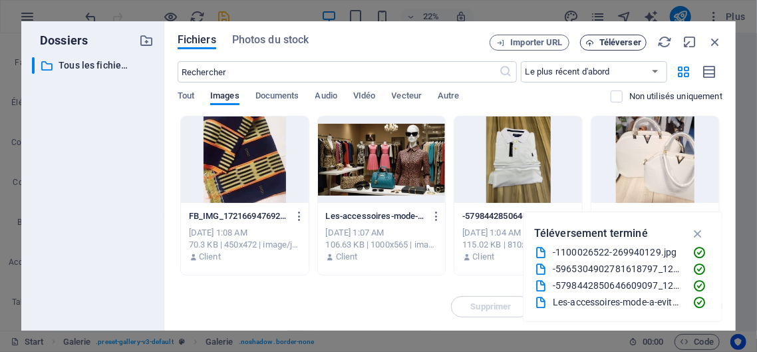
click at [619, 39] on span "Téléverser" at bounding box center [620, 43] width 42 height 8
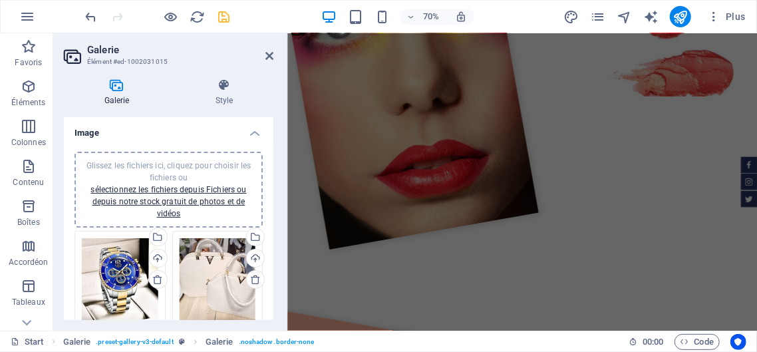
scroll to position [0, 0]
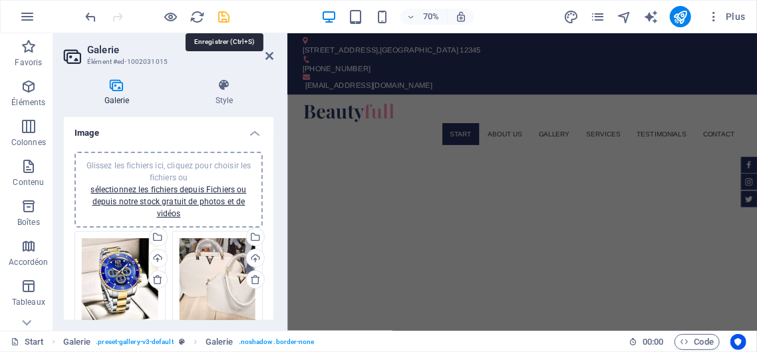
click at [222, 19] on icon "save" at bounding box center [224, 16] width 15 height 15
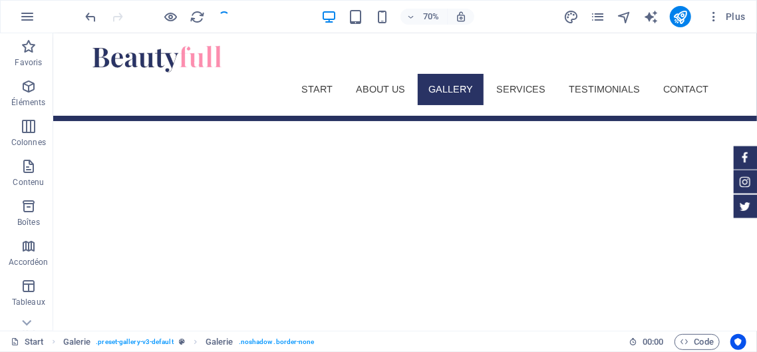
checkbox input "false"
